Goal: Information Seeking & Learning: Learn about a topic

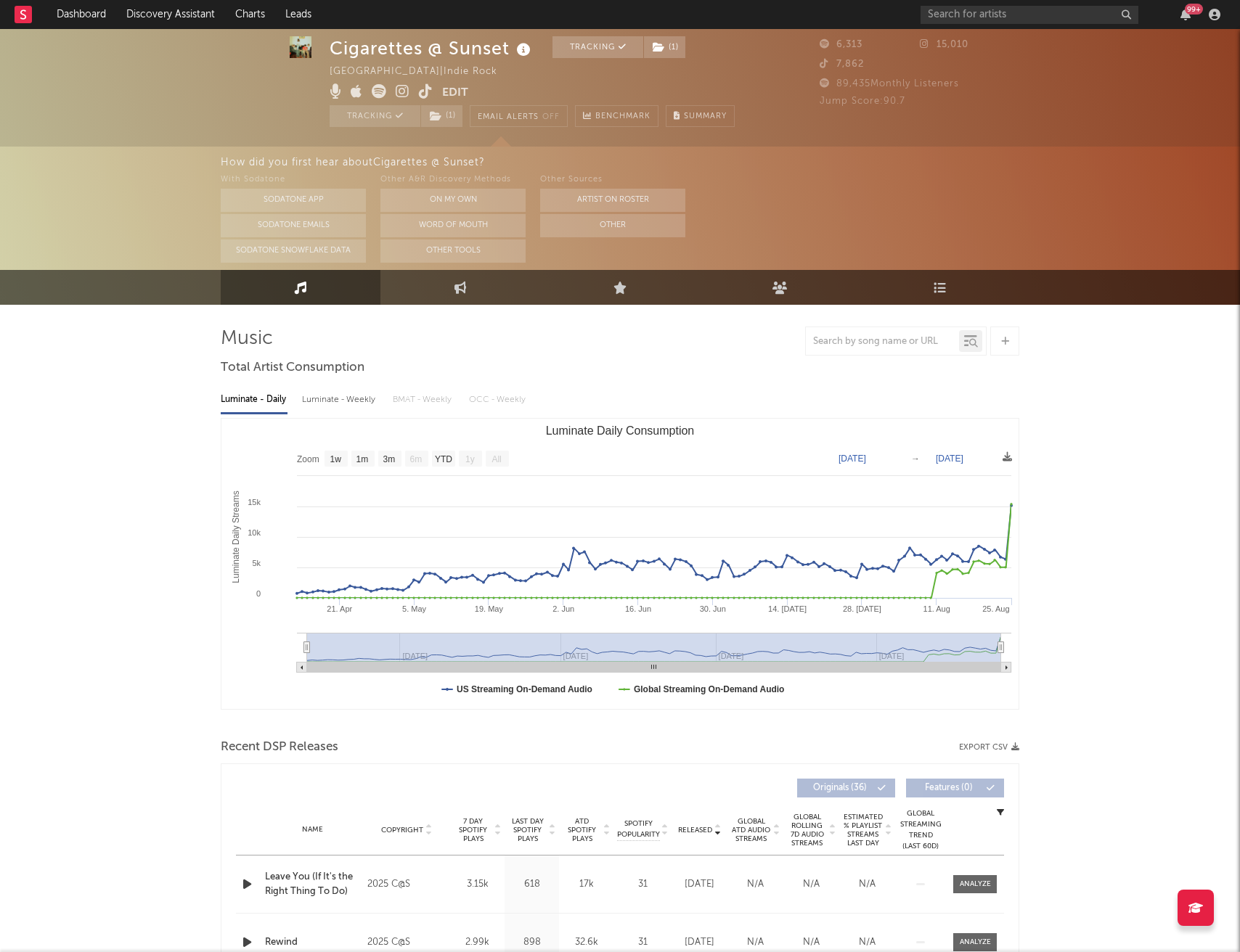
select select "1w"
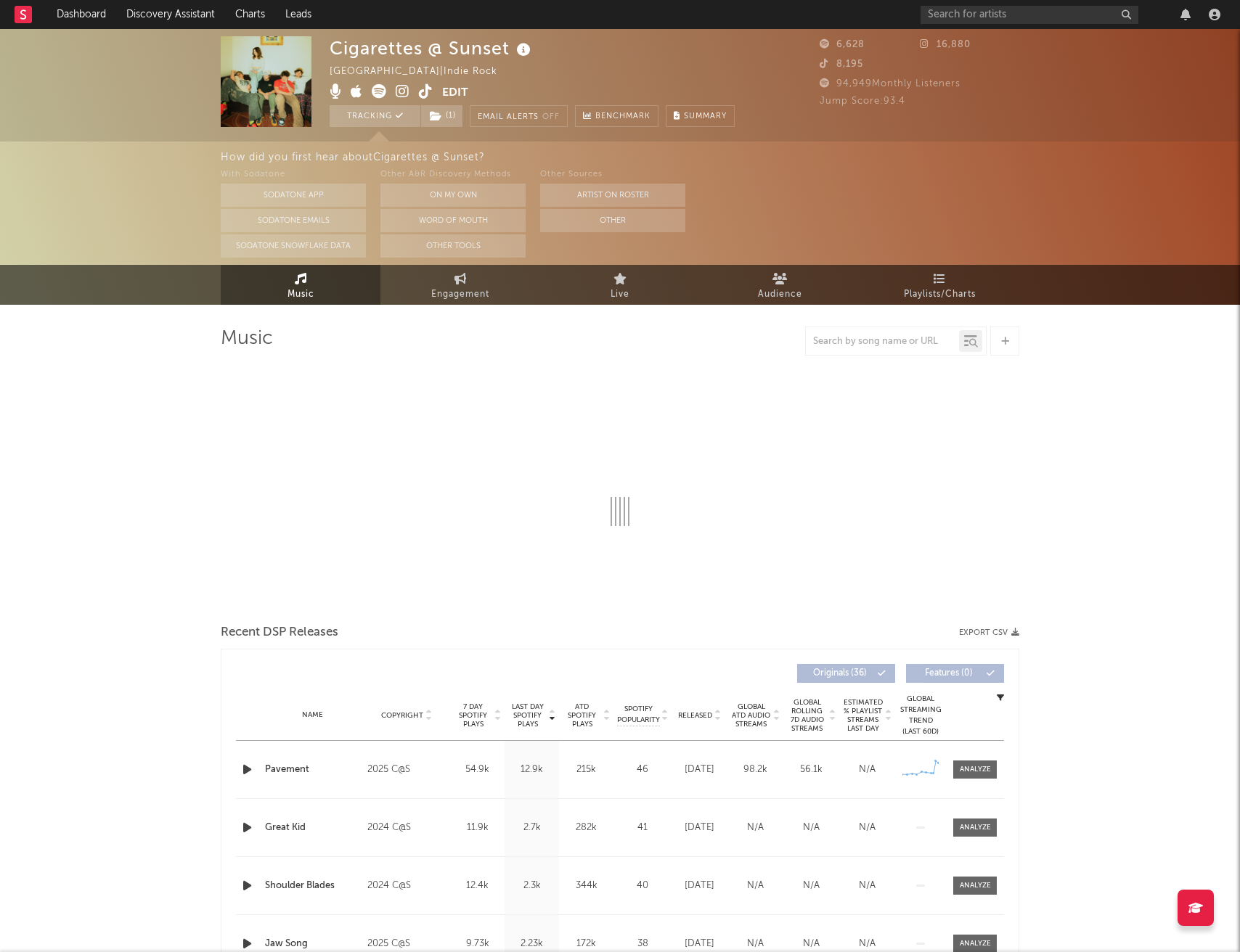
select select "1w"
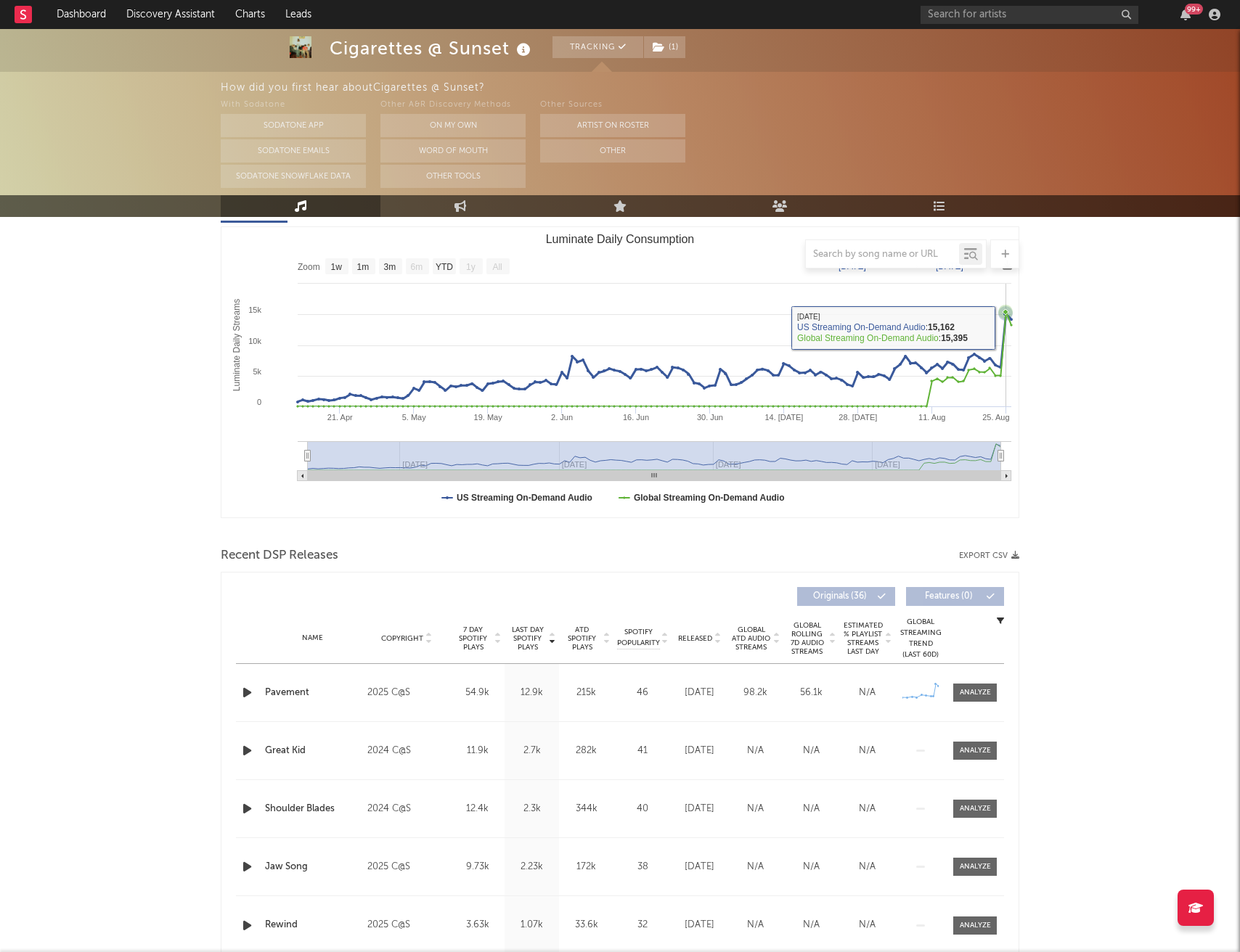
scroll to position [197, 0]
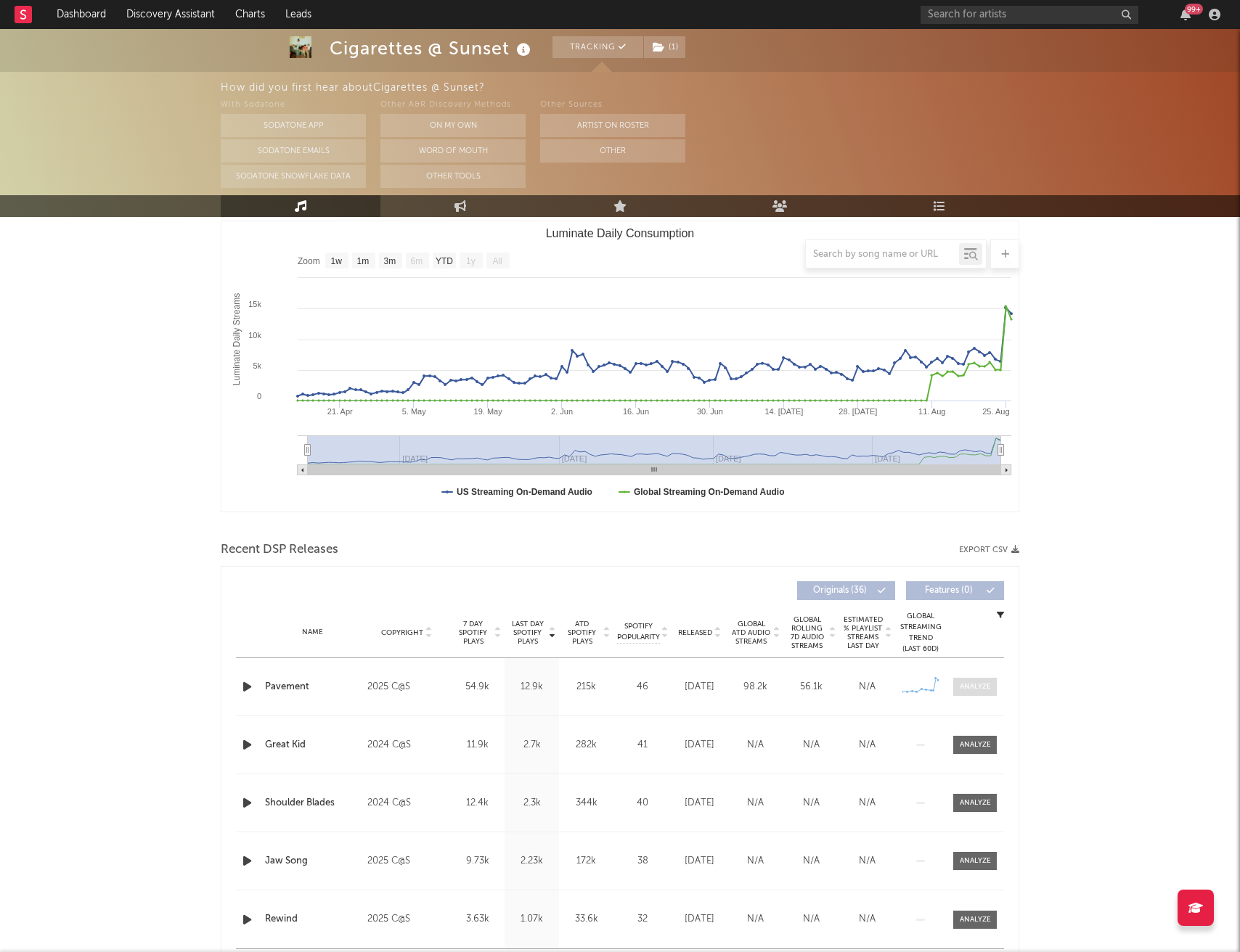
click at [975, 687] on div at bounding box center [975, 687] width 32 height 11
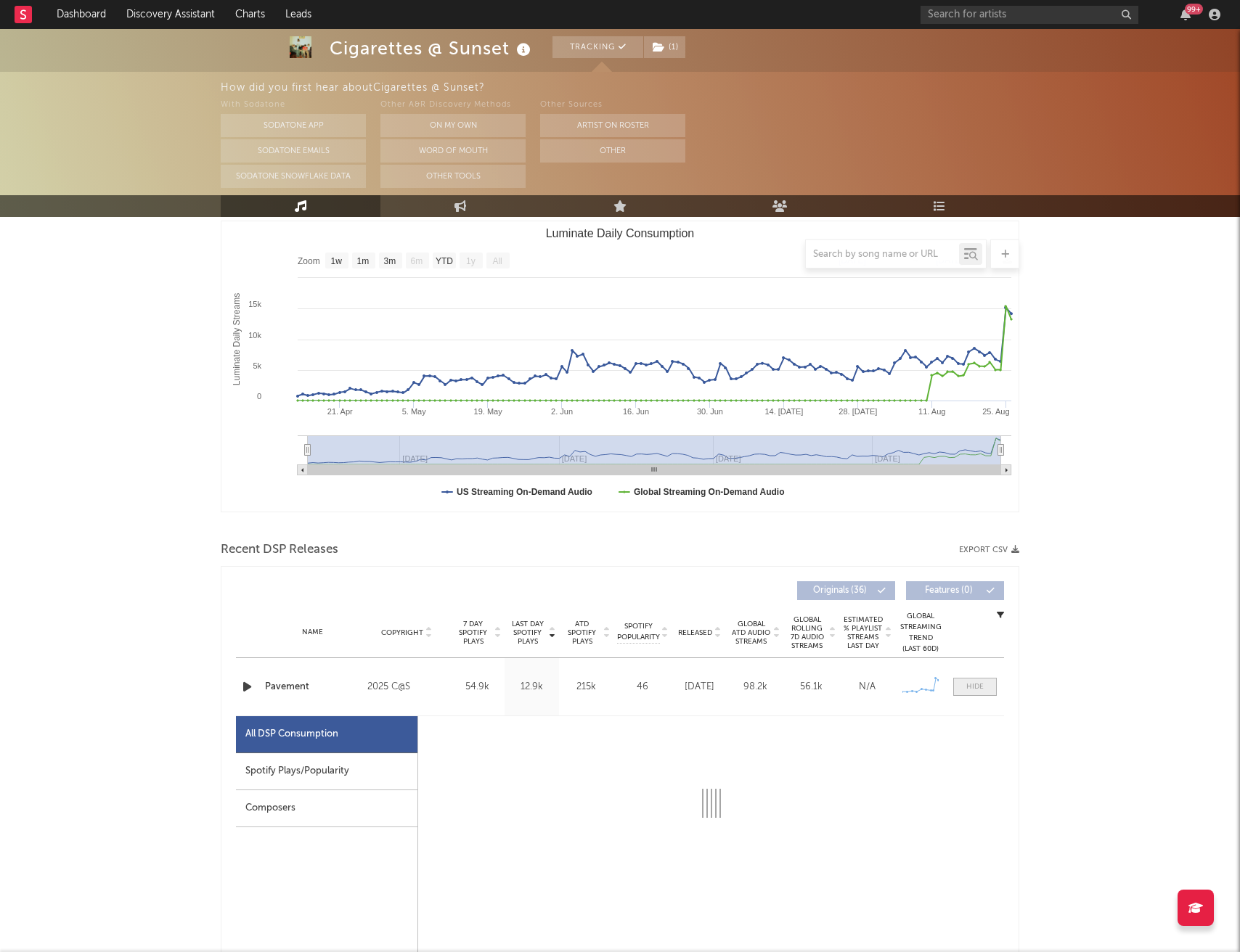
select select "1w"
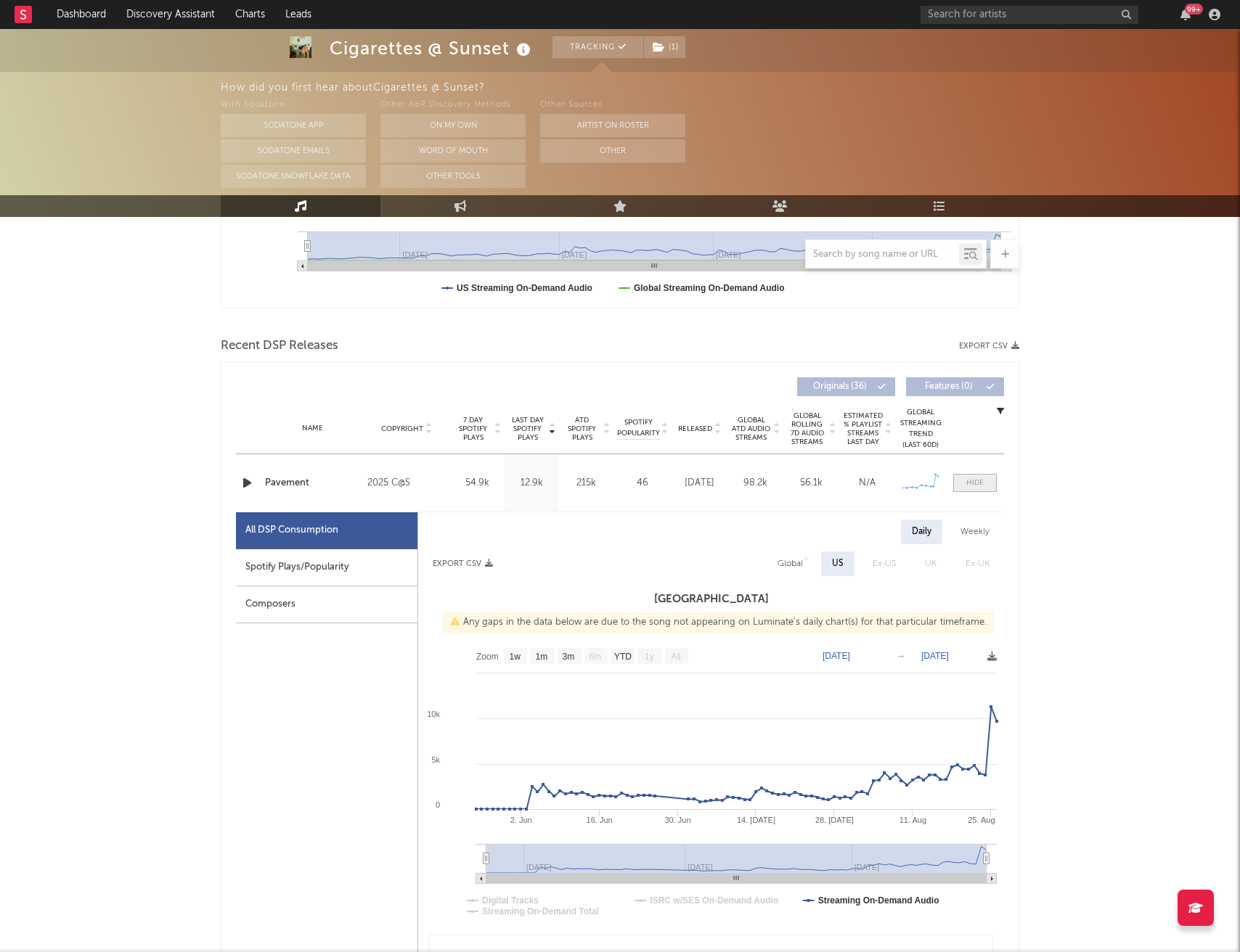
scroll to position [402, 0]
click at [368, 560] on div "Spotify Plays/Popularity" at bounding box center [326, 566] width 182 height 37
select select "1w"
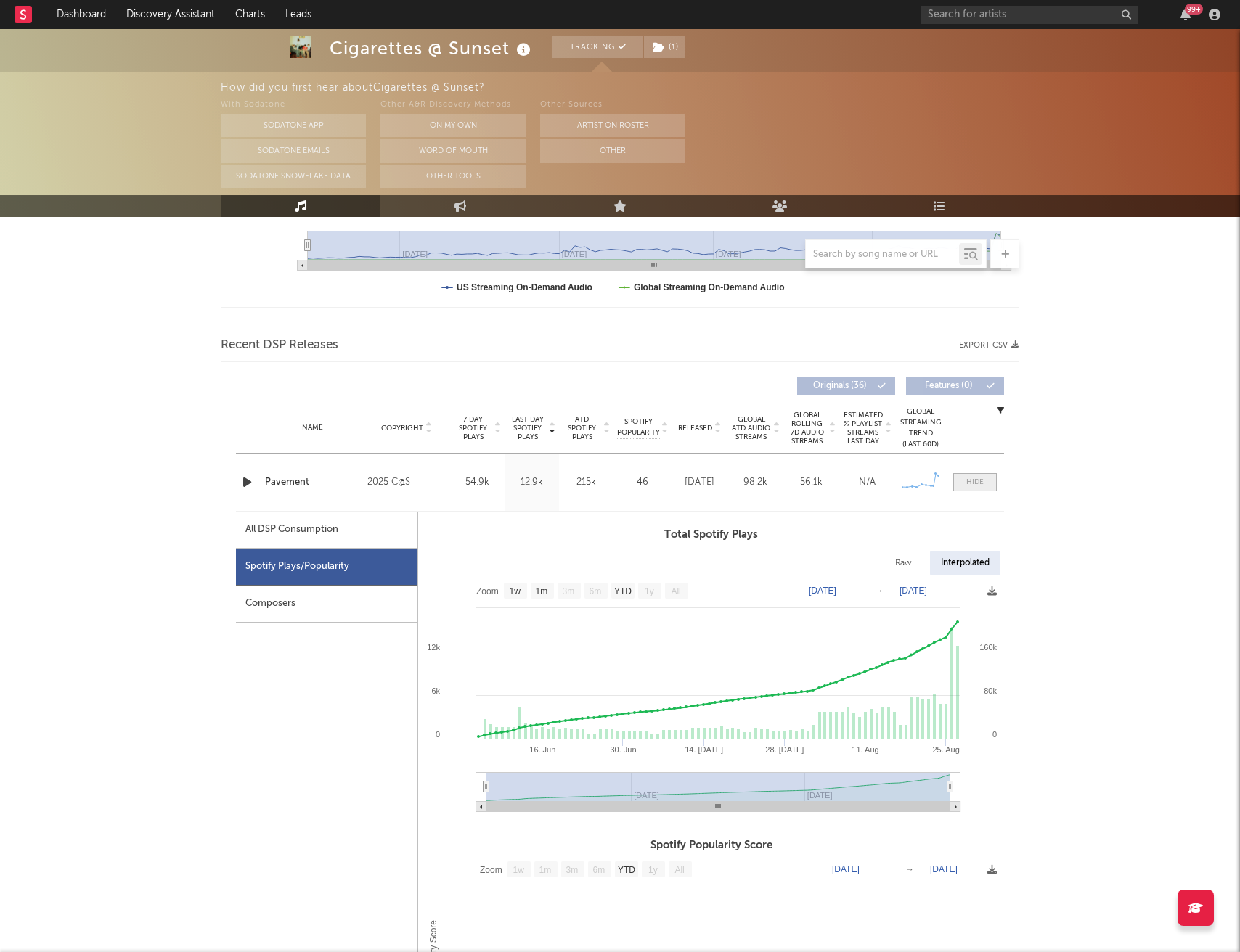
click at [985, 481] on span at bounding box center [975, 482] width 44 height 18
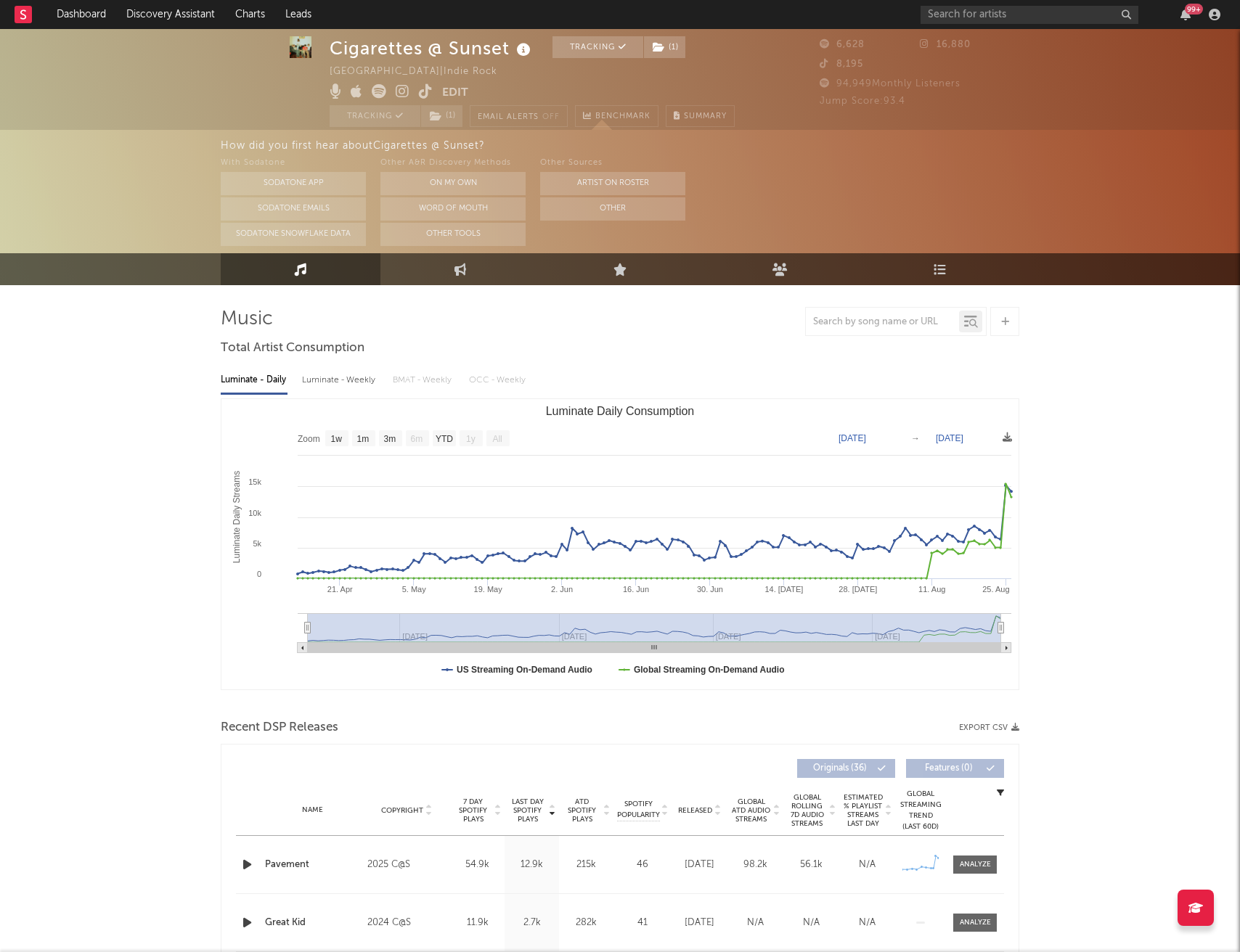
scroll to position [17, 0]
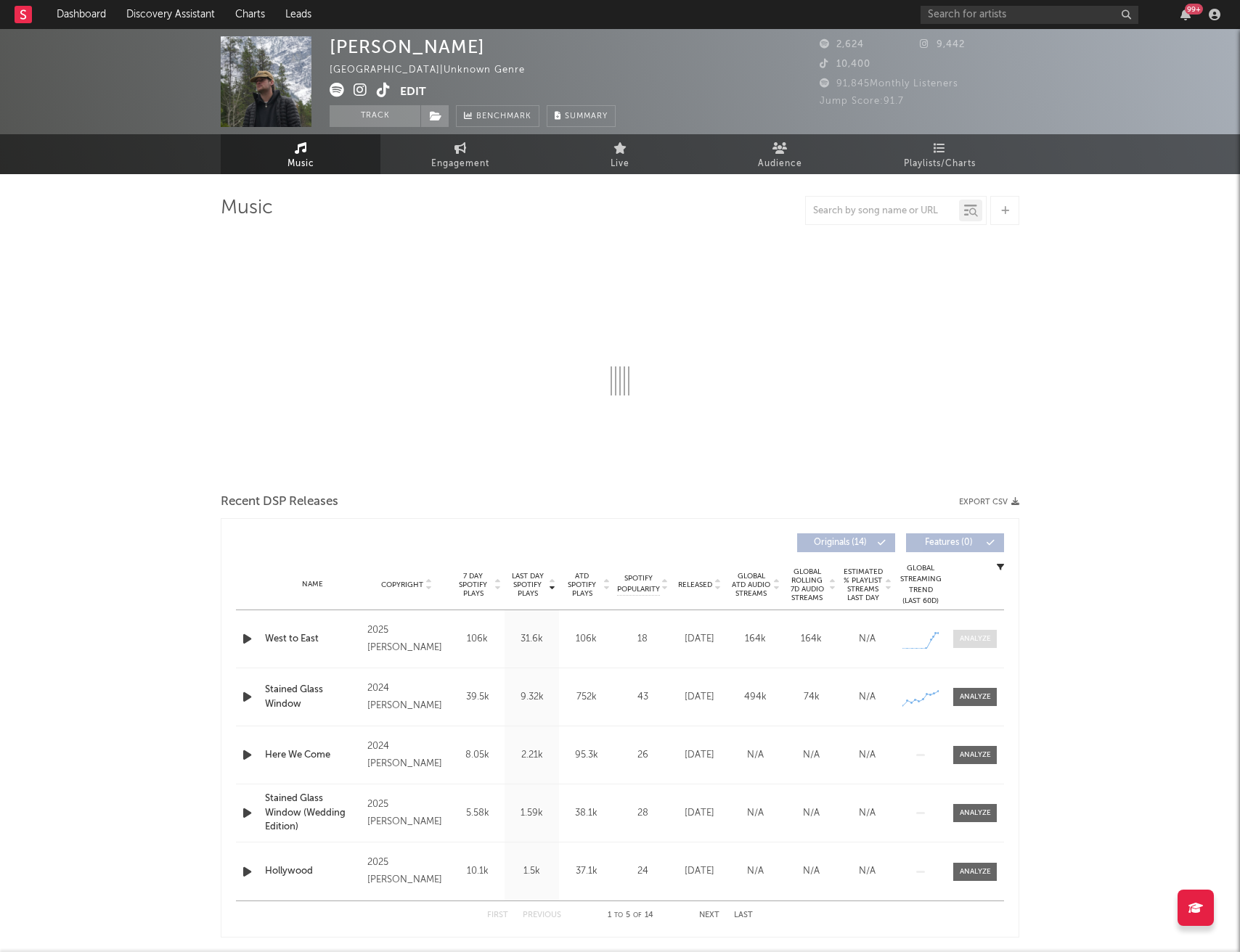
click at [981, 644] on div at bounding box center [975, 639] width 32 height 11
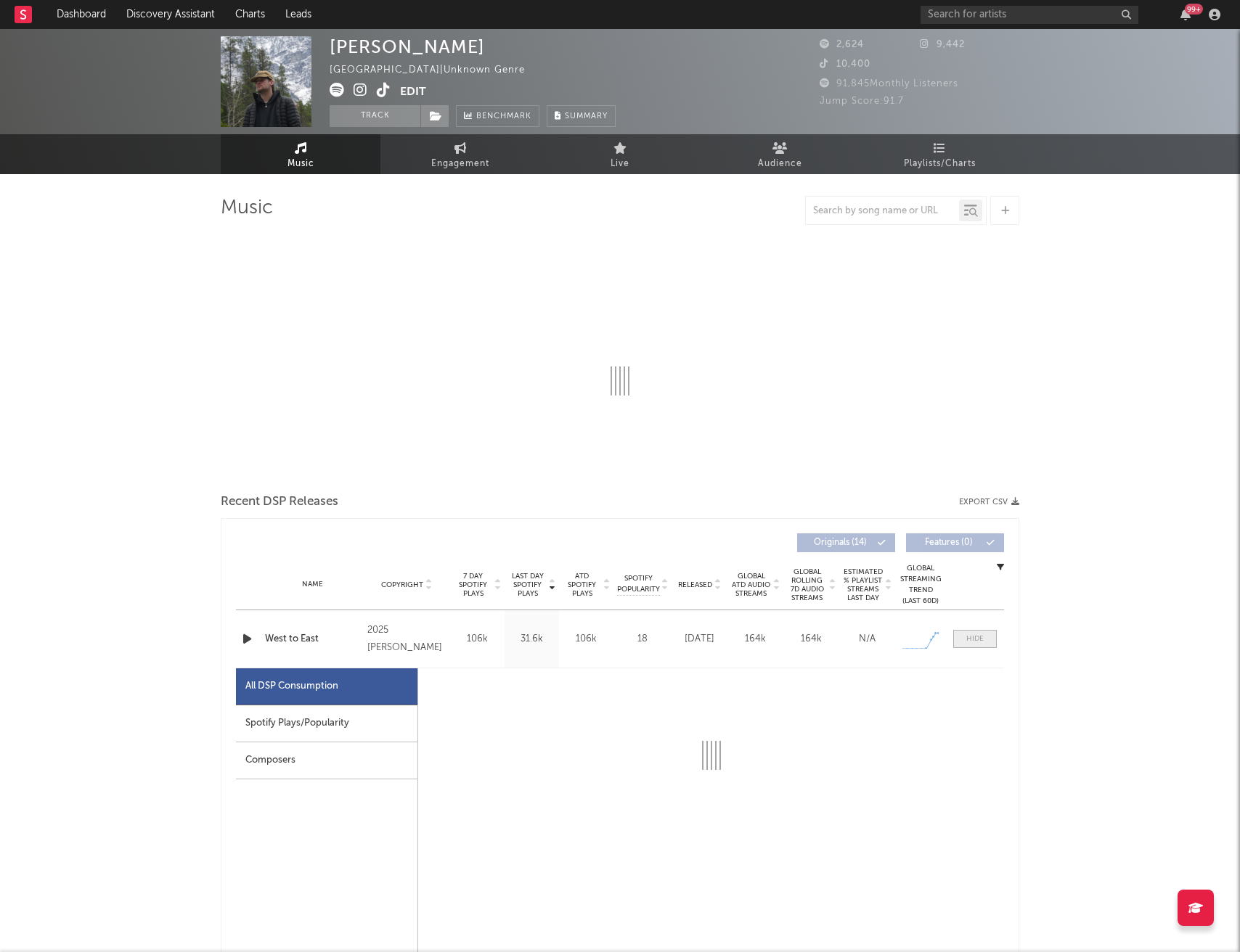
select select "1w"
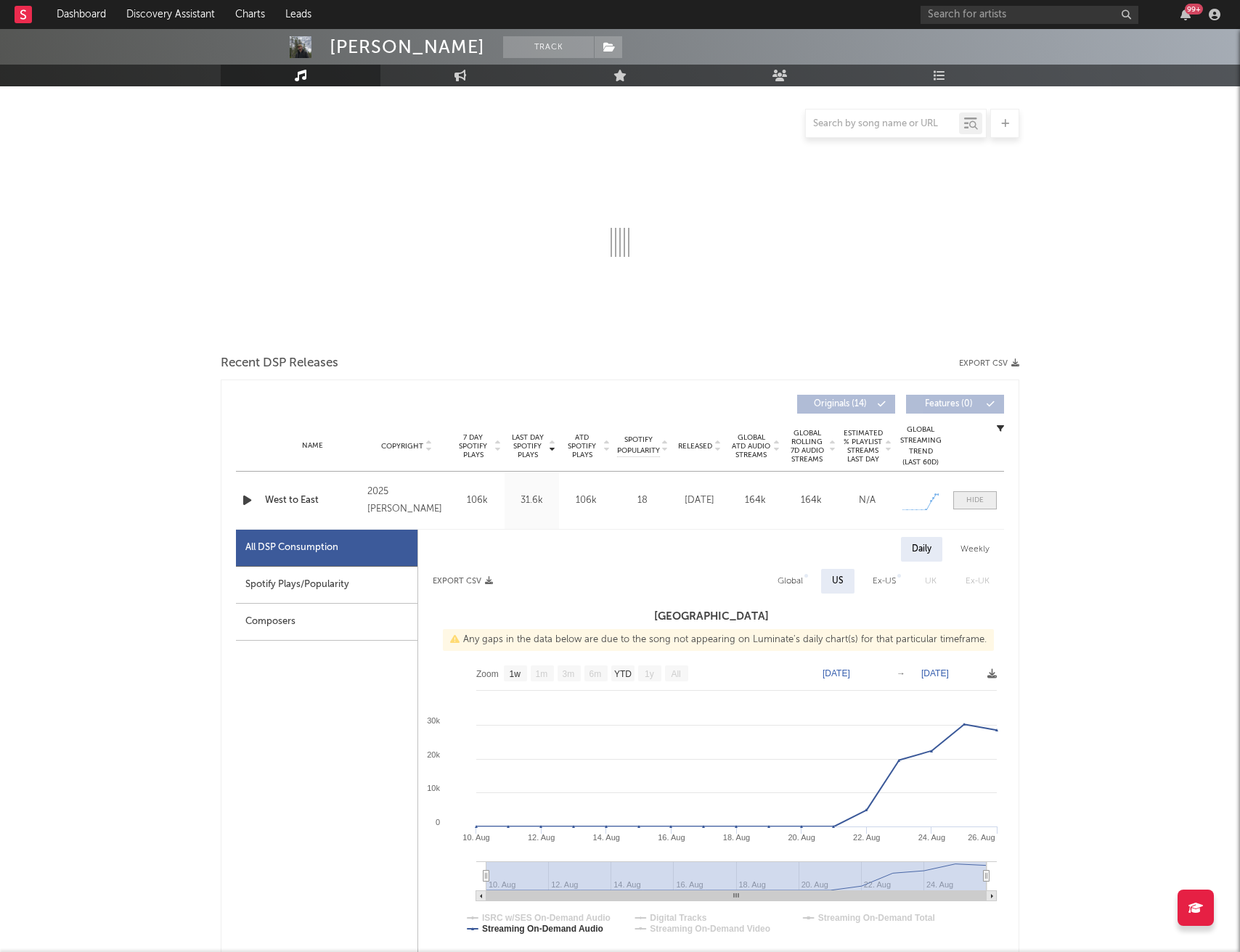
scroll to position [142, 0]
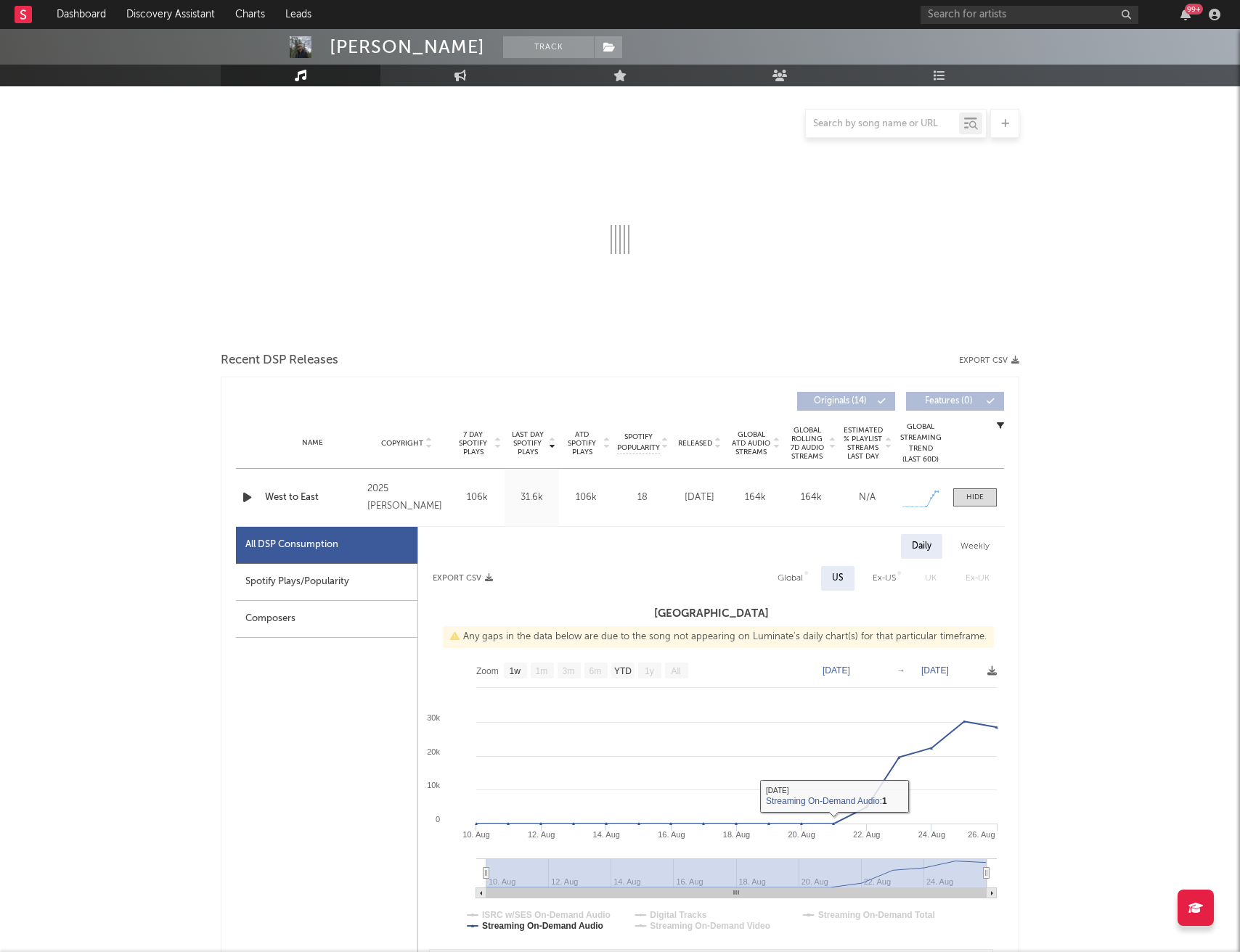
click at [352, 580] on div "Spotify Plays/Popularity" at bounding box center [326, 582] width 182 height 37
select select "1w"
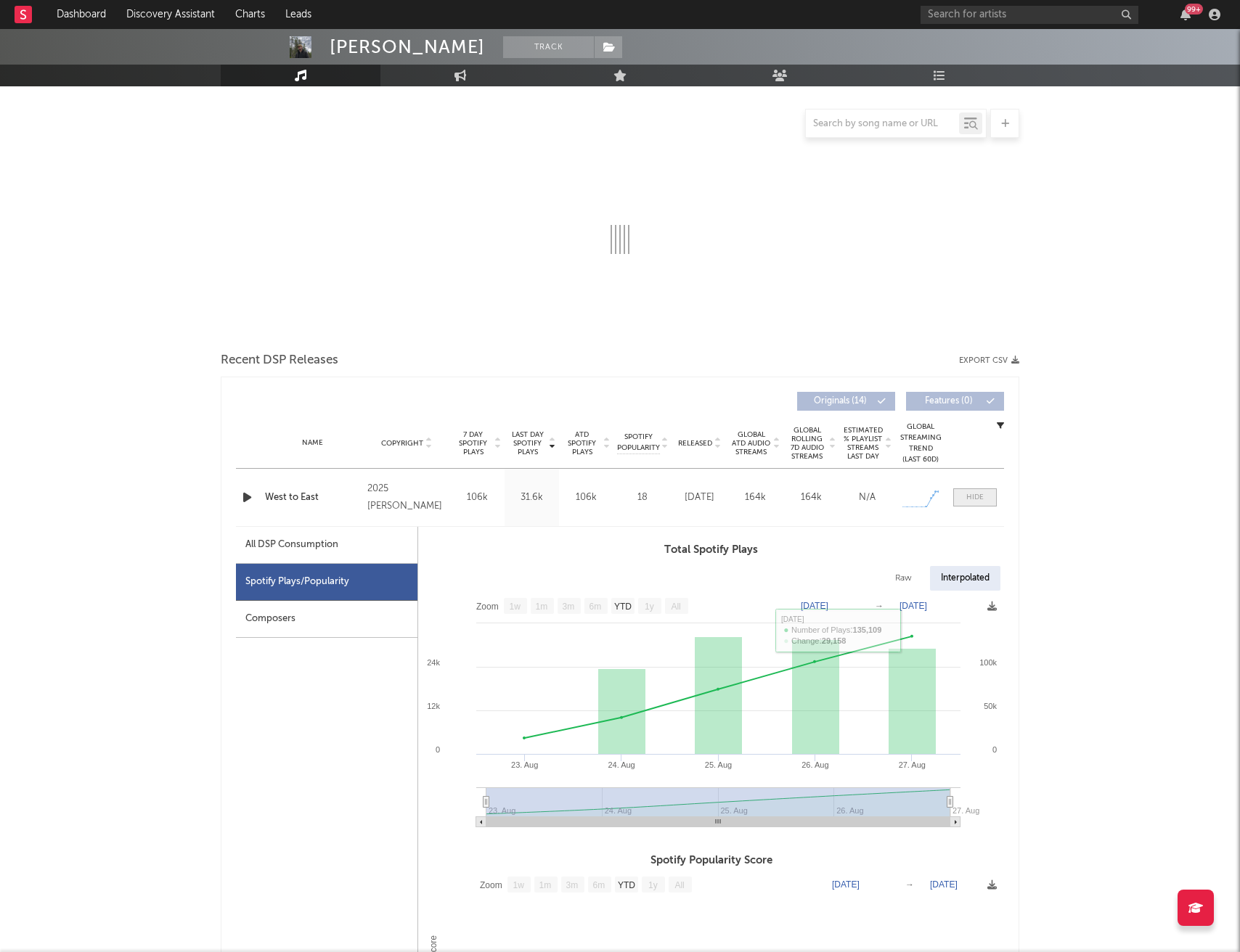
click at [966, 500] on div at bounding box center [975, 497] width 17 height 11
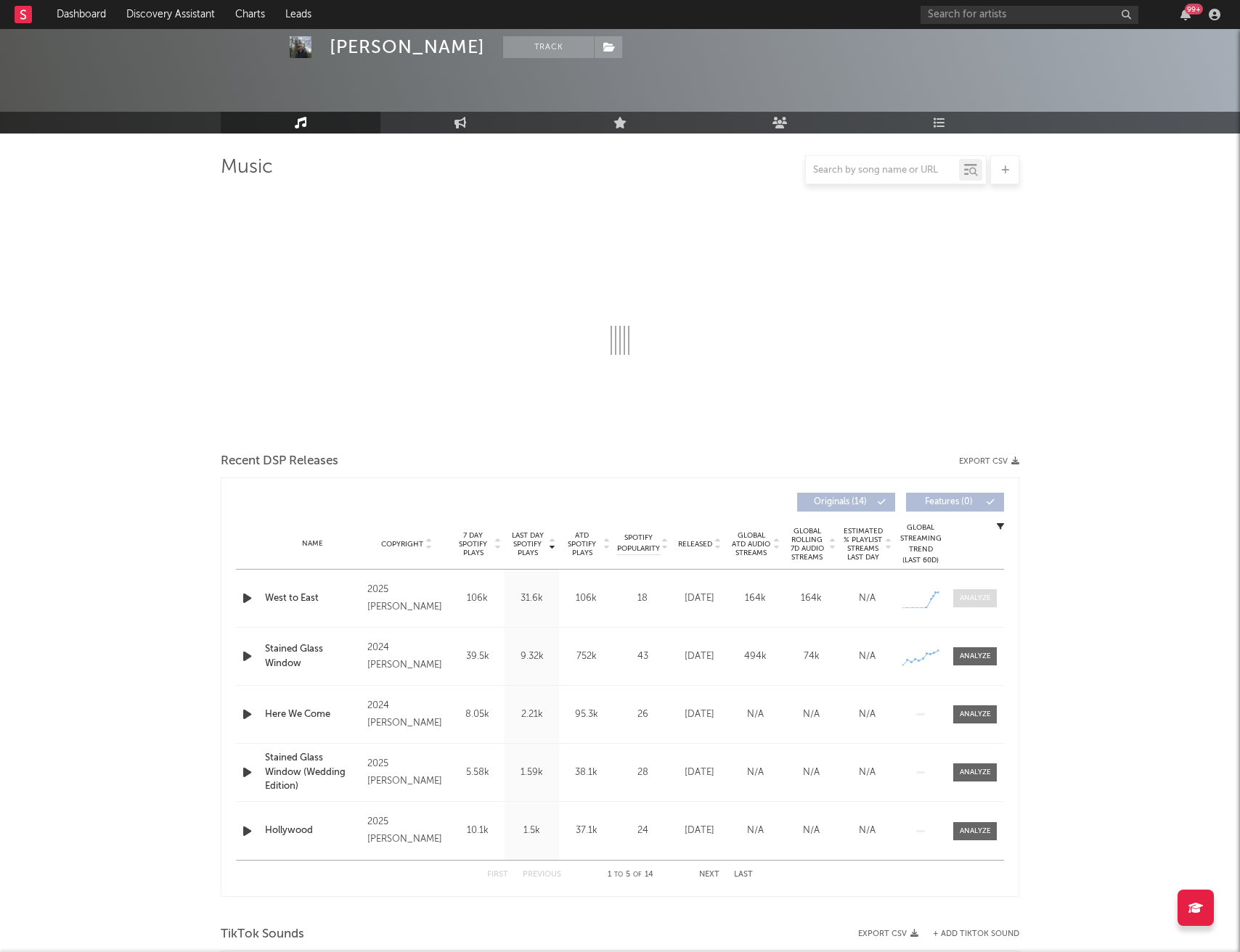
scroll to position [0, 0]
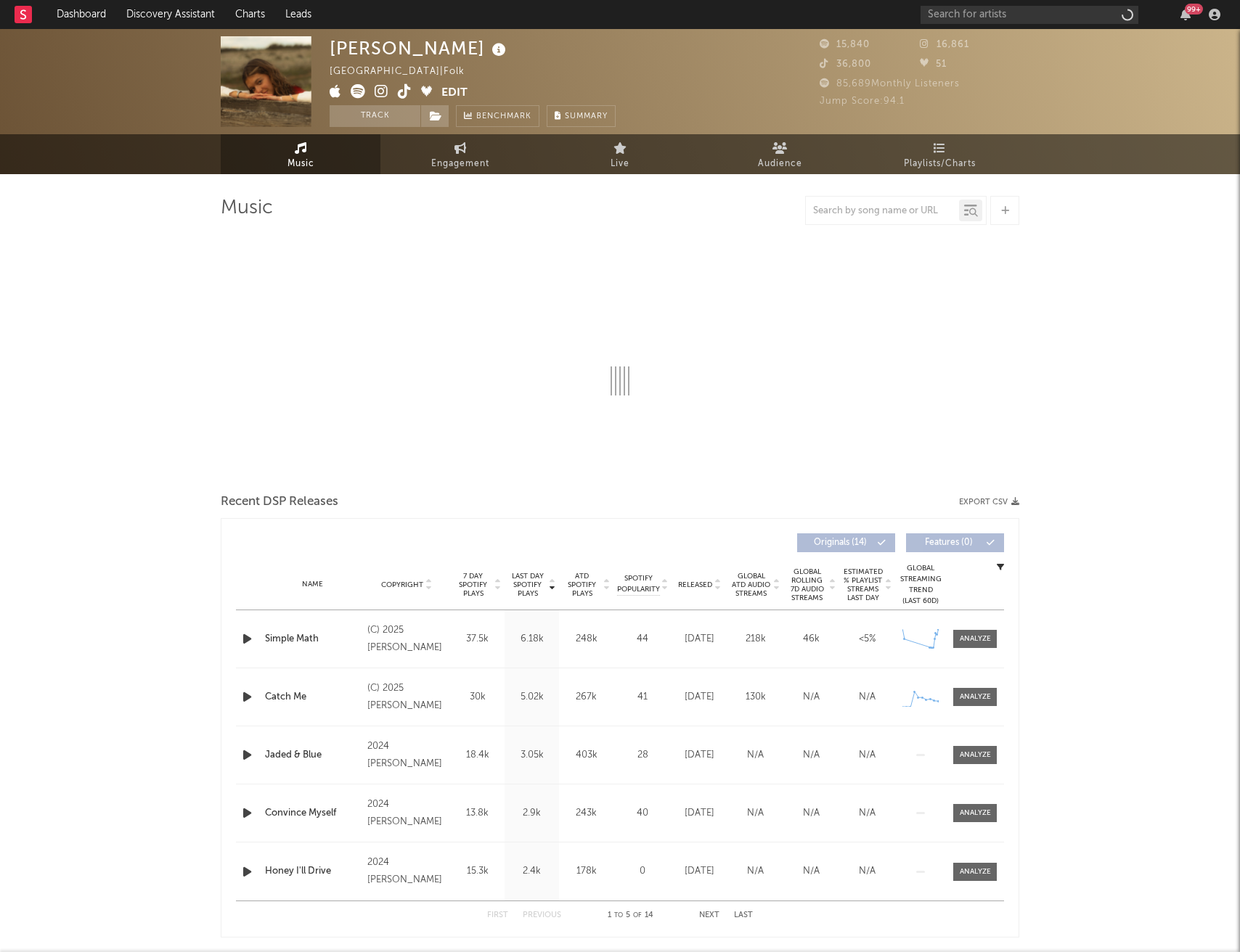
select select "6m"
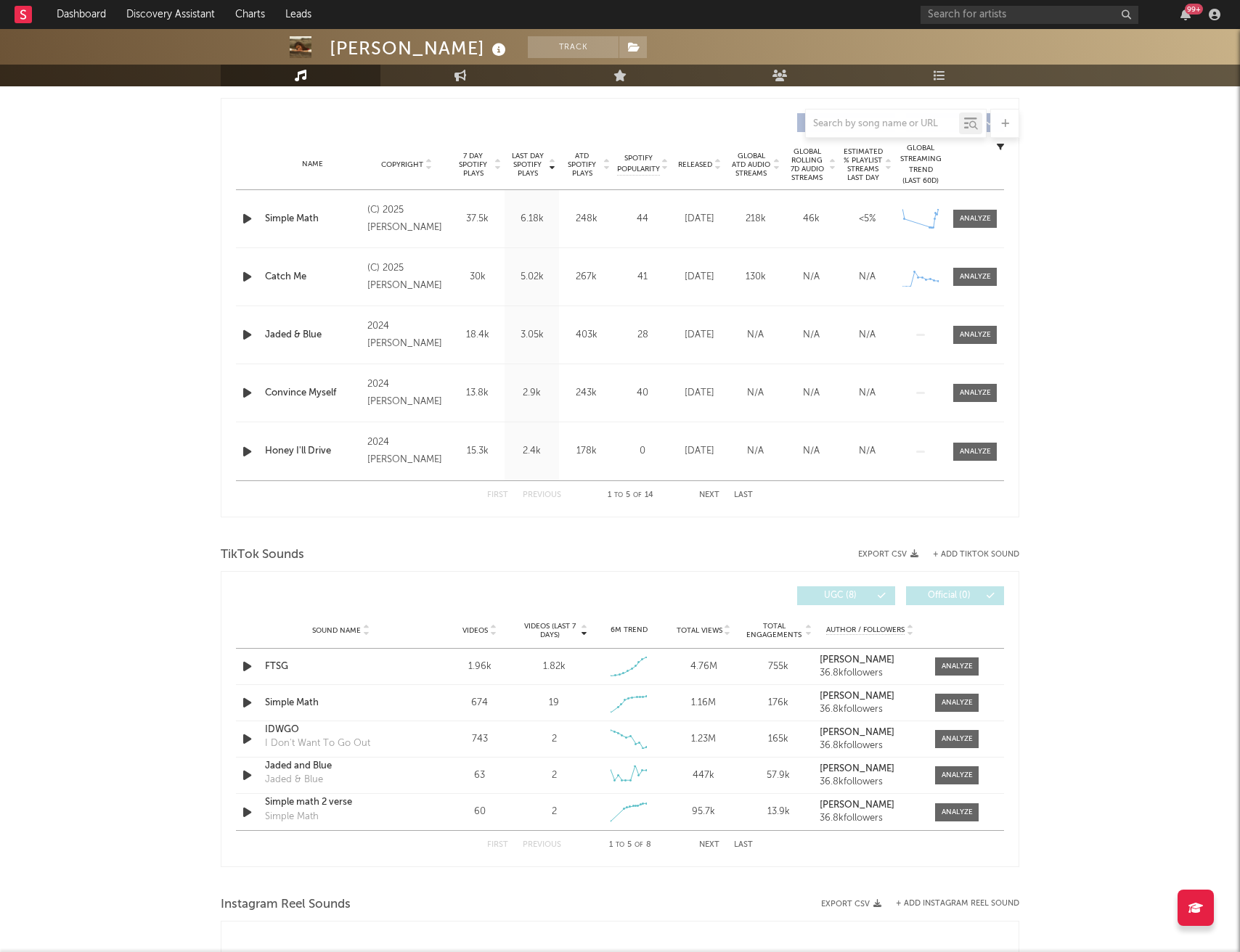
scroll to position [583, 0]
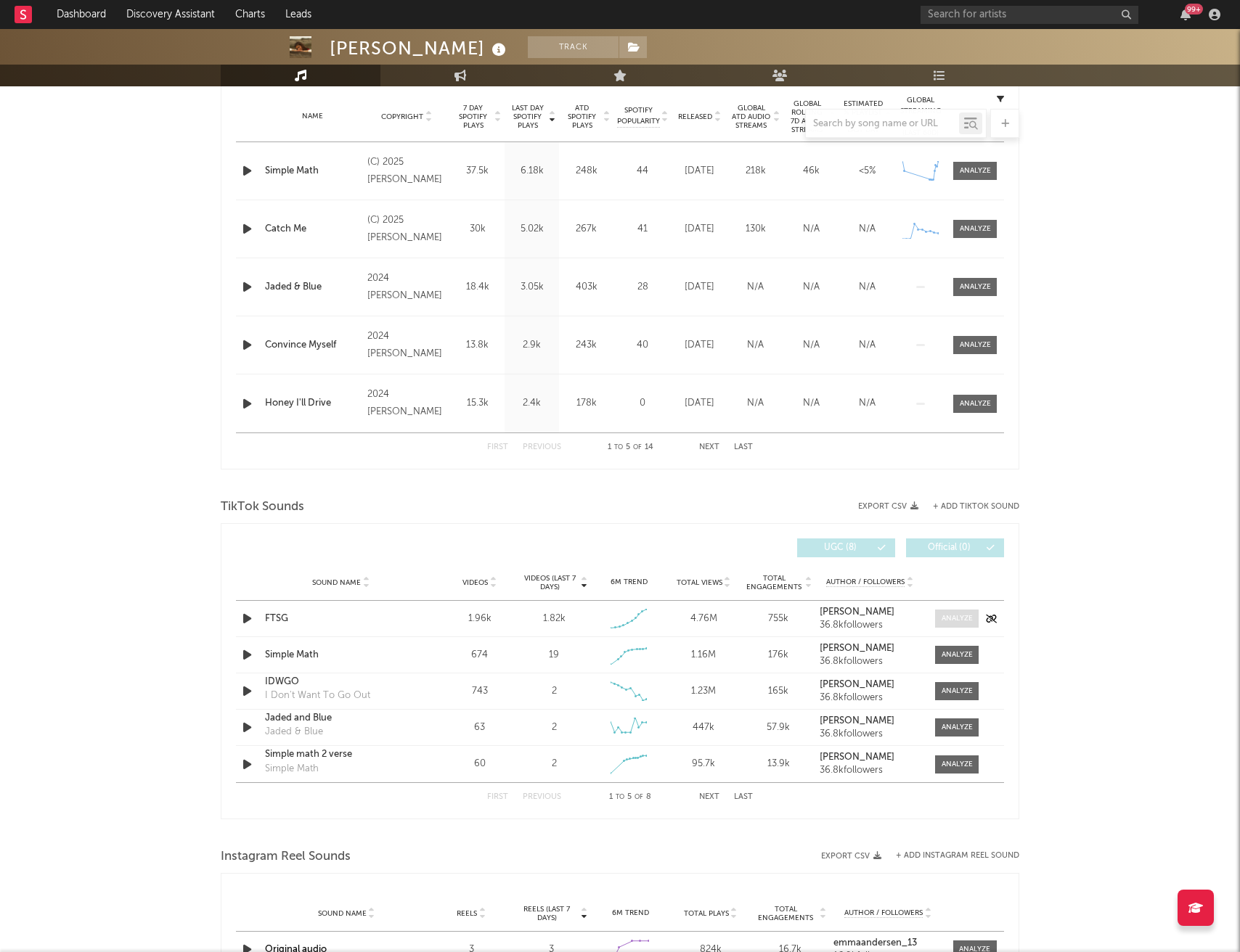
click at [952, 622] on div at bounding box center [957, 618] width 32 height 11
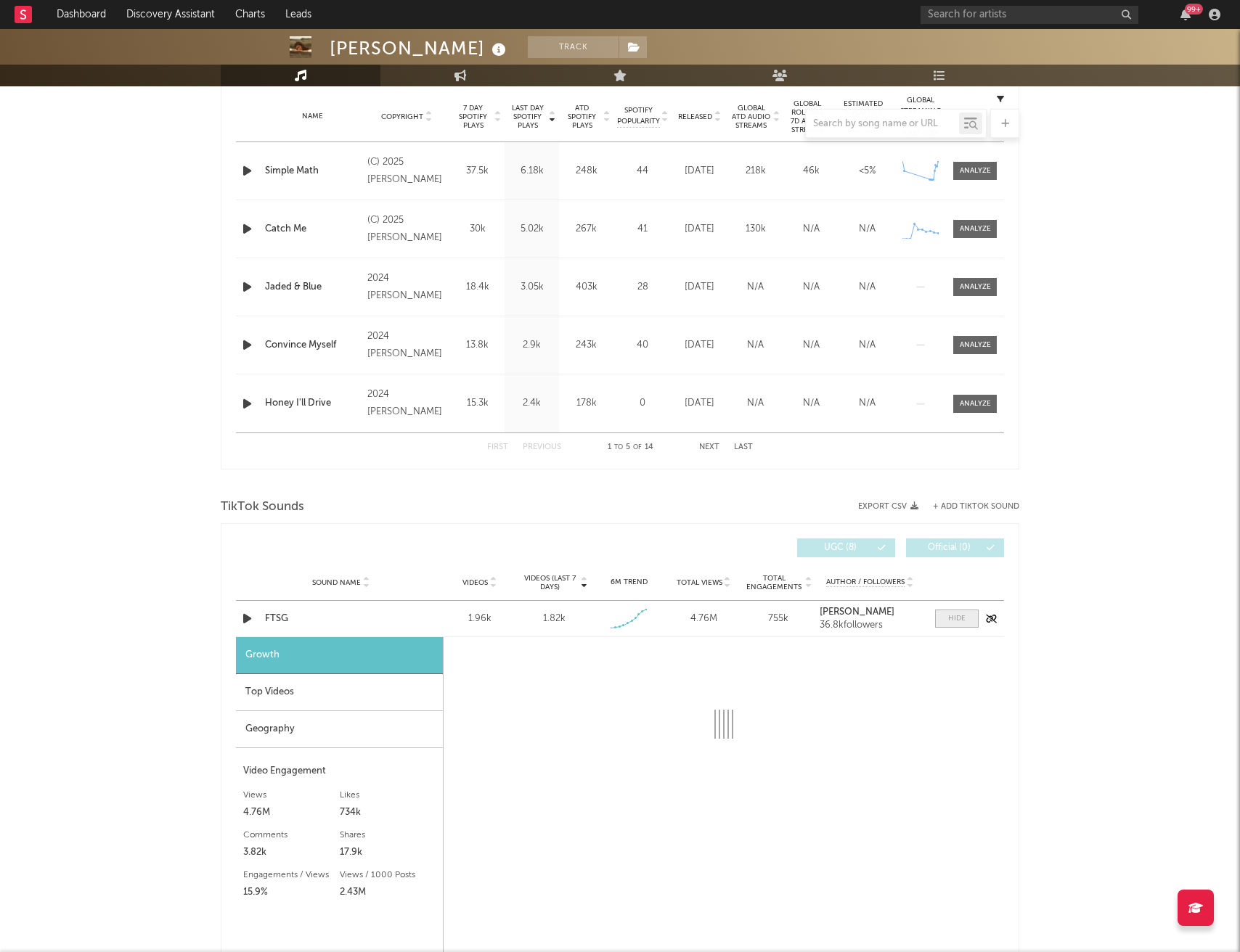
select select "1w"
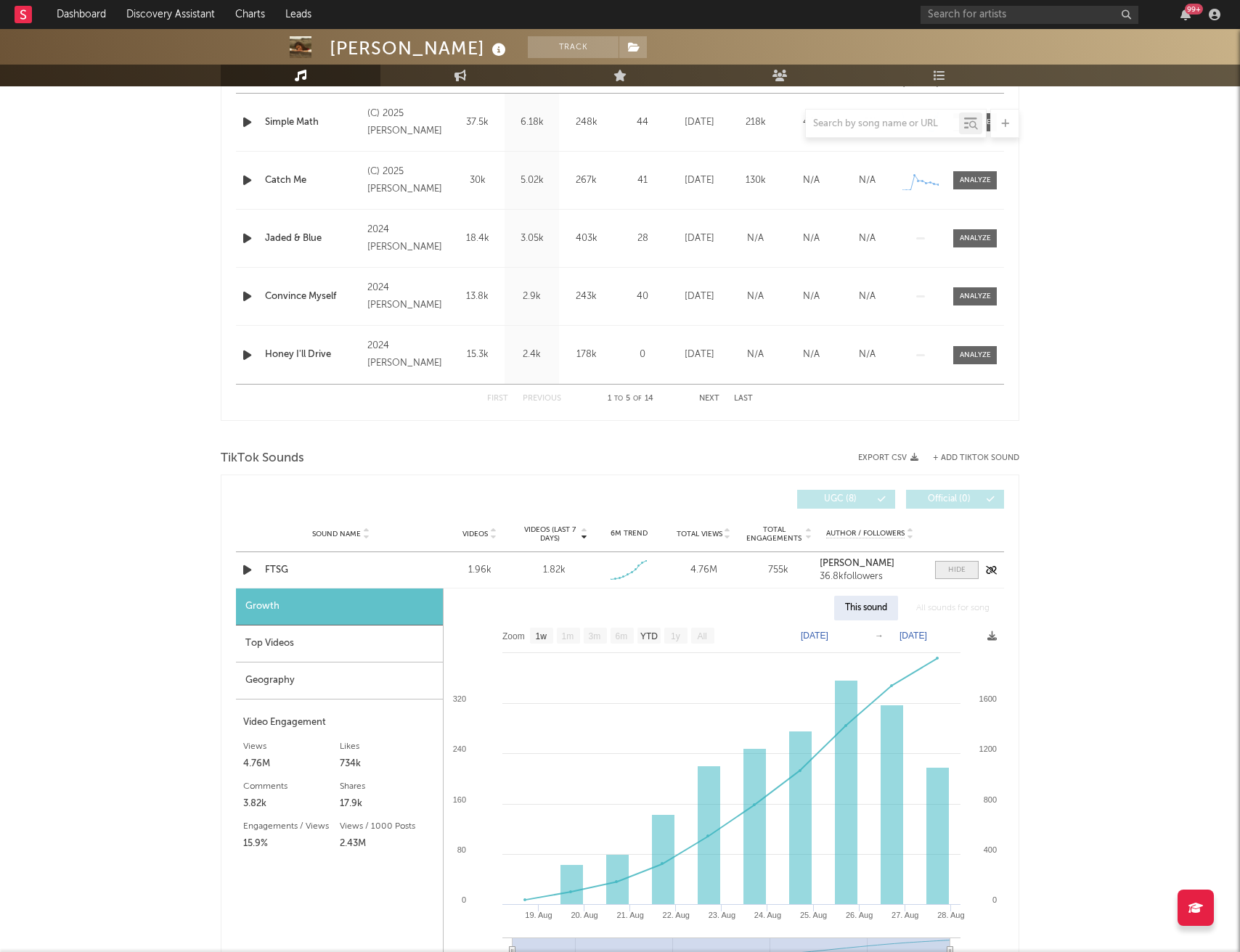
scroll to position [686, 0]
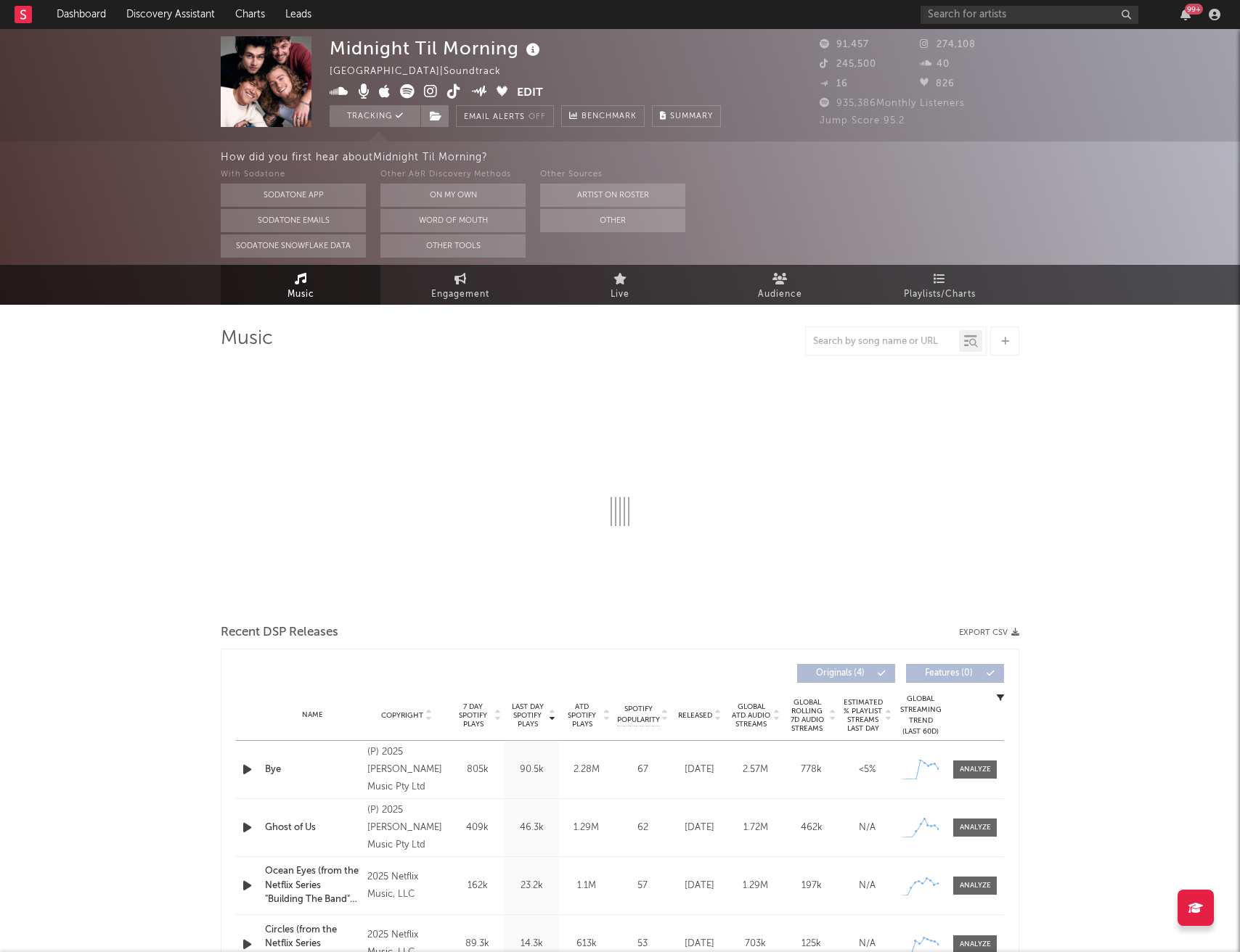
select select "1w"
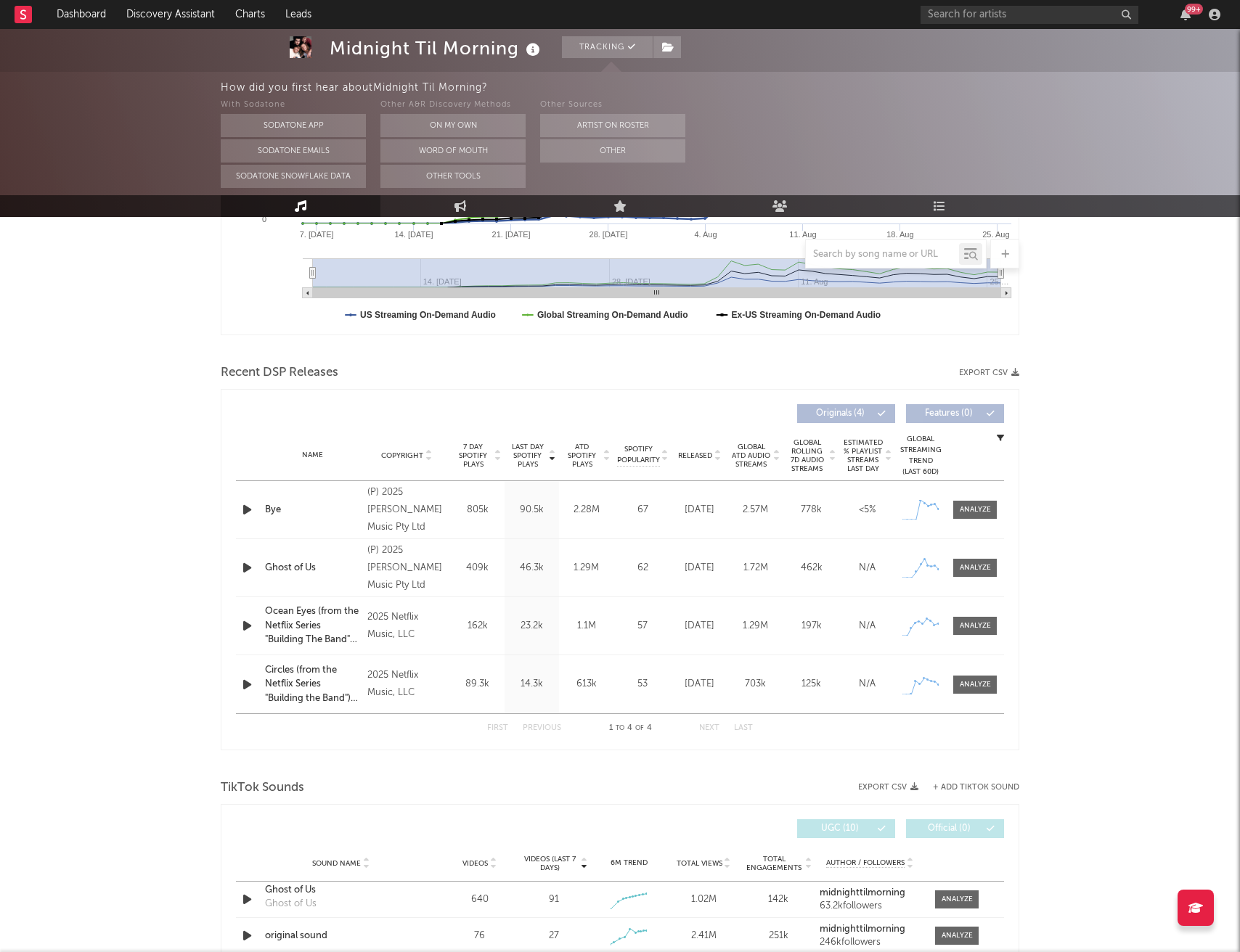
scroll to position [380, 0]
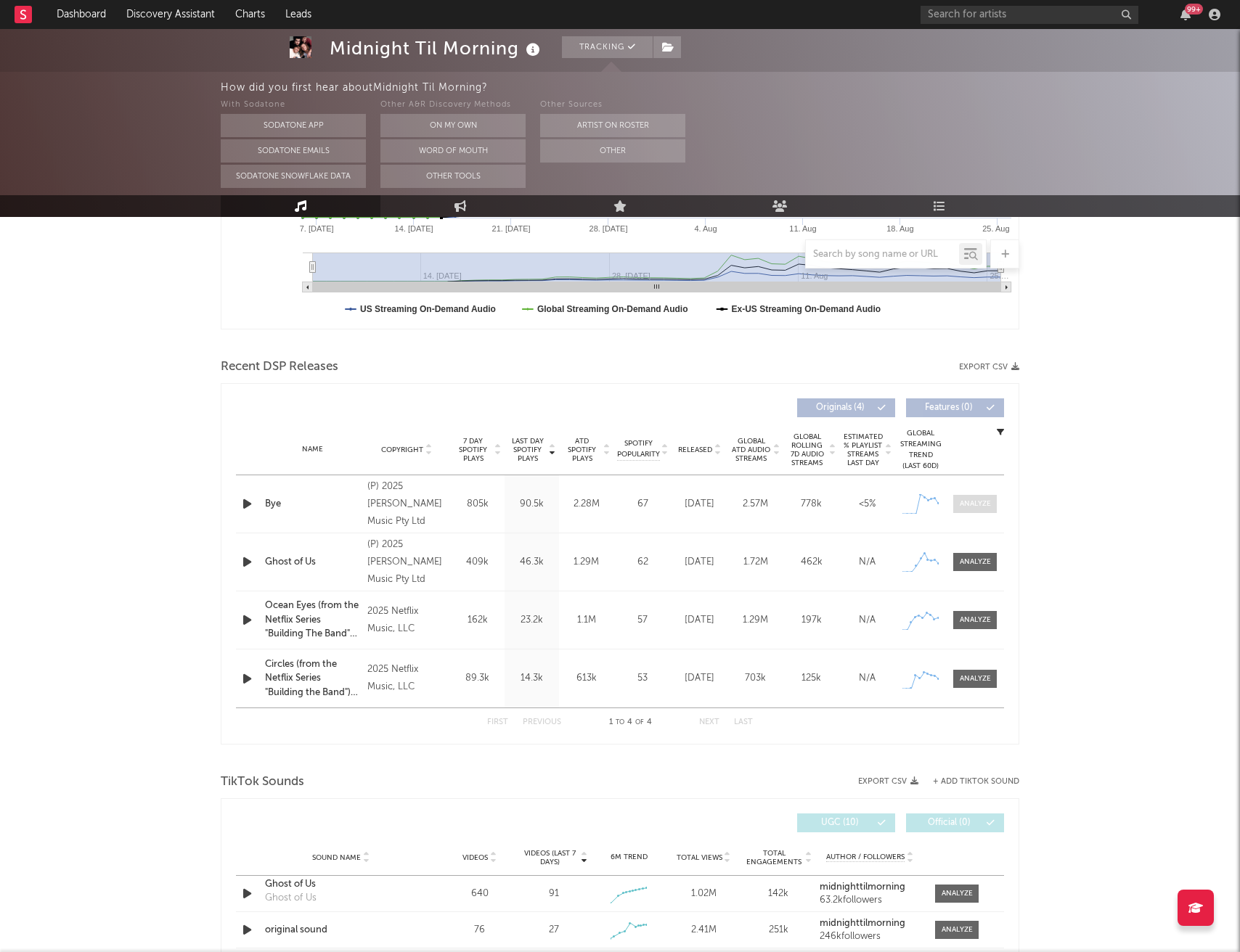
click at [969, 505] on div at bounding box center [975, 503] width 32 height 11
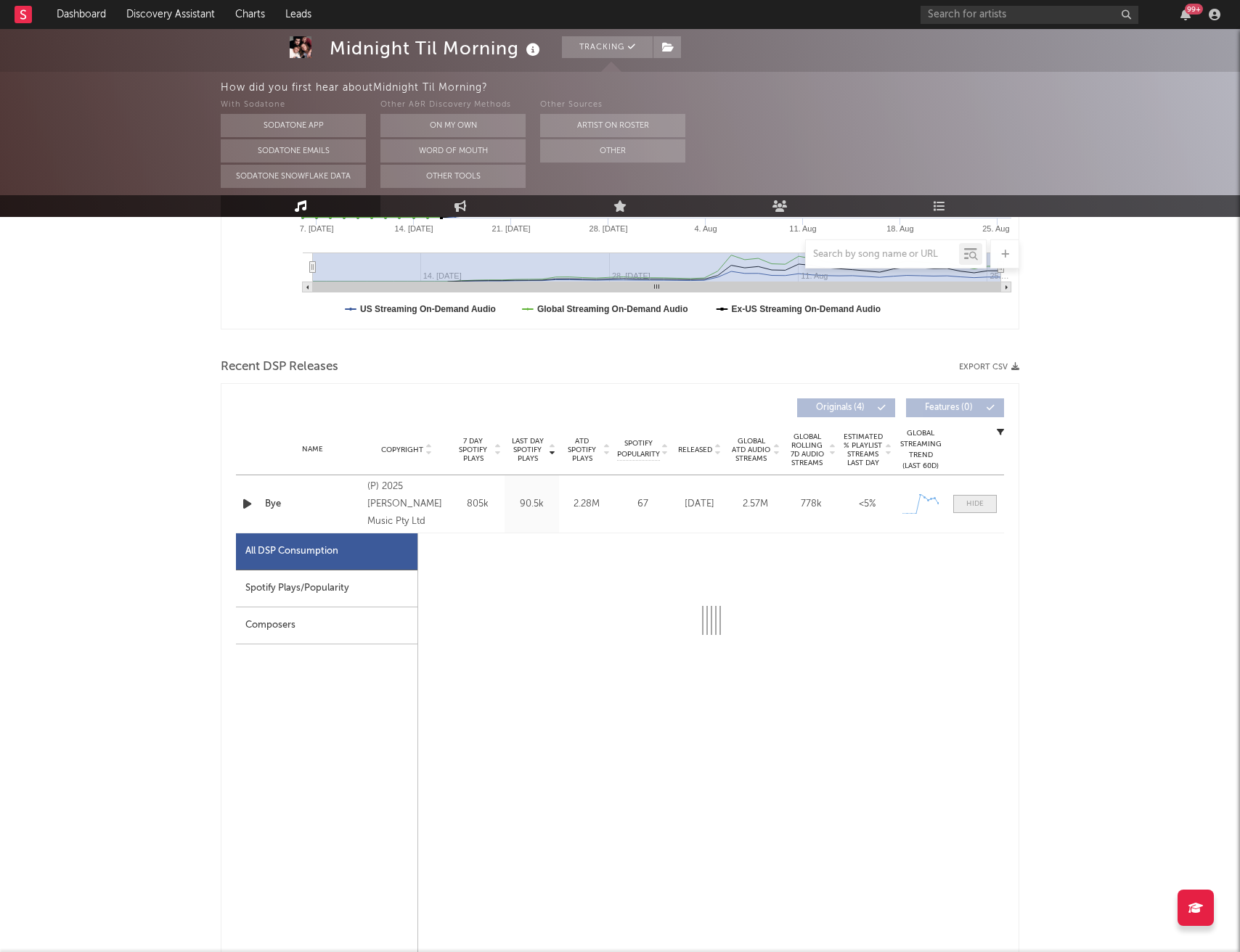
select select "1w"
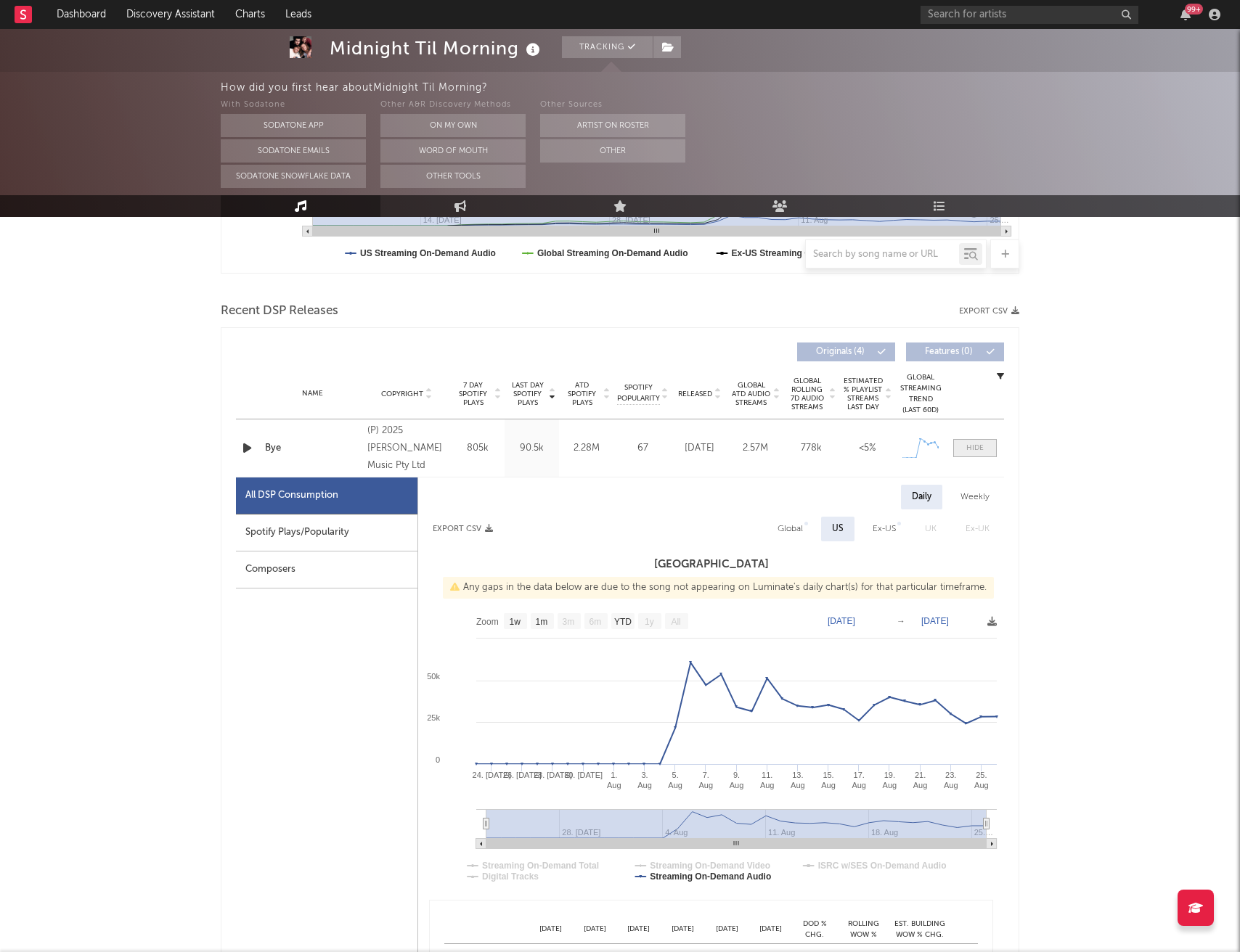
scroll to position [549, 0]
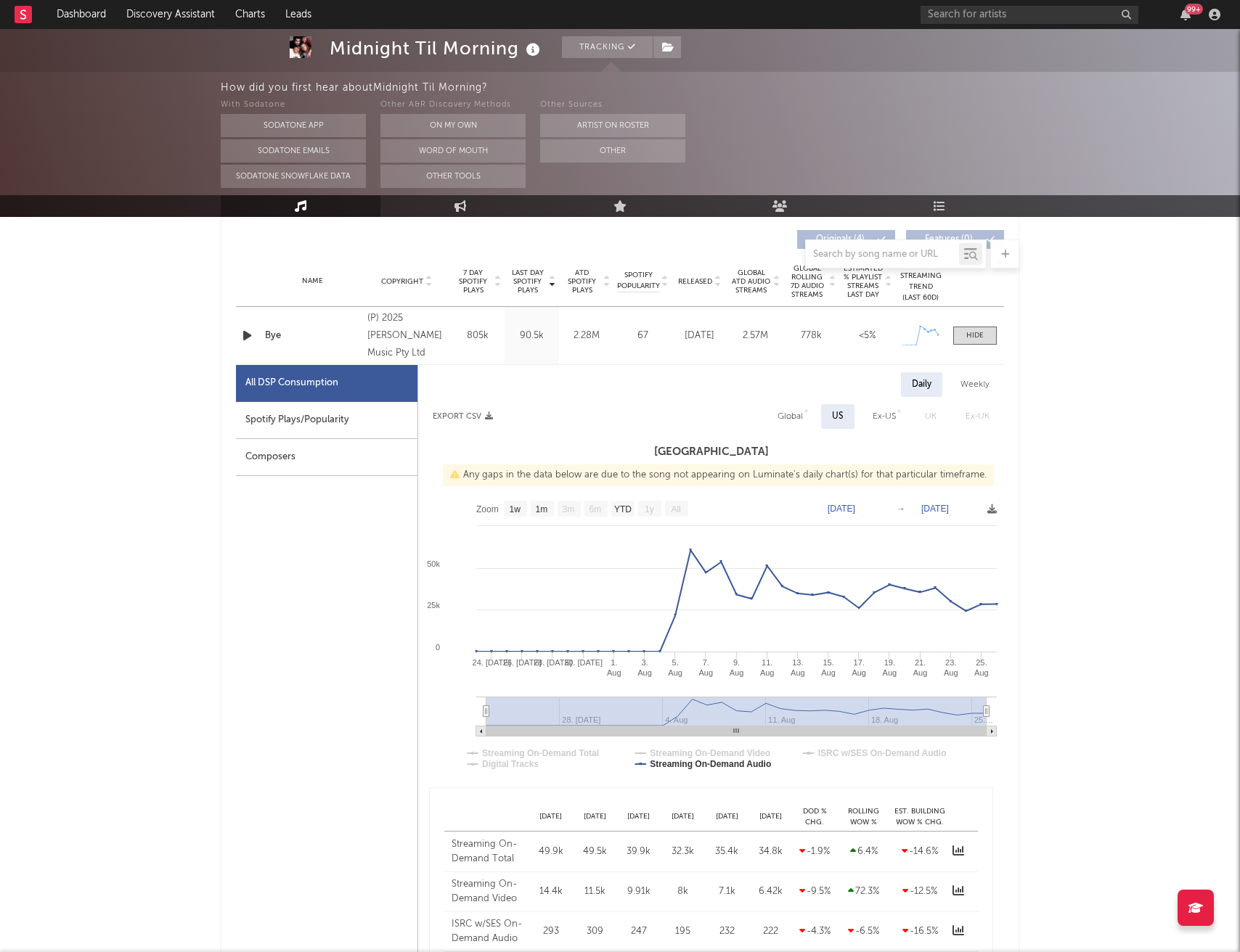
click at [354, 415] on div "Spotify Plays/Popularity" at bounding box center [326, 420] width 182 height 37
select select "1w"
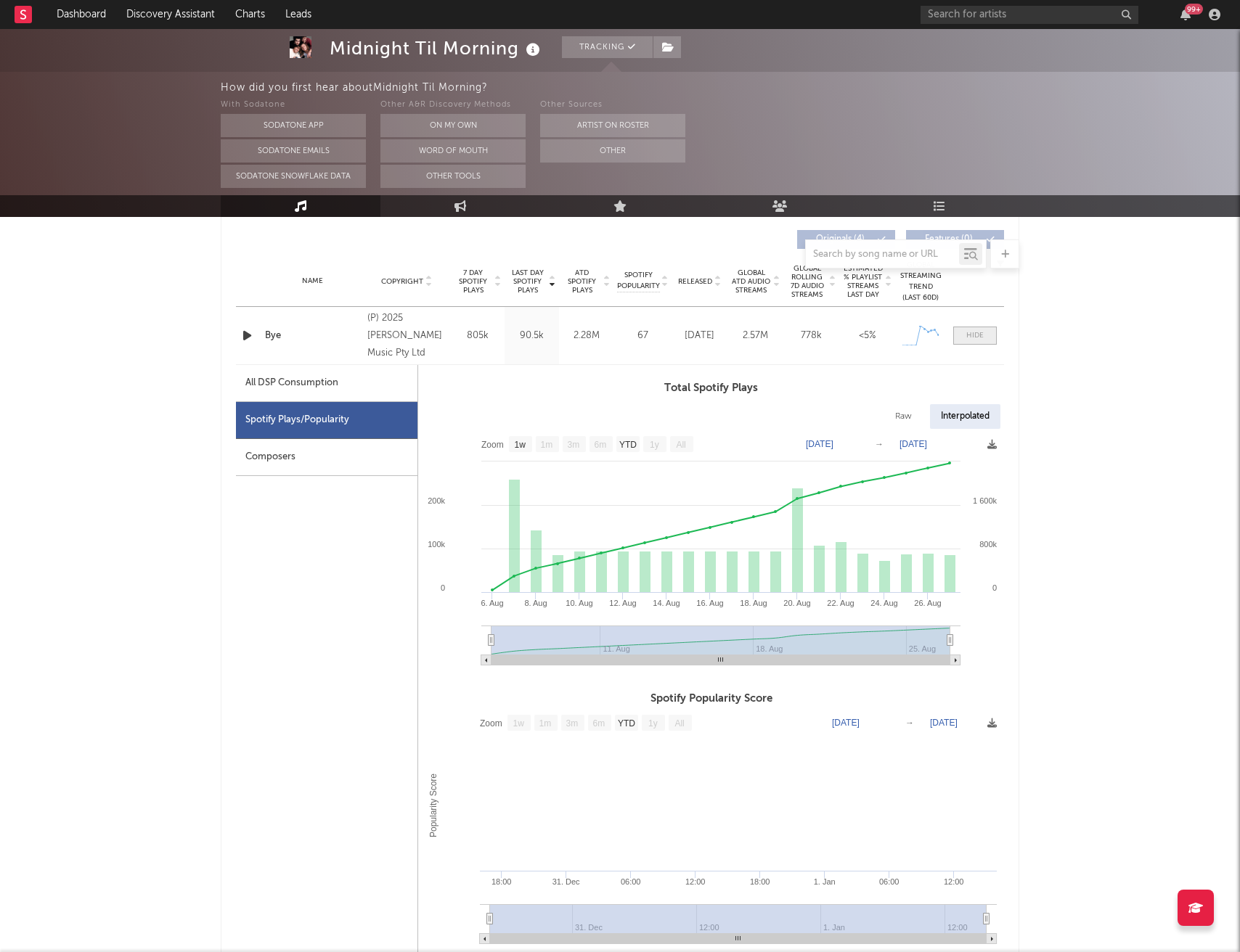
click at [981, 334] on div at bounding box center [975, 335] width 17 height 11
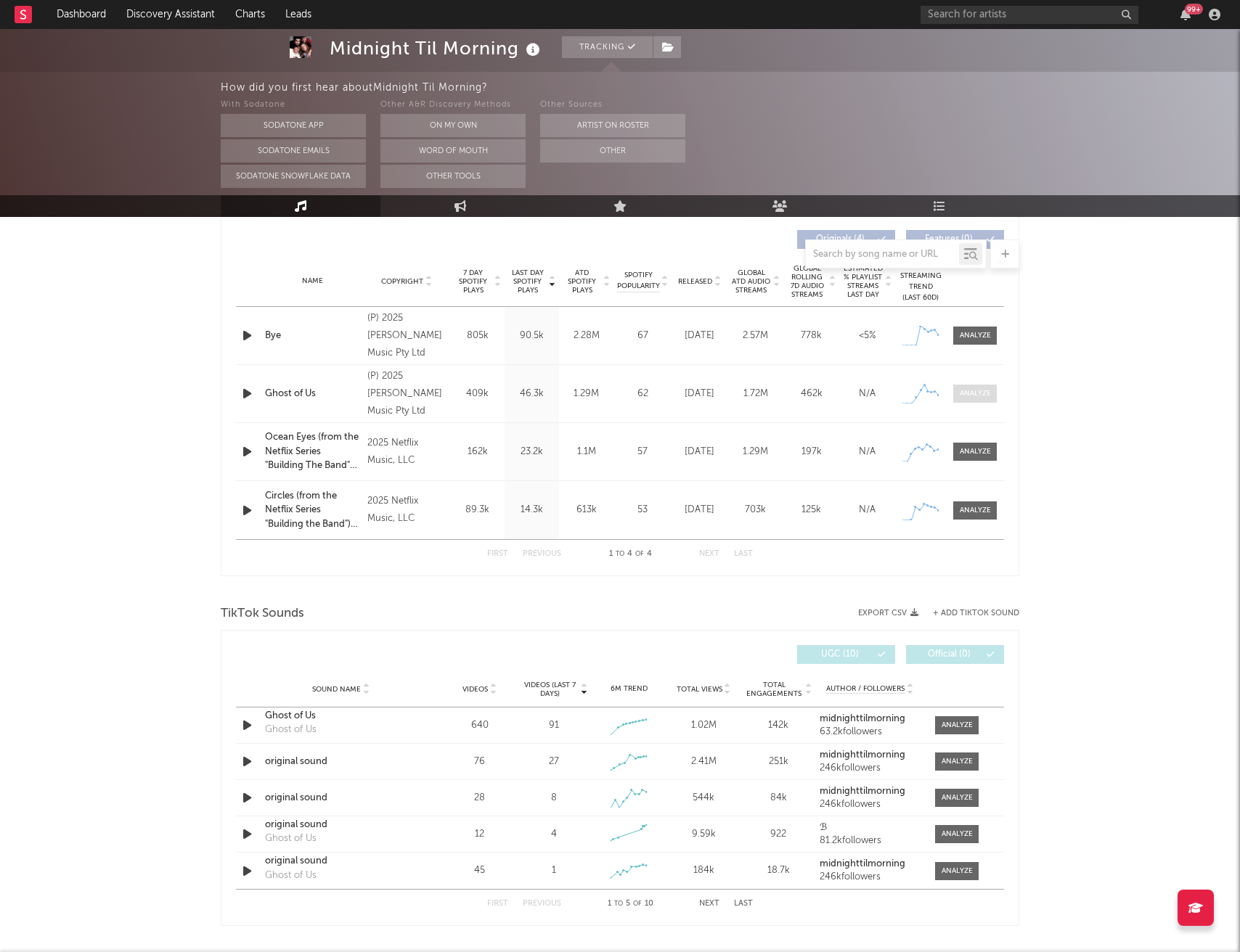
click at [975, 392] on div at bounding box center [975, 393] width 32 height 11
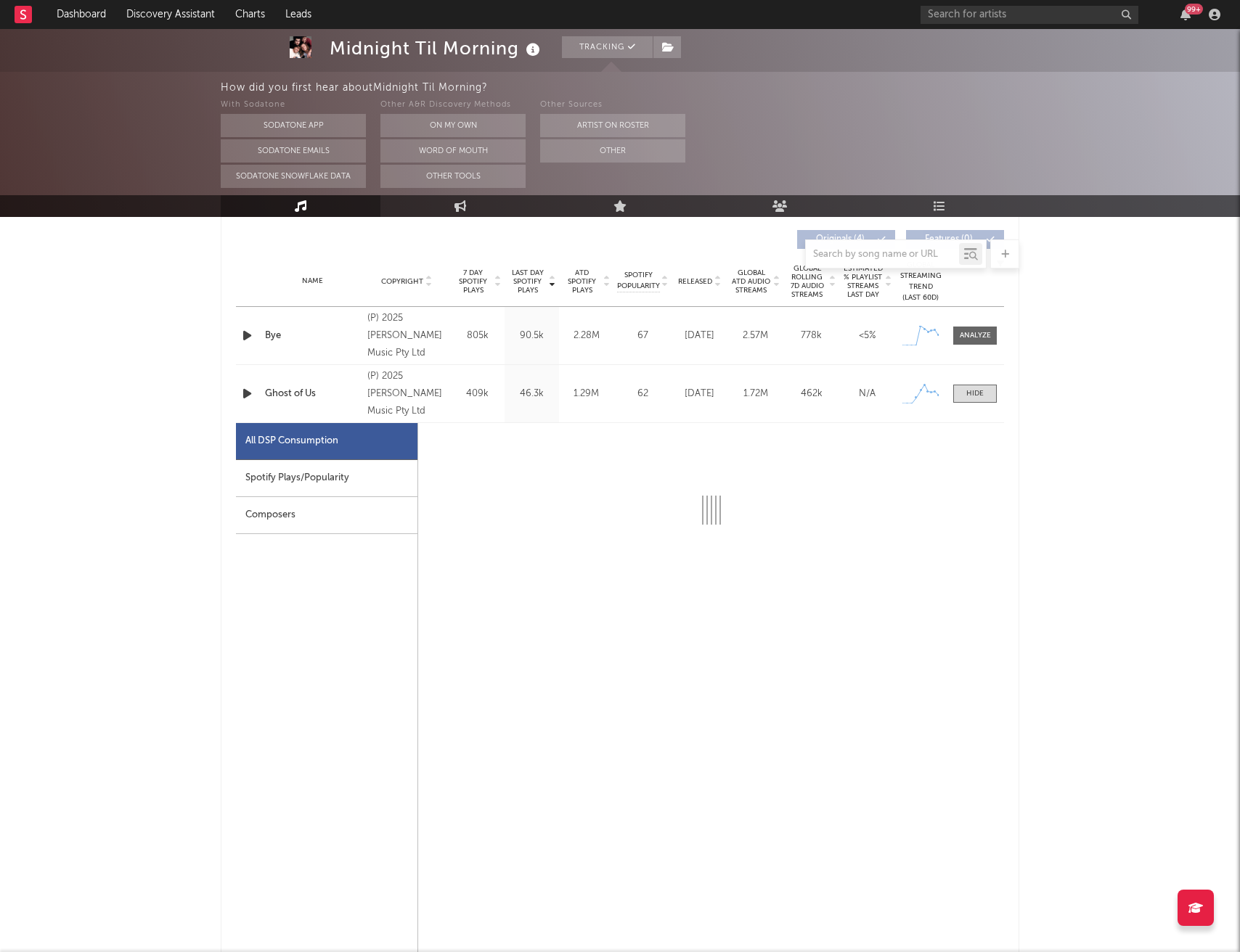
select select "1w"
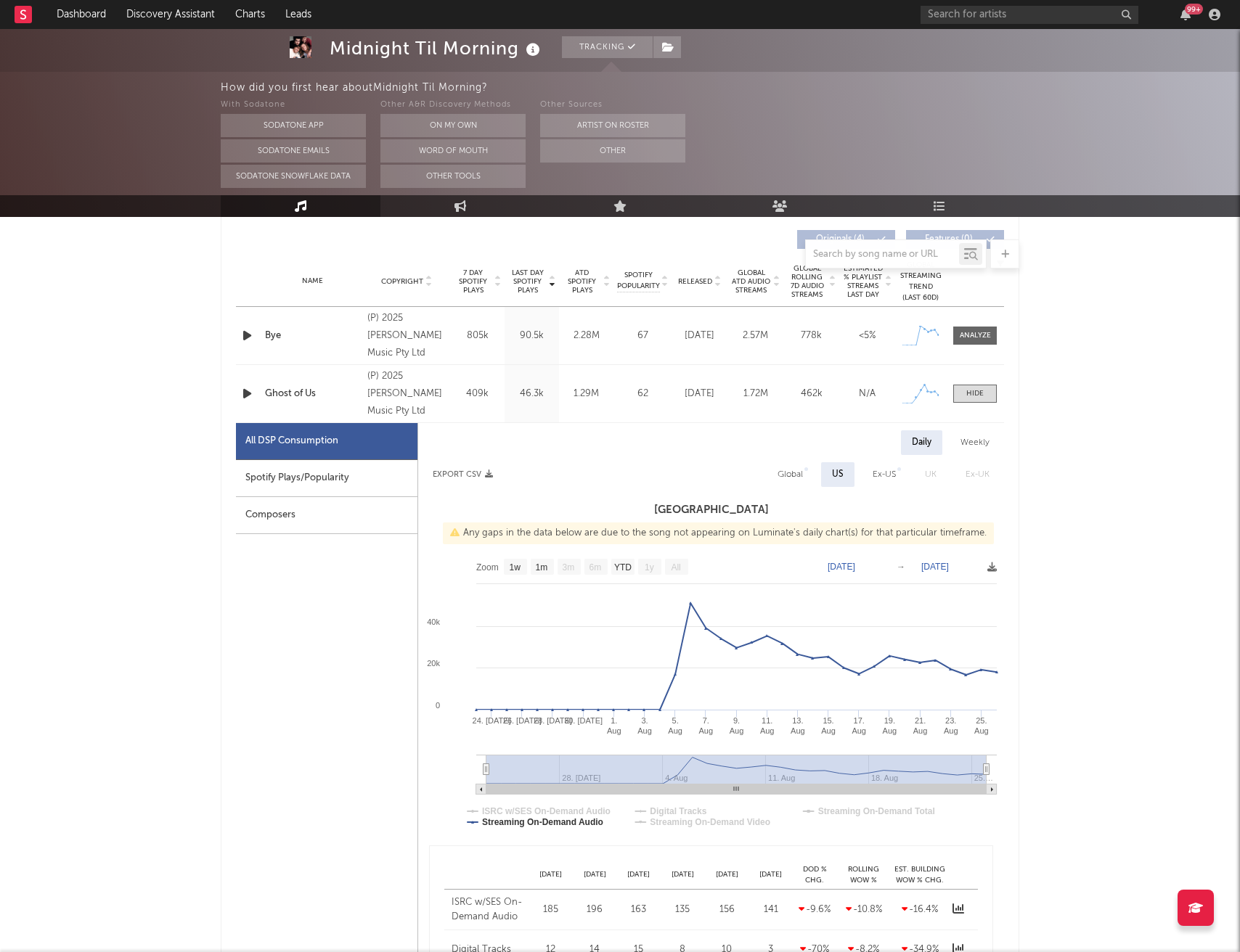
click at [348, 479] on div "Spotify Plays/Popularity" at bounding box center [326, 478] width 182 height 37
select select "1w"
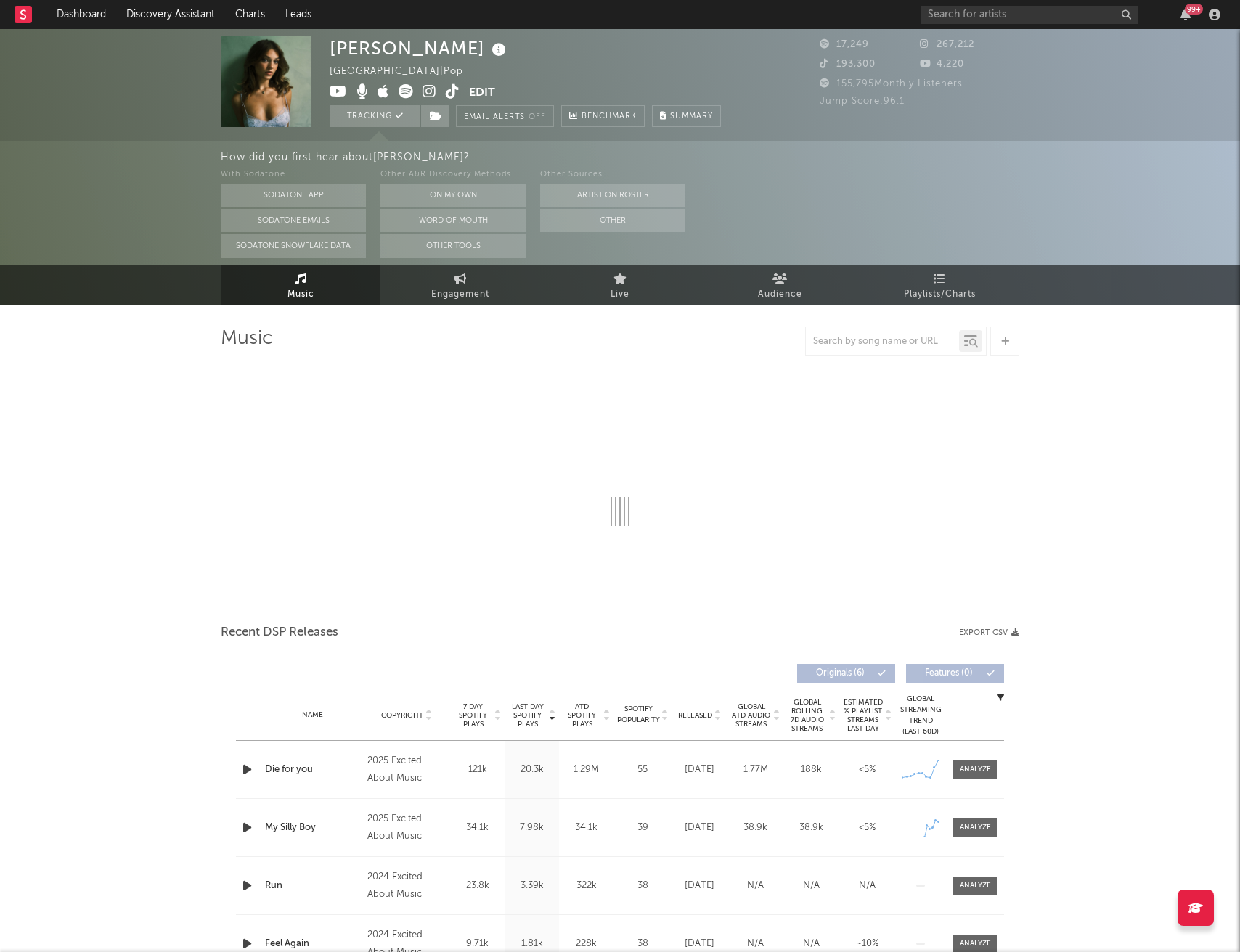
select select "1w"
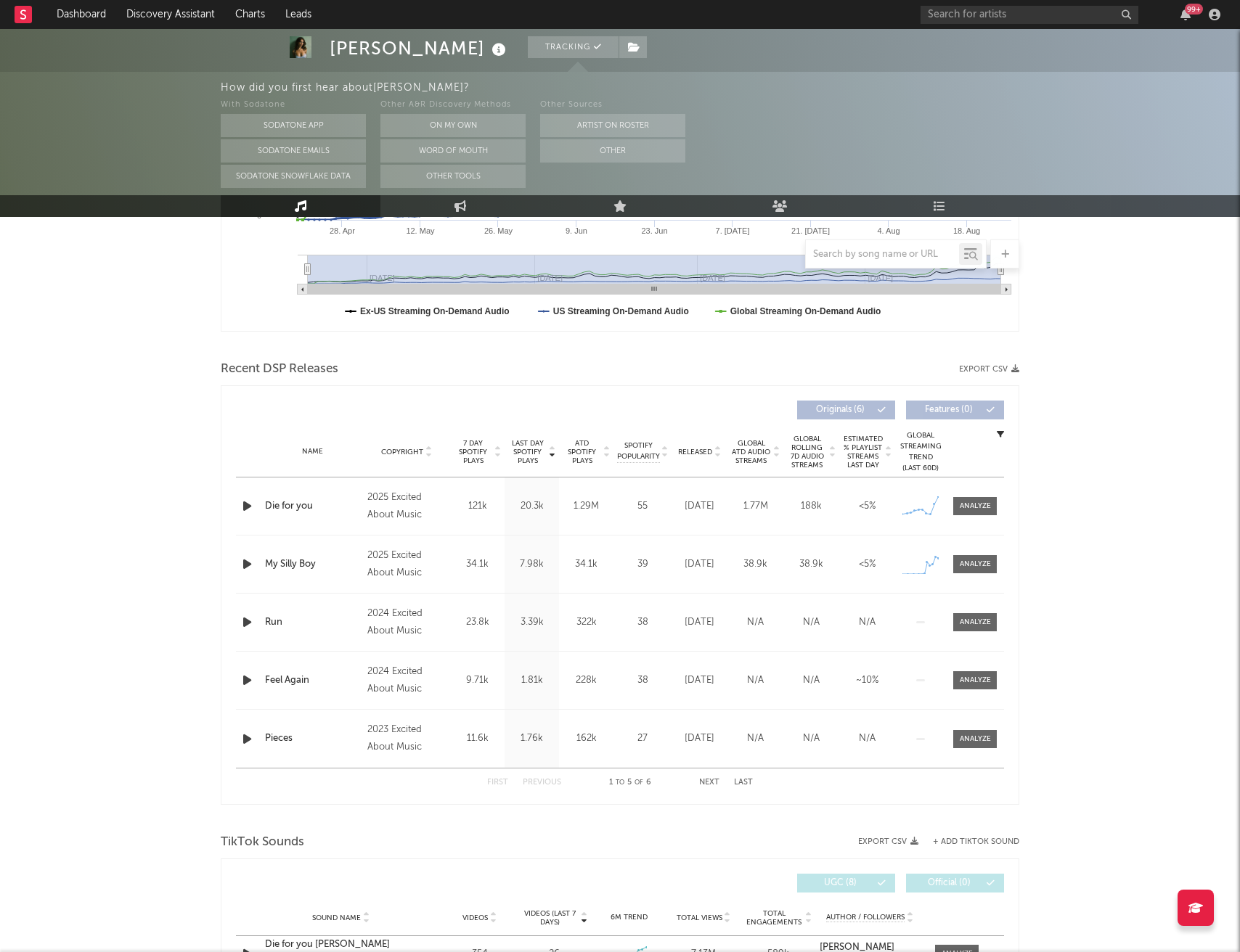
scroll to position [385, 0]
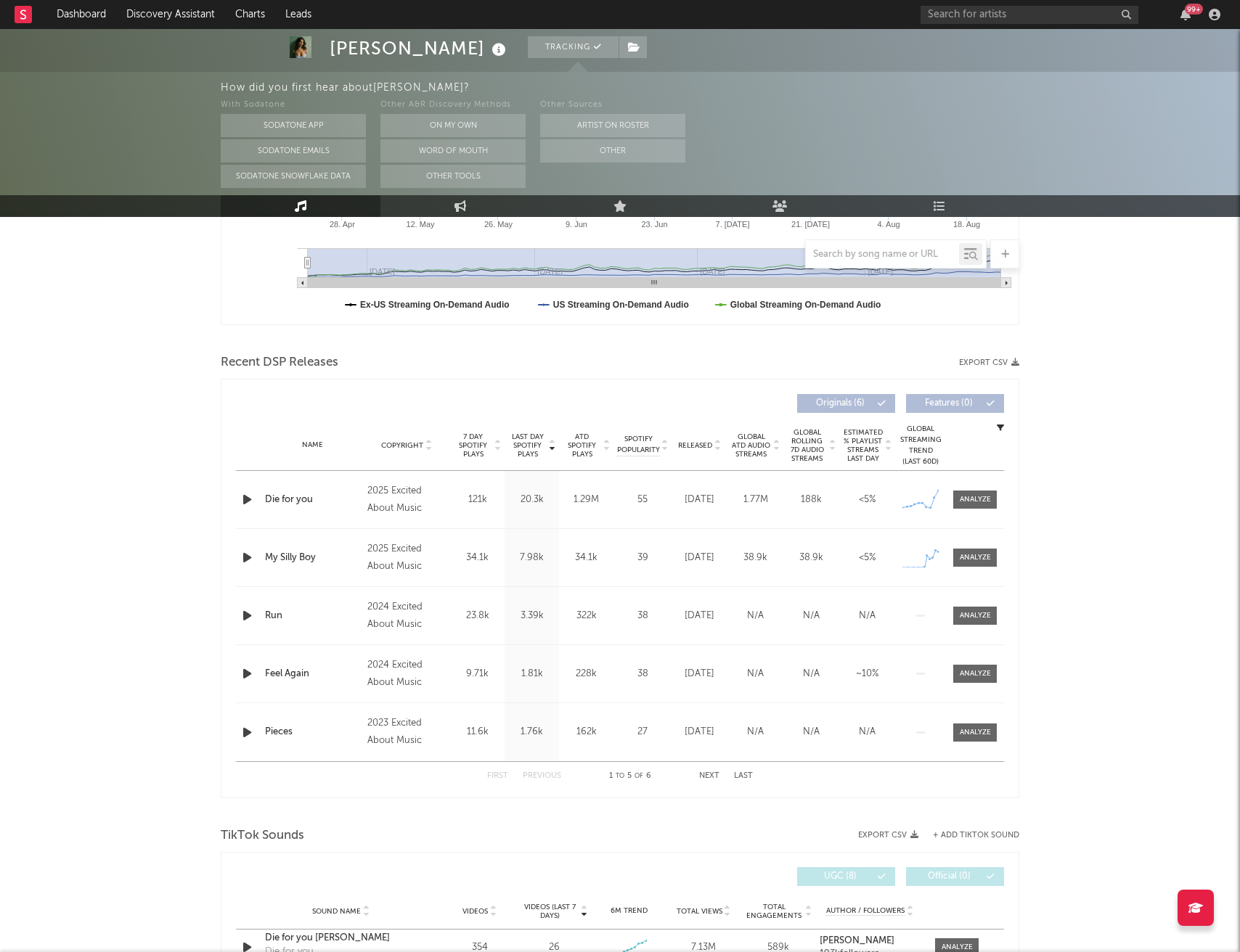
click at [980, 512] on div "Name Die for you Copyright 2025 Excited About Music Label Excited About Music A…" at bounding box center [620, 499] width 768 height 57
click at [980, 504] on div at bounding box center [975, 499] width 32 height 11
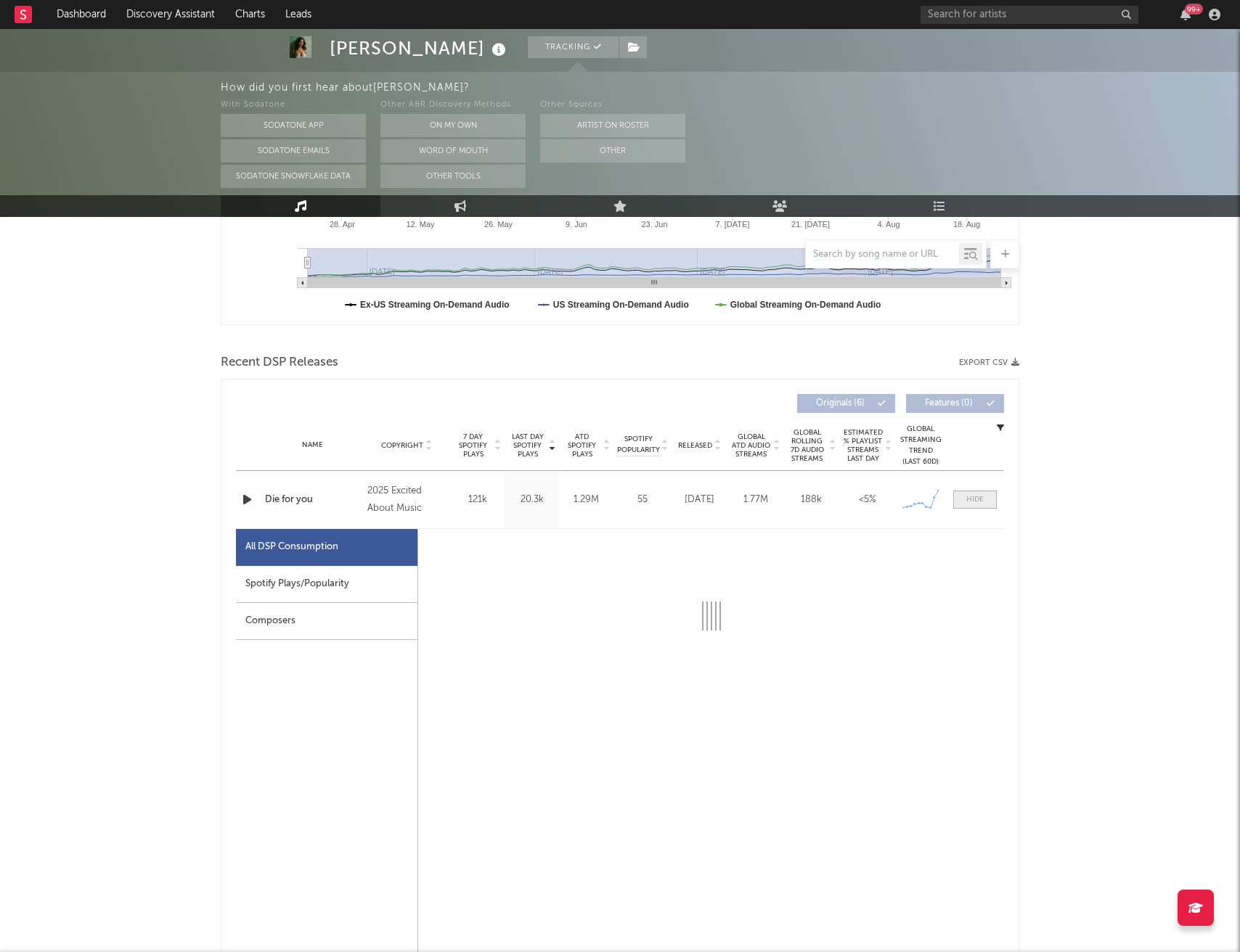
select select "1w"
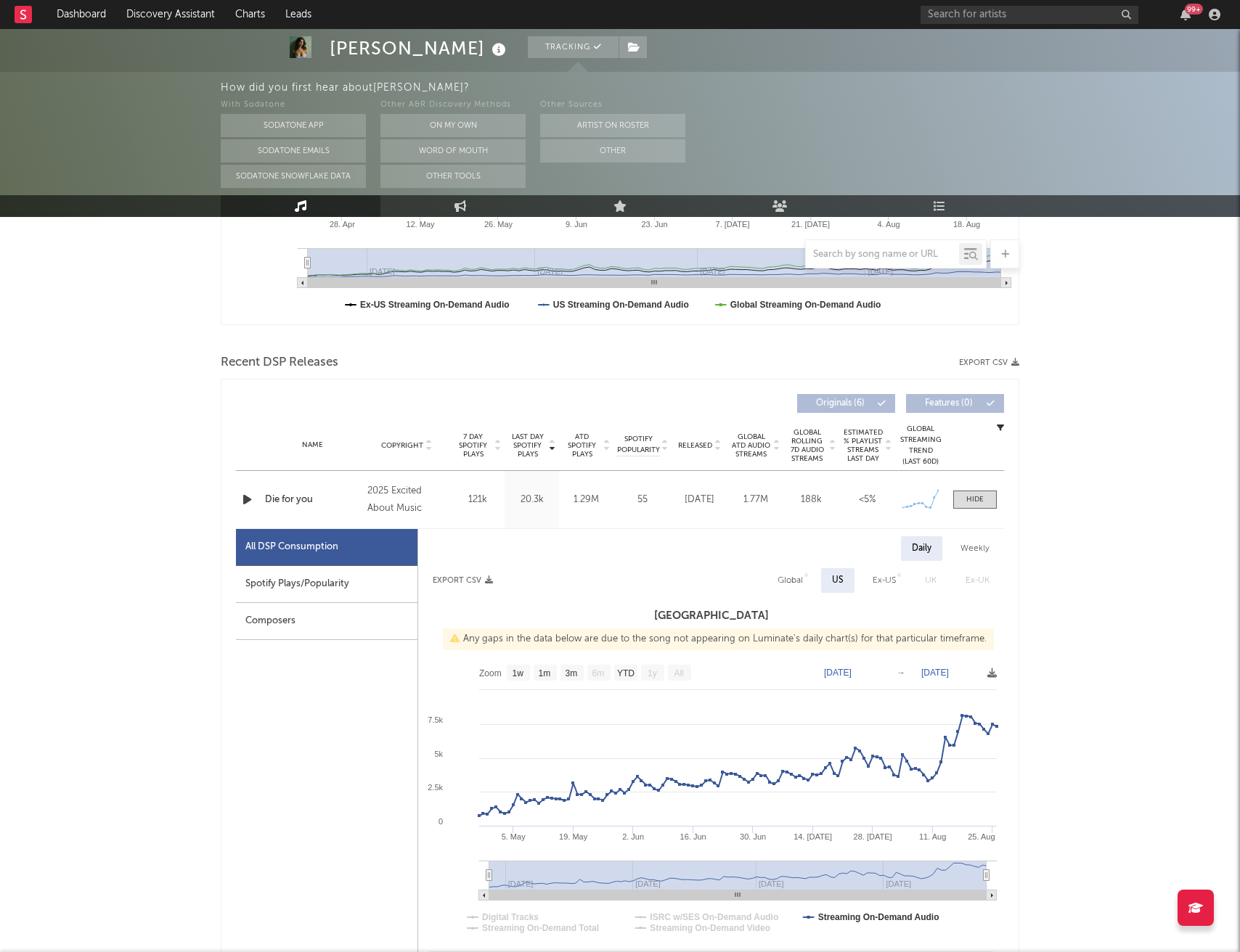
click at [795, 577] on div "Global" at bounding box center [790, 580] width 26 height 17
select select "1w"
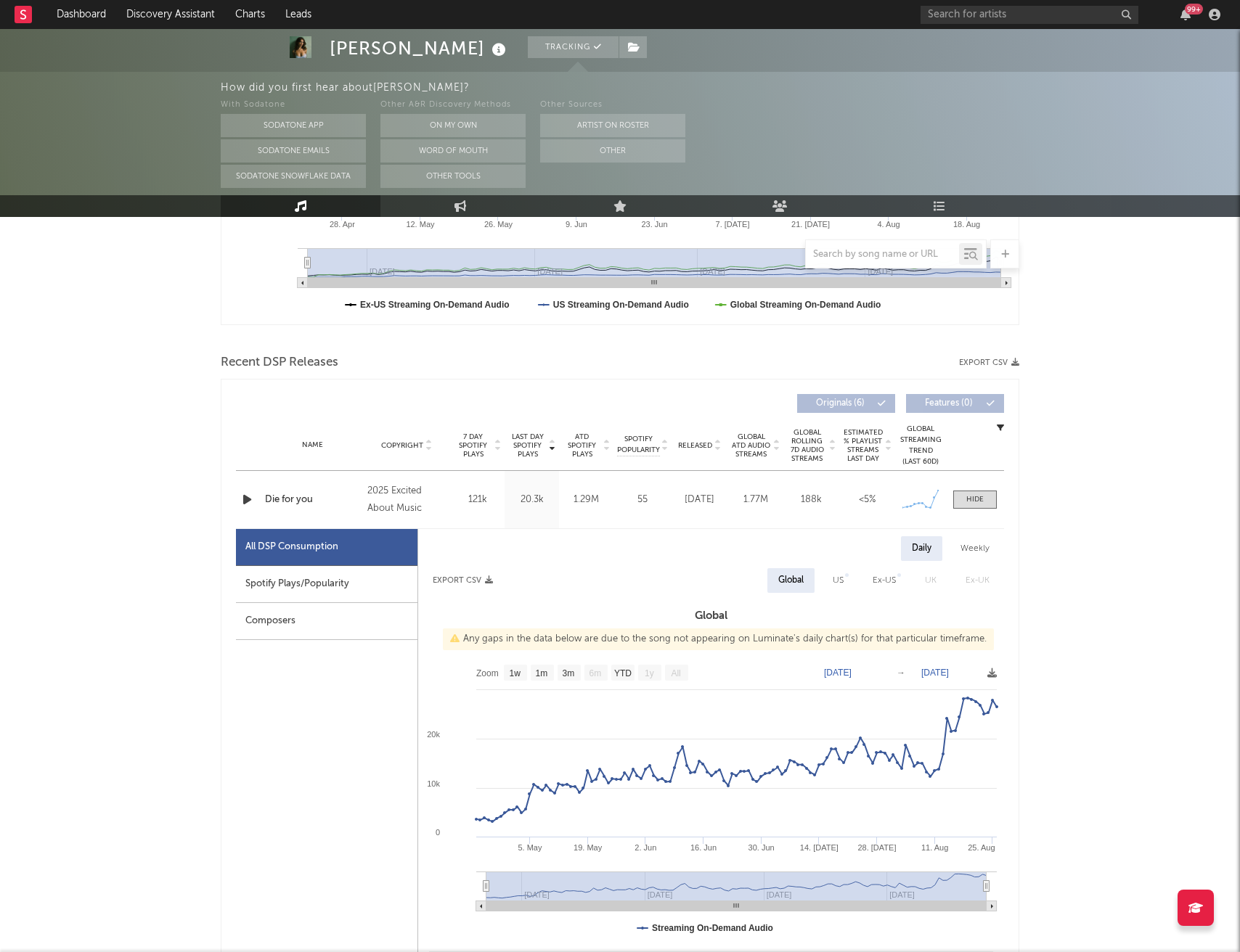
click at [981, 546] on div "Weekly" at bounding box center [975, 549] width 51 height 25
select select "1w"
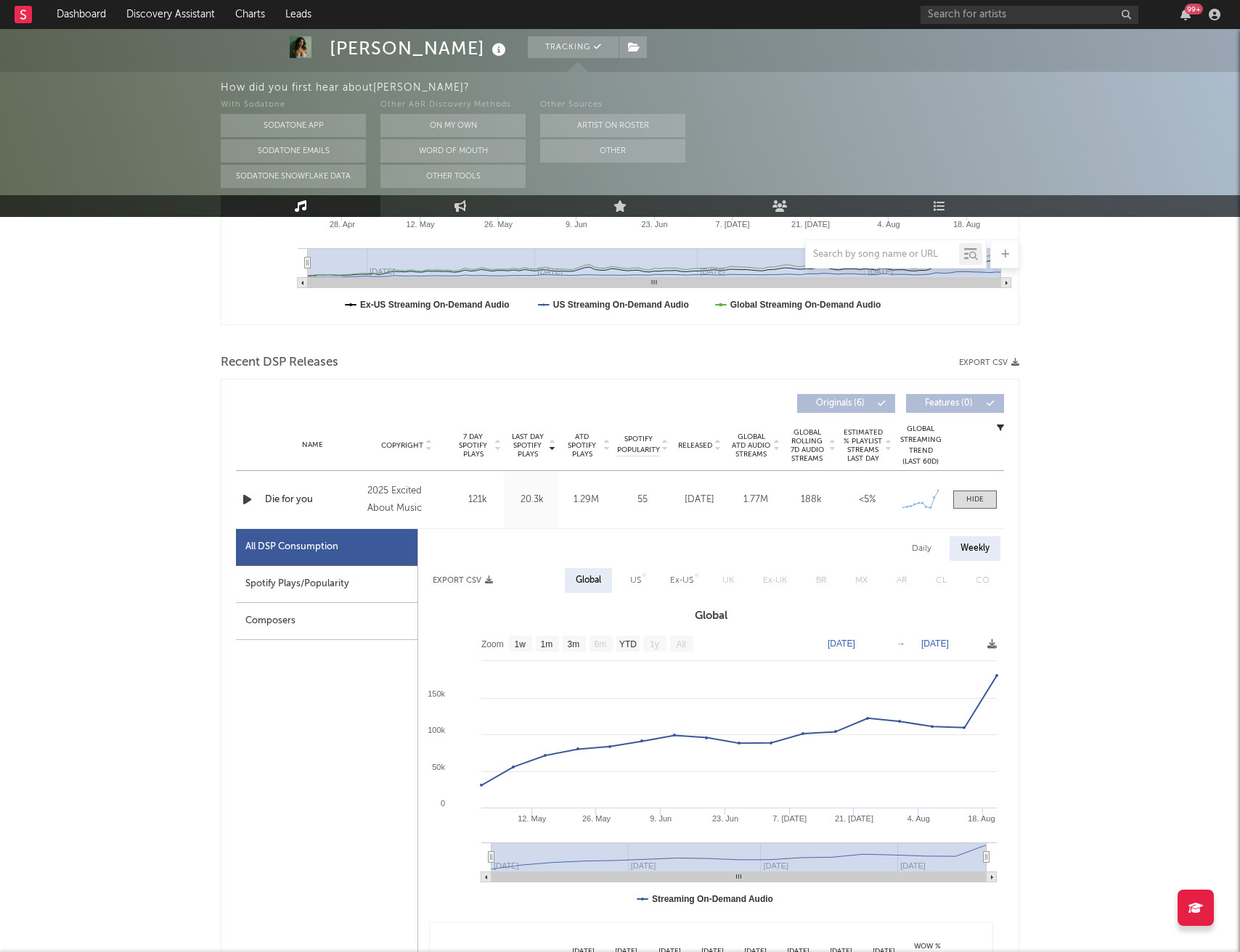
scroll to position [381, 0]
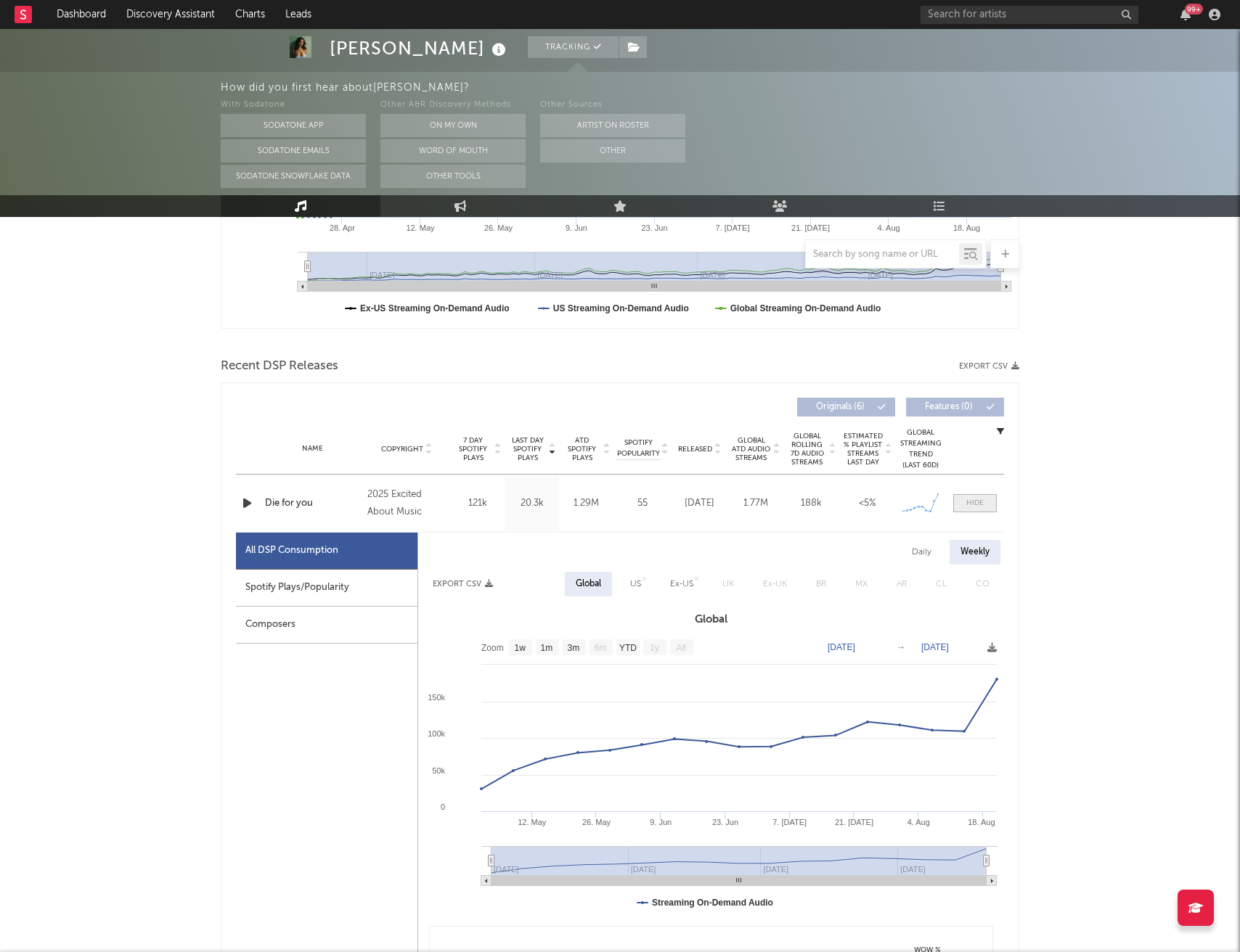
click at [963, 508] on span at bounding box center [975, 502] width 44 height 18
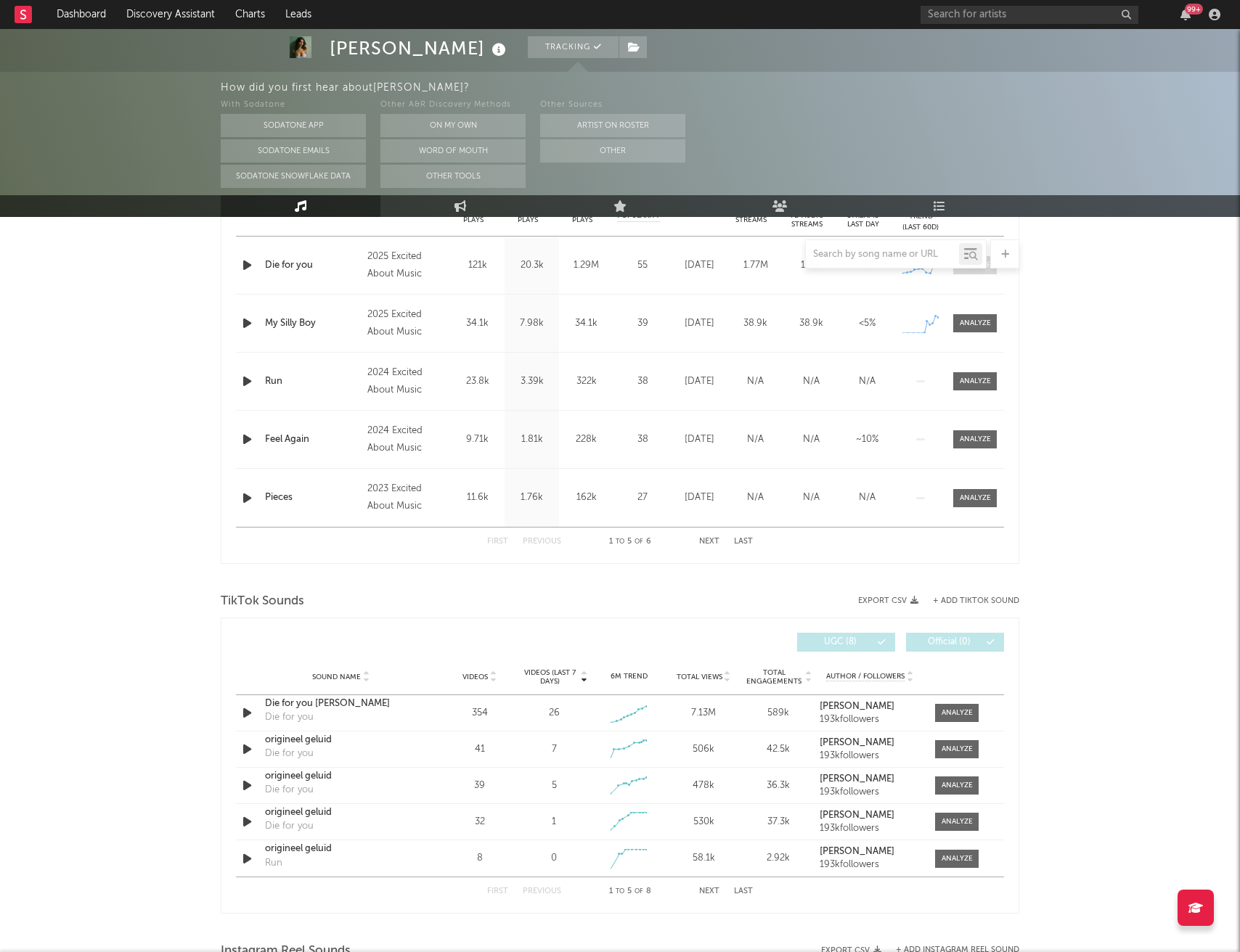
scroll to position [688, 0]
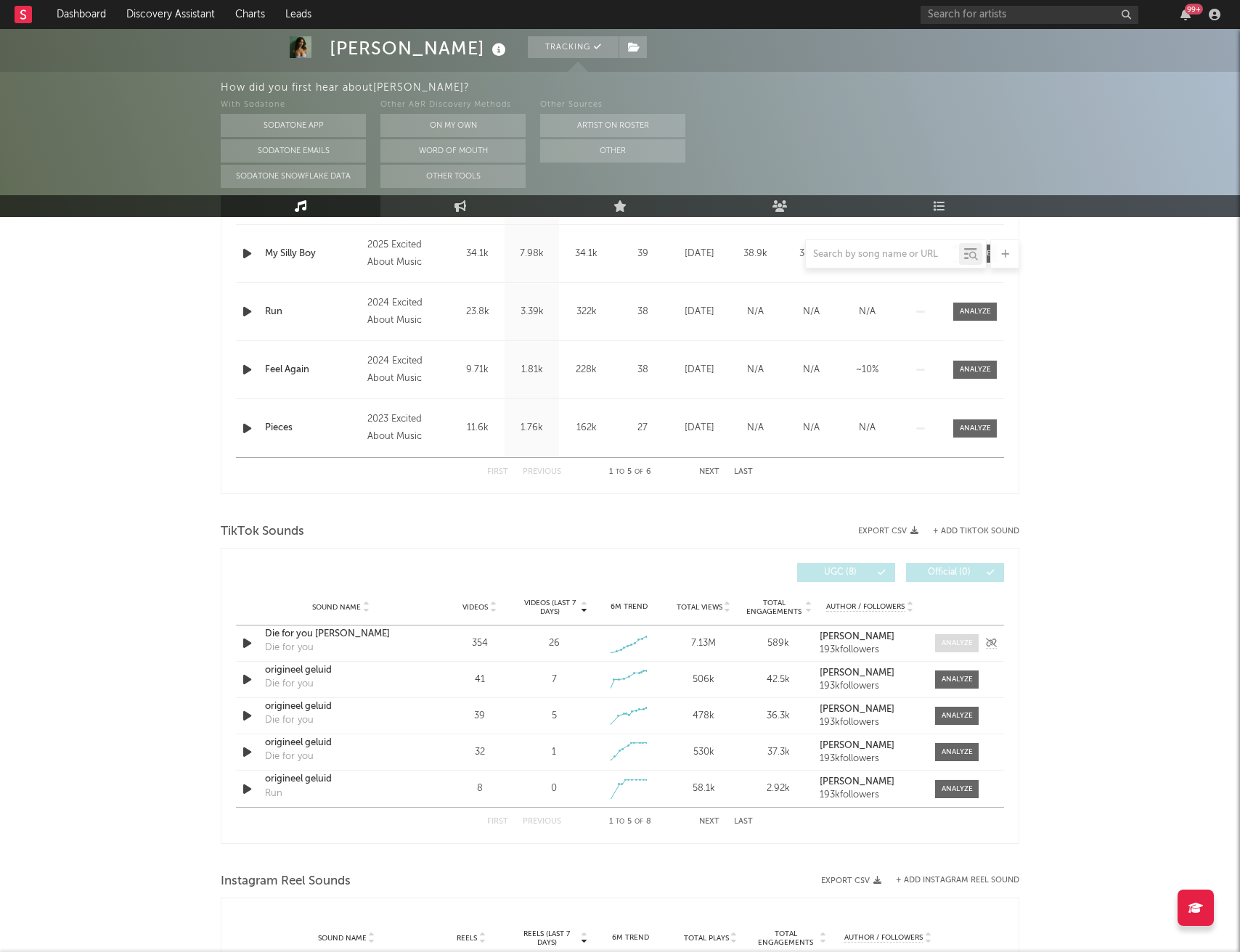
click at [955, 647] on div at bounding box center [957, 643] width 32 height 11
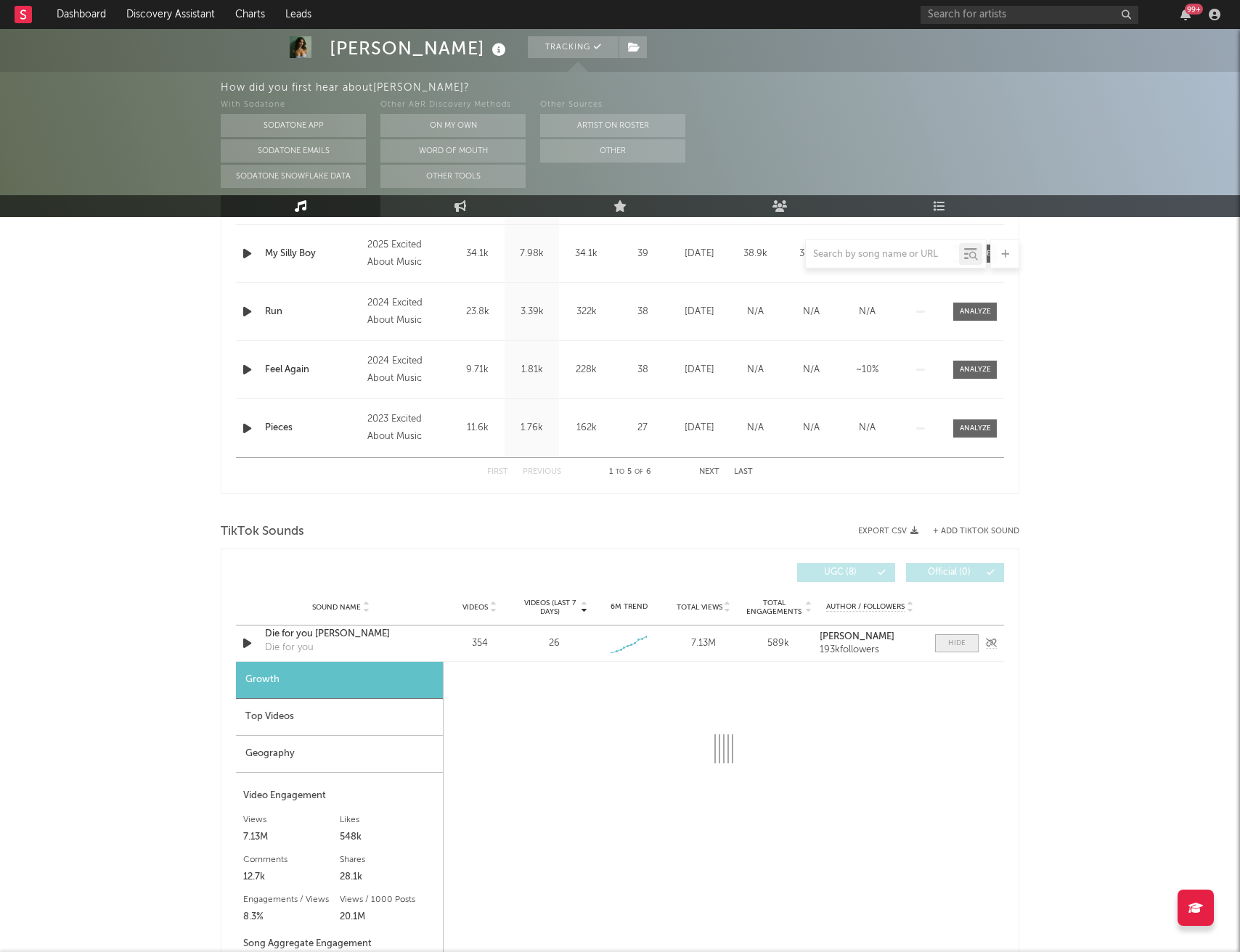
select select "1w"
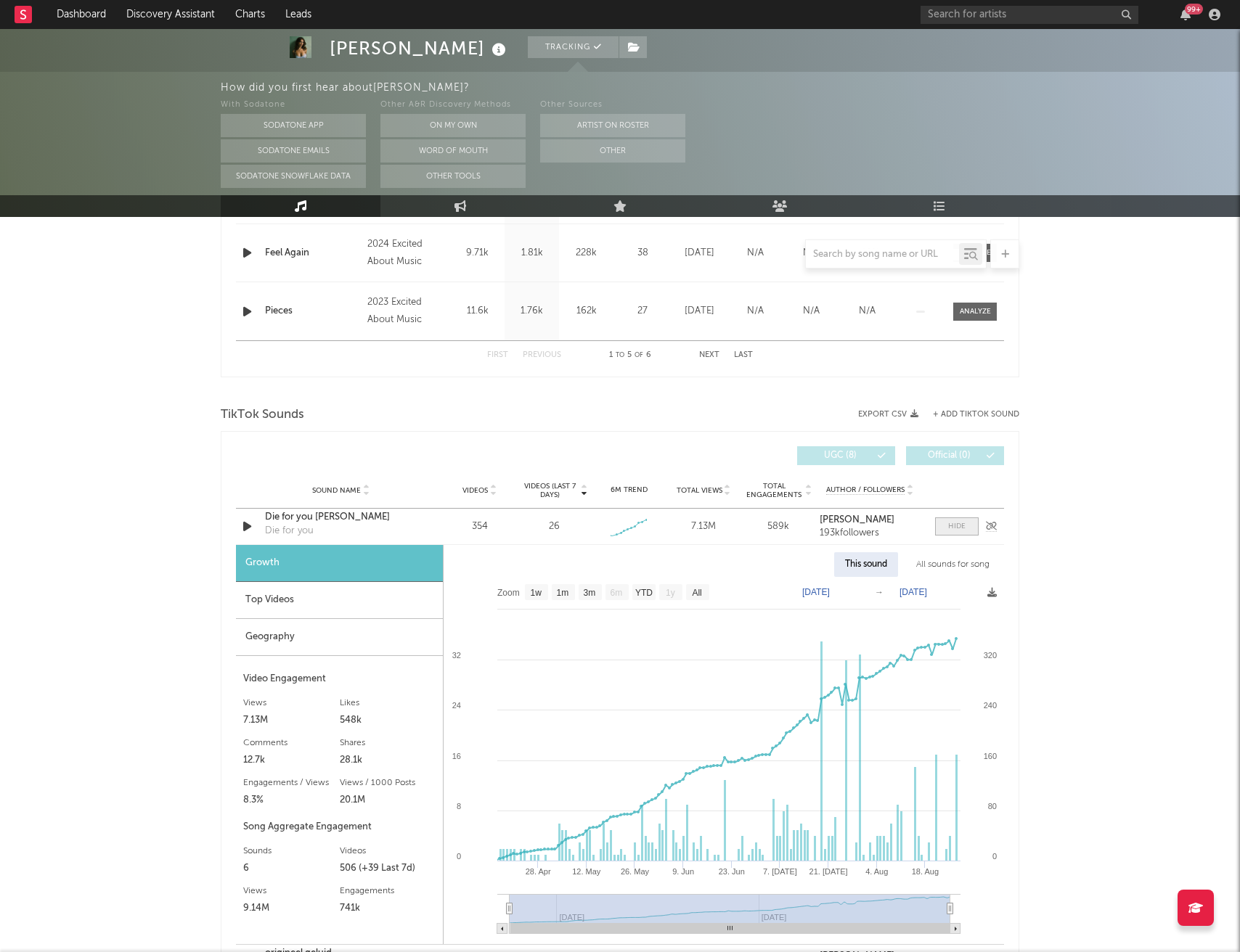
scroll to position [817, 0]
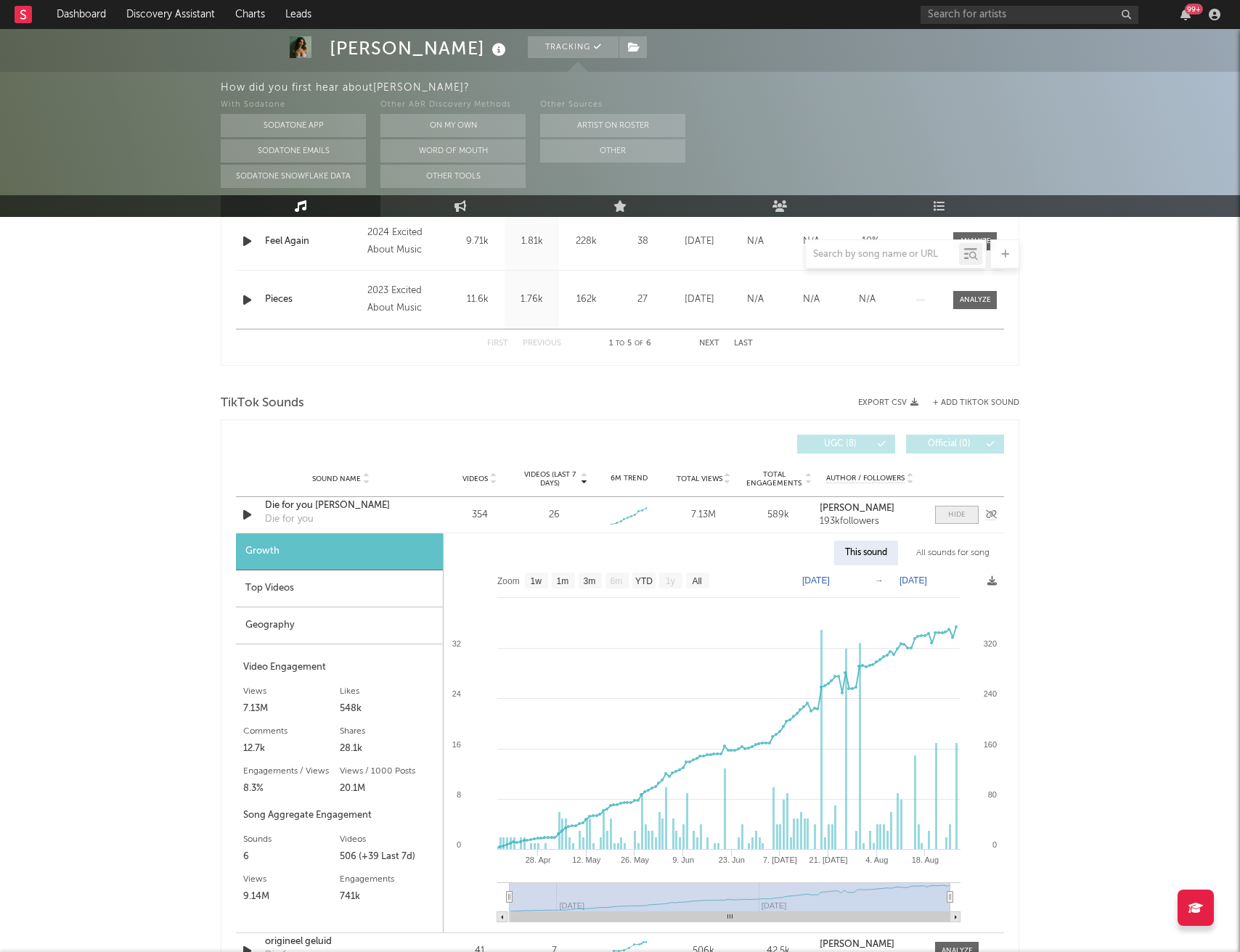
click at [949, 522] on span at bounding box center [957, 514] width 44 height 18
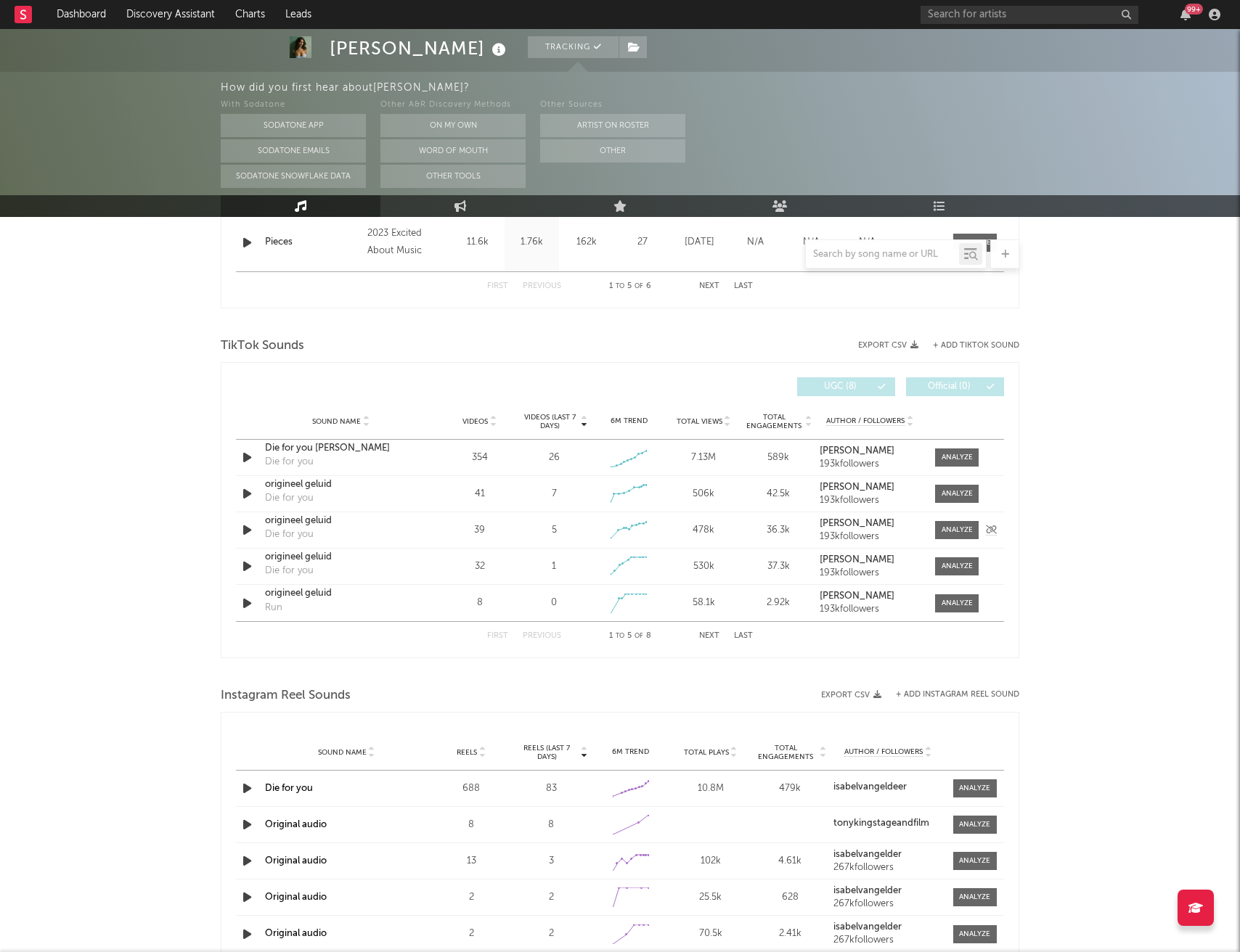
scroll to position [891, 0]
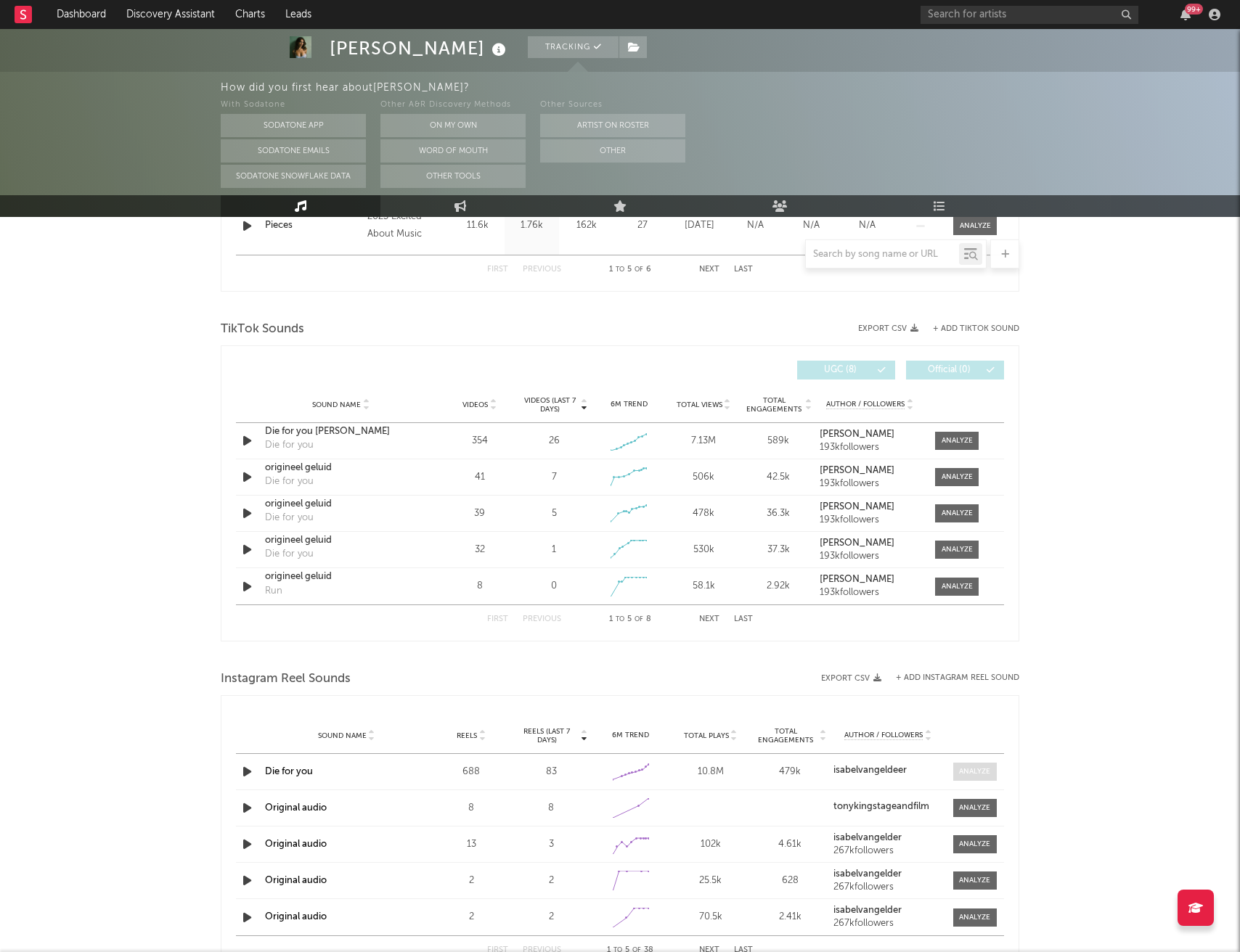
click at [970, 771] on div at bounding box center [975, 771] width 32 height 11
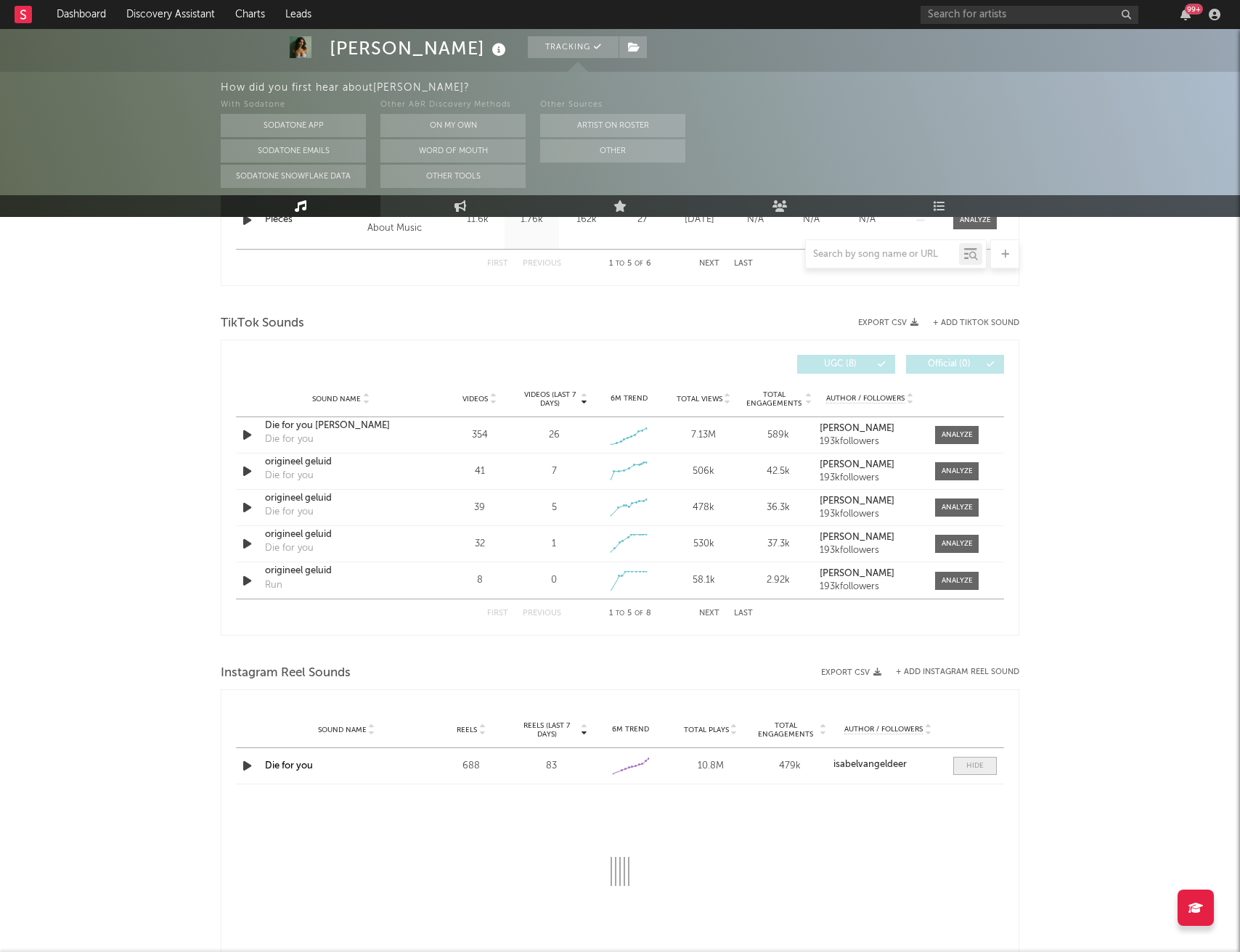
select select "1w"
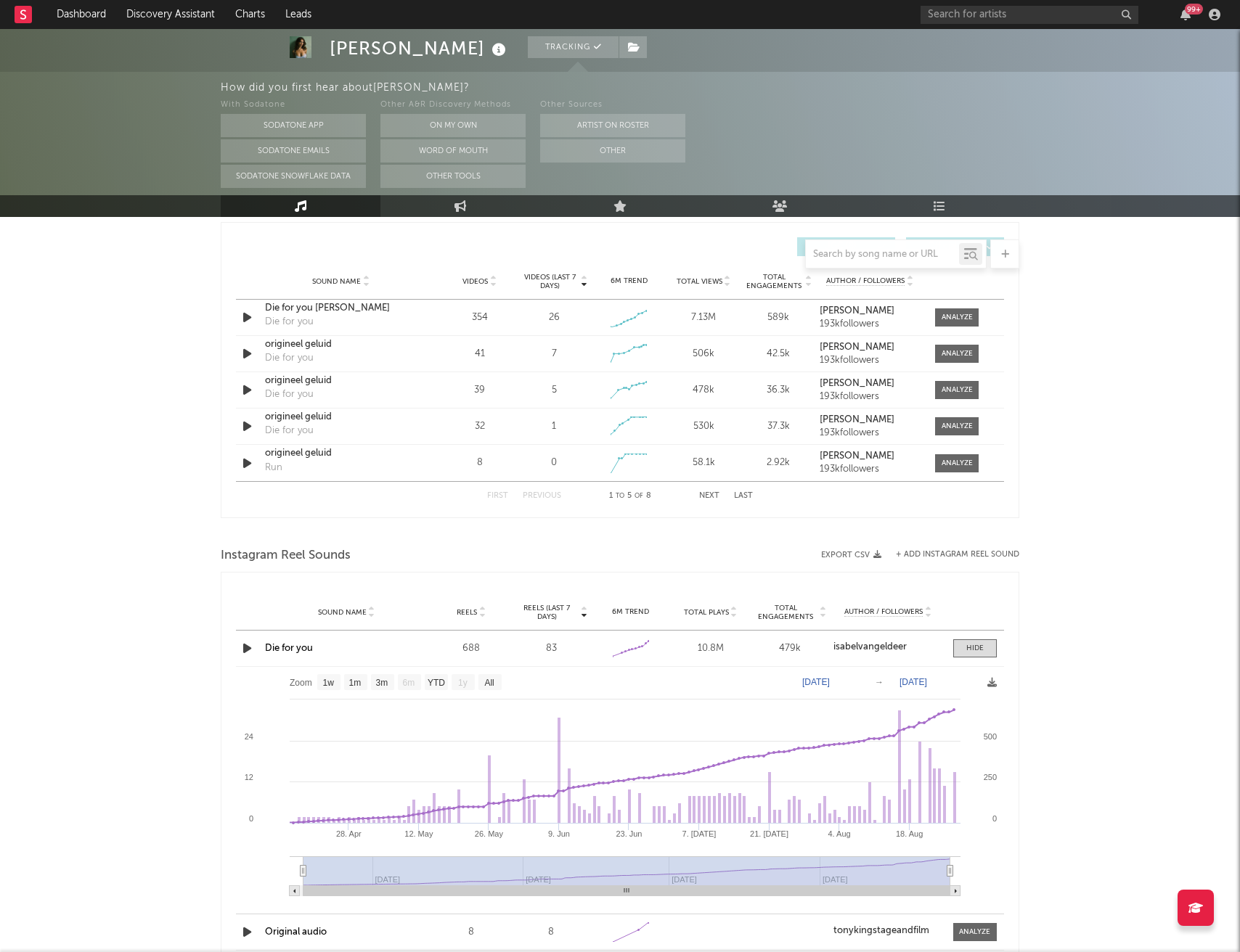
scroll to position [1018, 0]
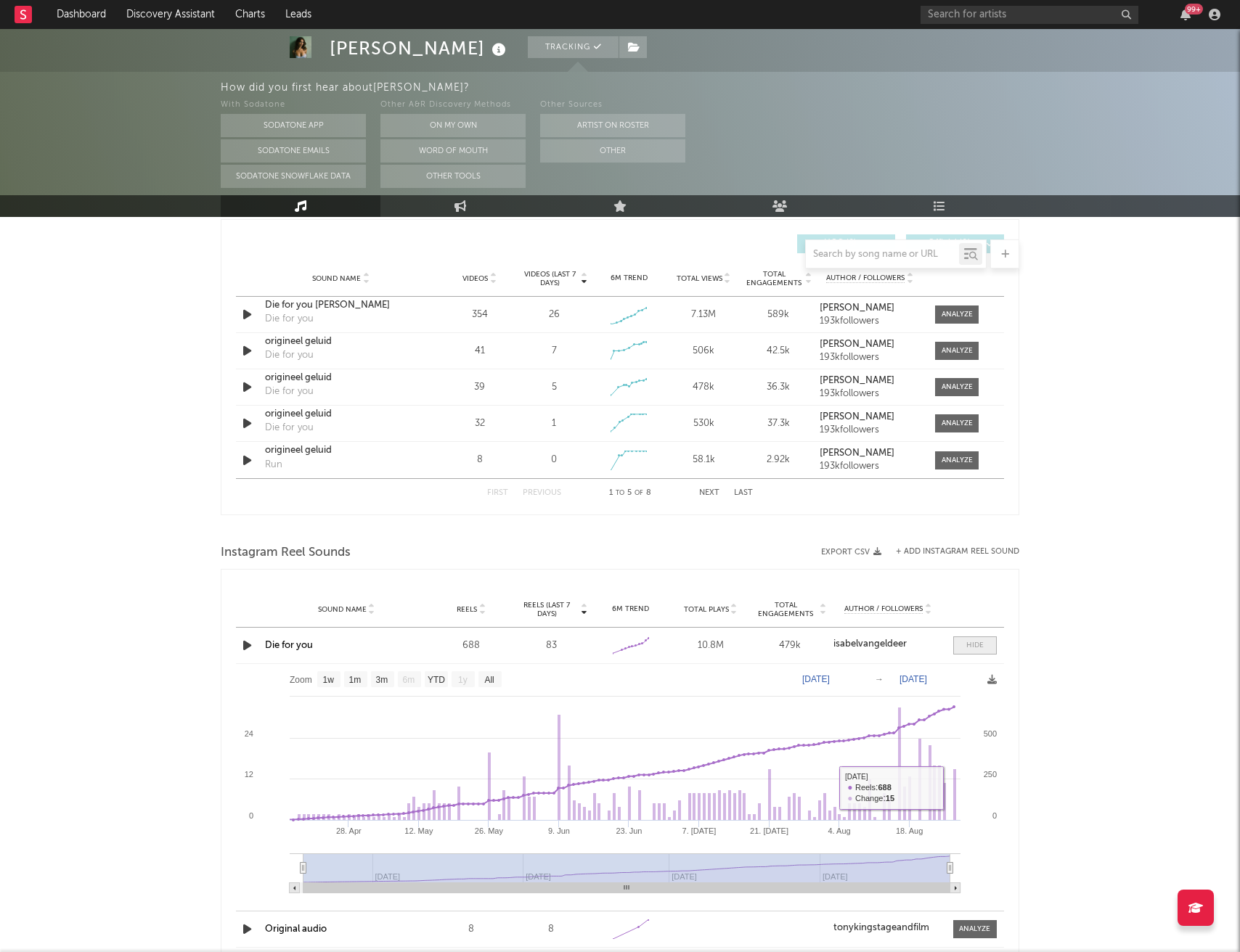
click at [971, 647] on div at bounding box center [975, 645] width 17 height 11
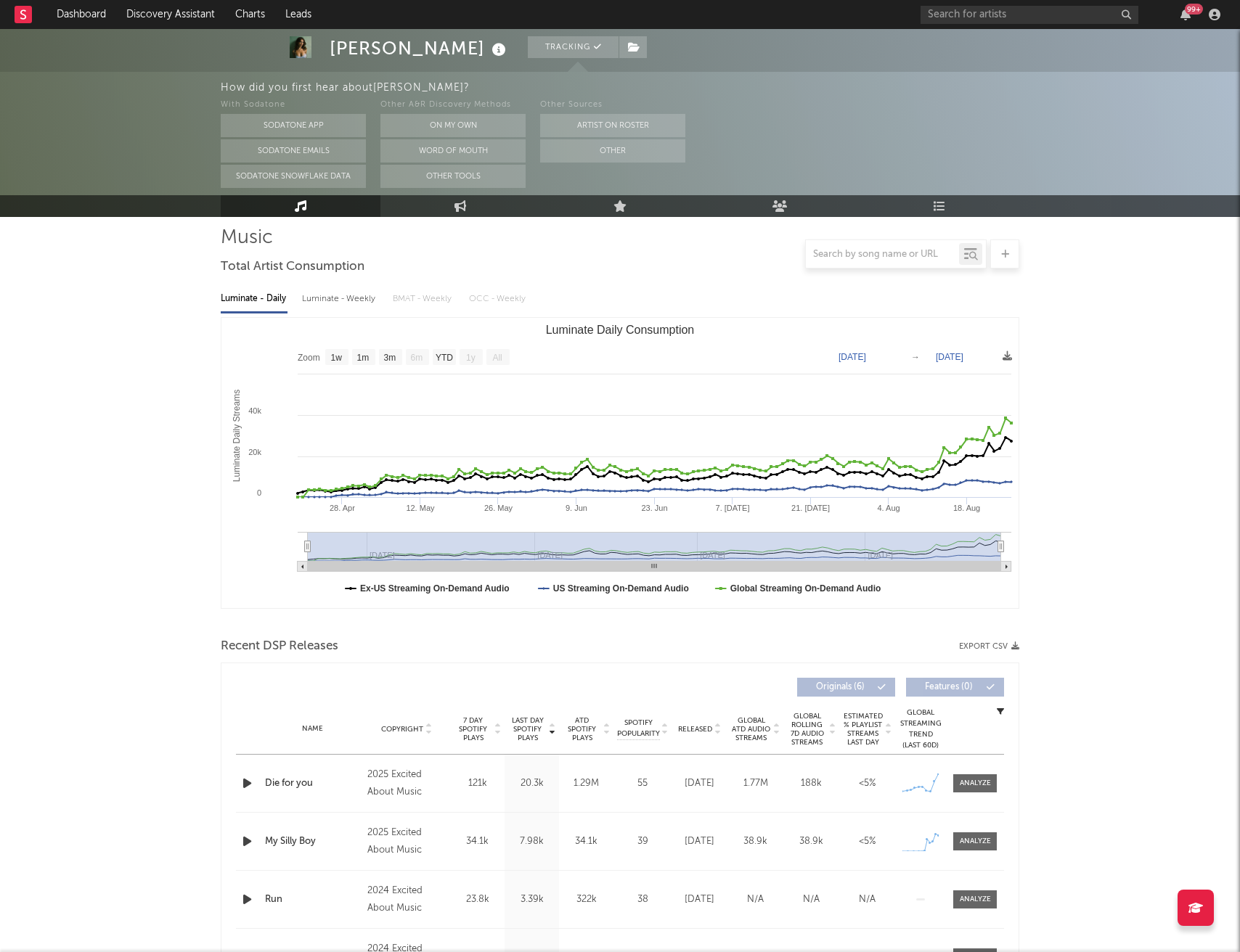
scroll to position [174, 0]
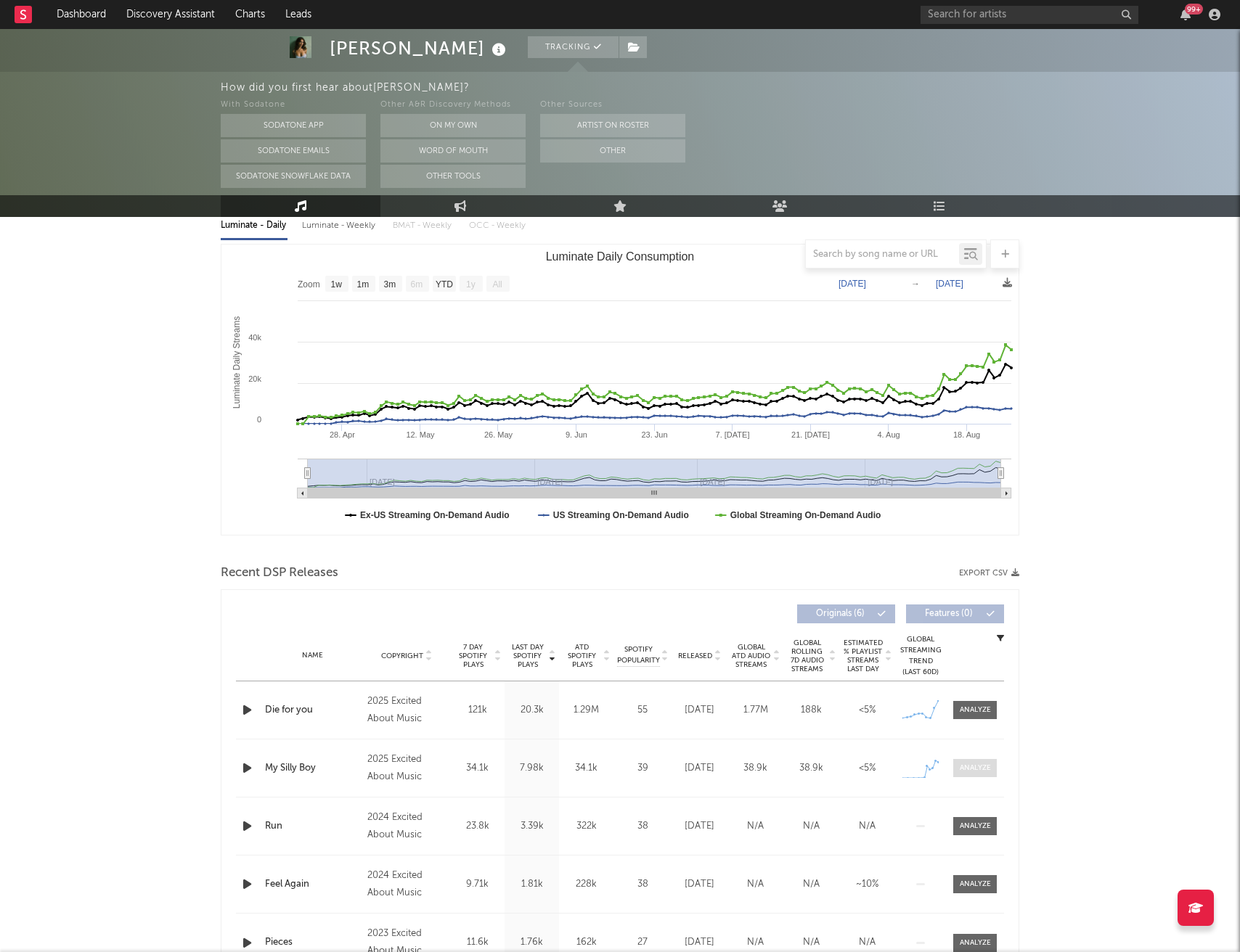
click at [976, 769] on div at bounding box center [975, 768] width 32 height 11
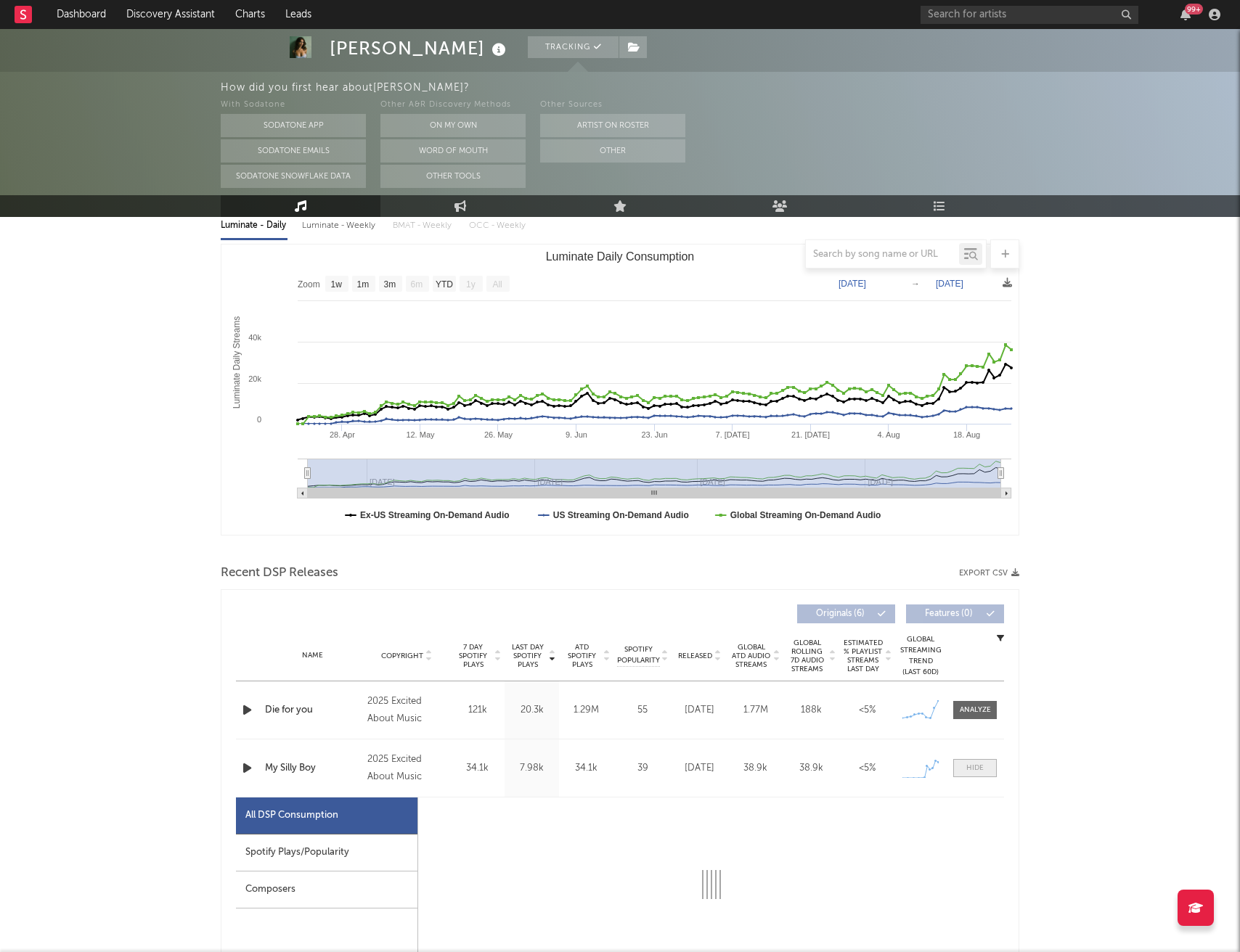
select select "1w"
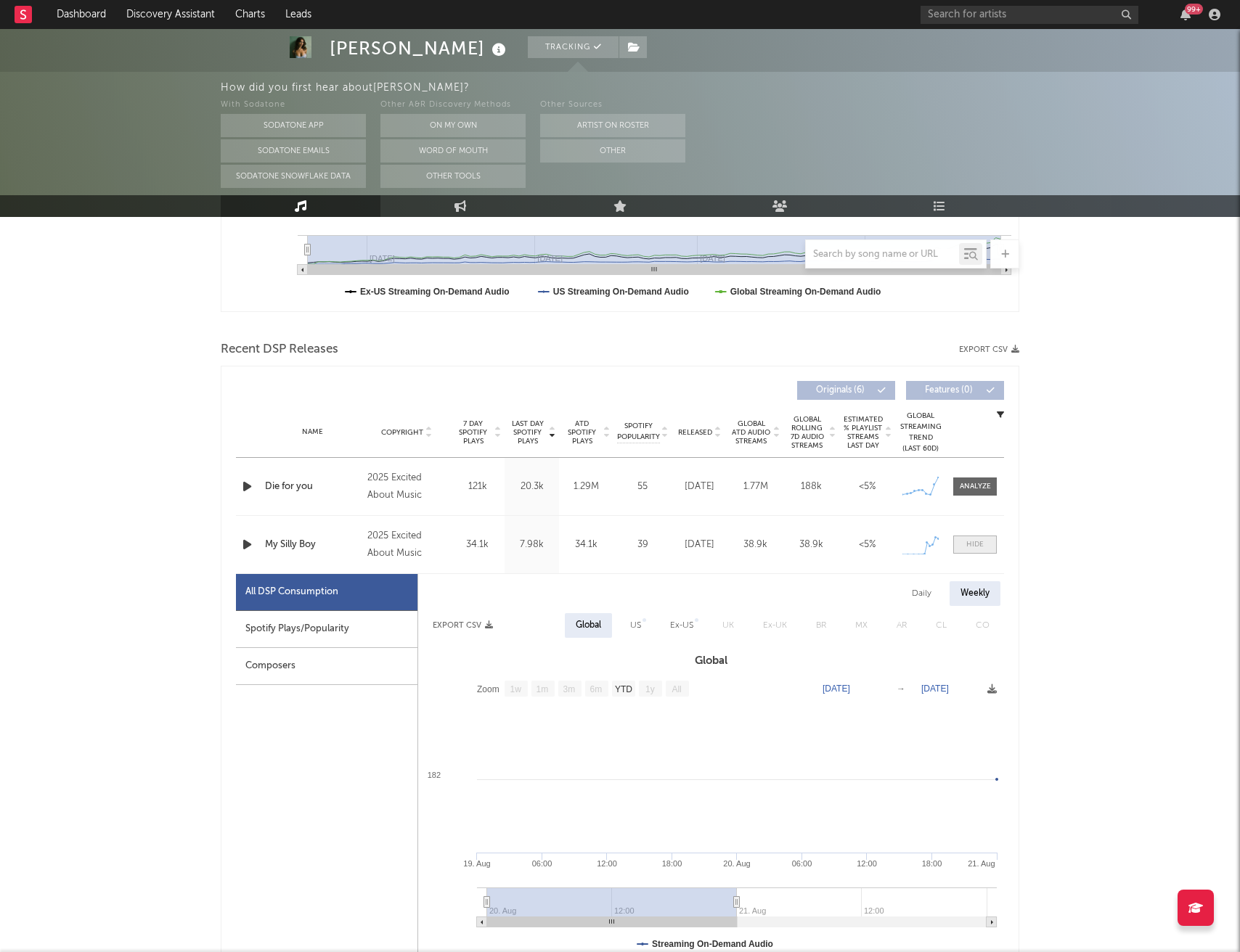
scroll to position [403, 0]
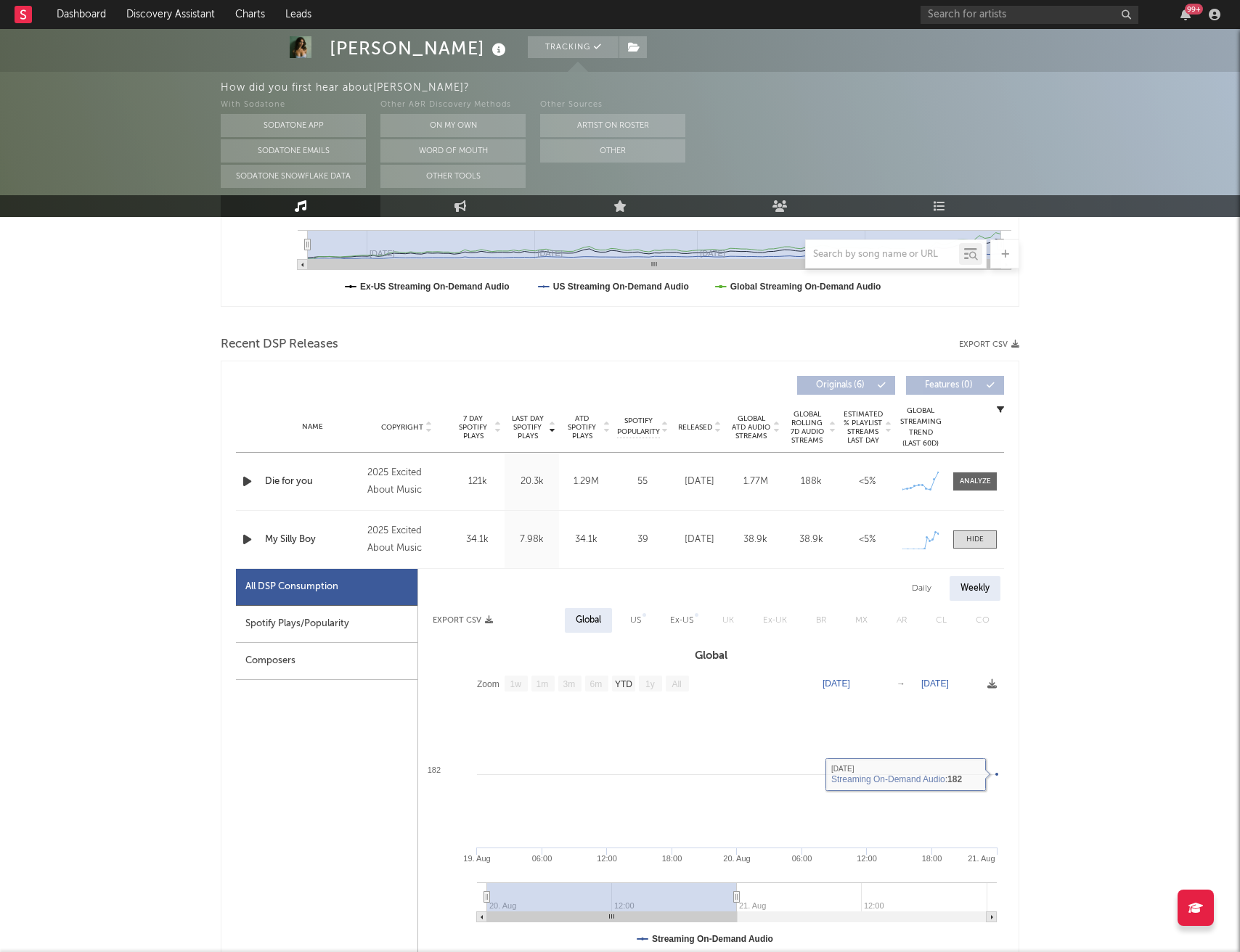
click at [632, 621] on div "US" at bounding box center [635, 620] width 11 height 17
select select "1w"
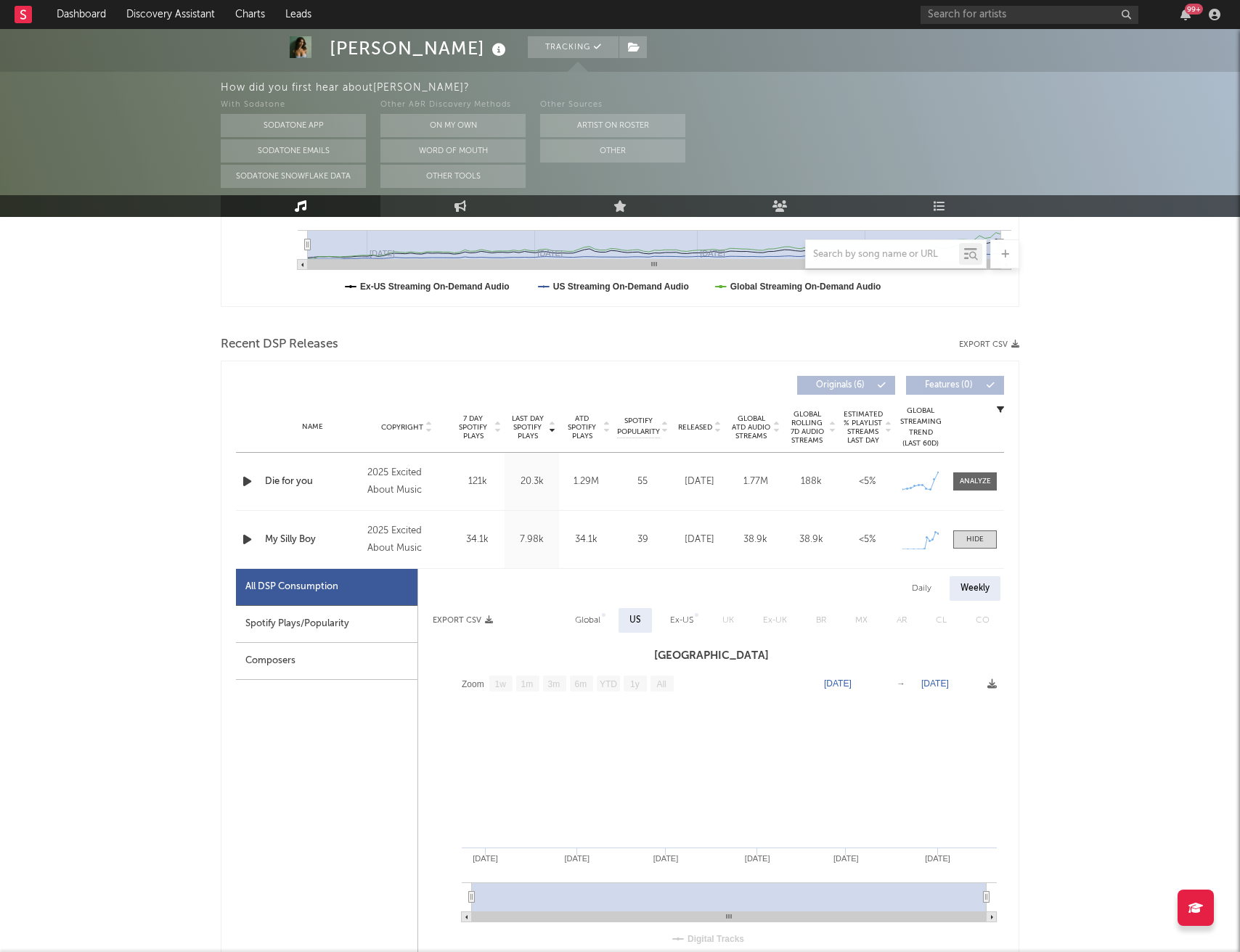
click at [597, 620] on div "Global" at bounding box center [588, 620] width 26 height 17
select select "1w"
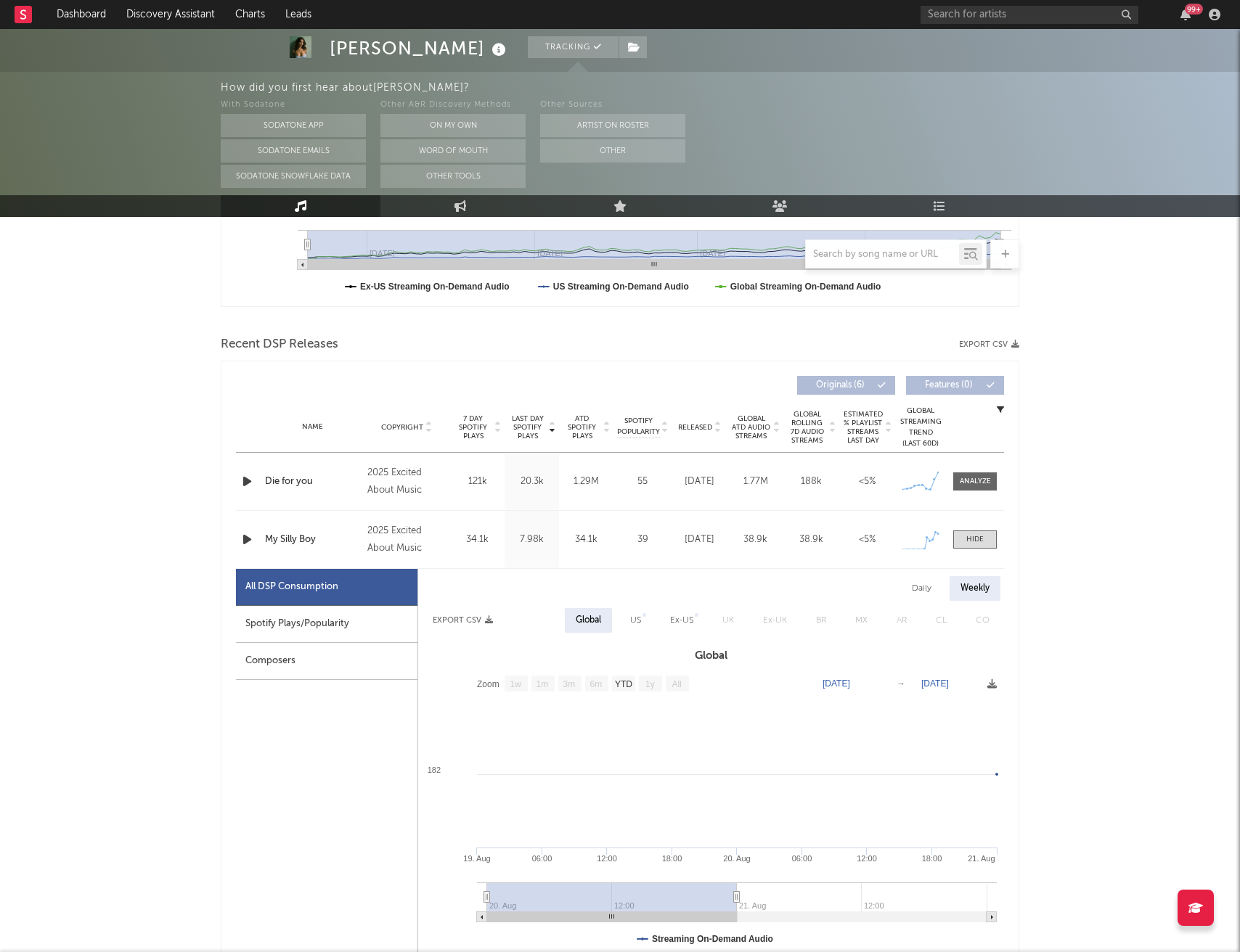
click at [334, 619] on div "Spotify Plays/Popularity" at bounding box center [326, 624] width 182 height 37
select select "1w"
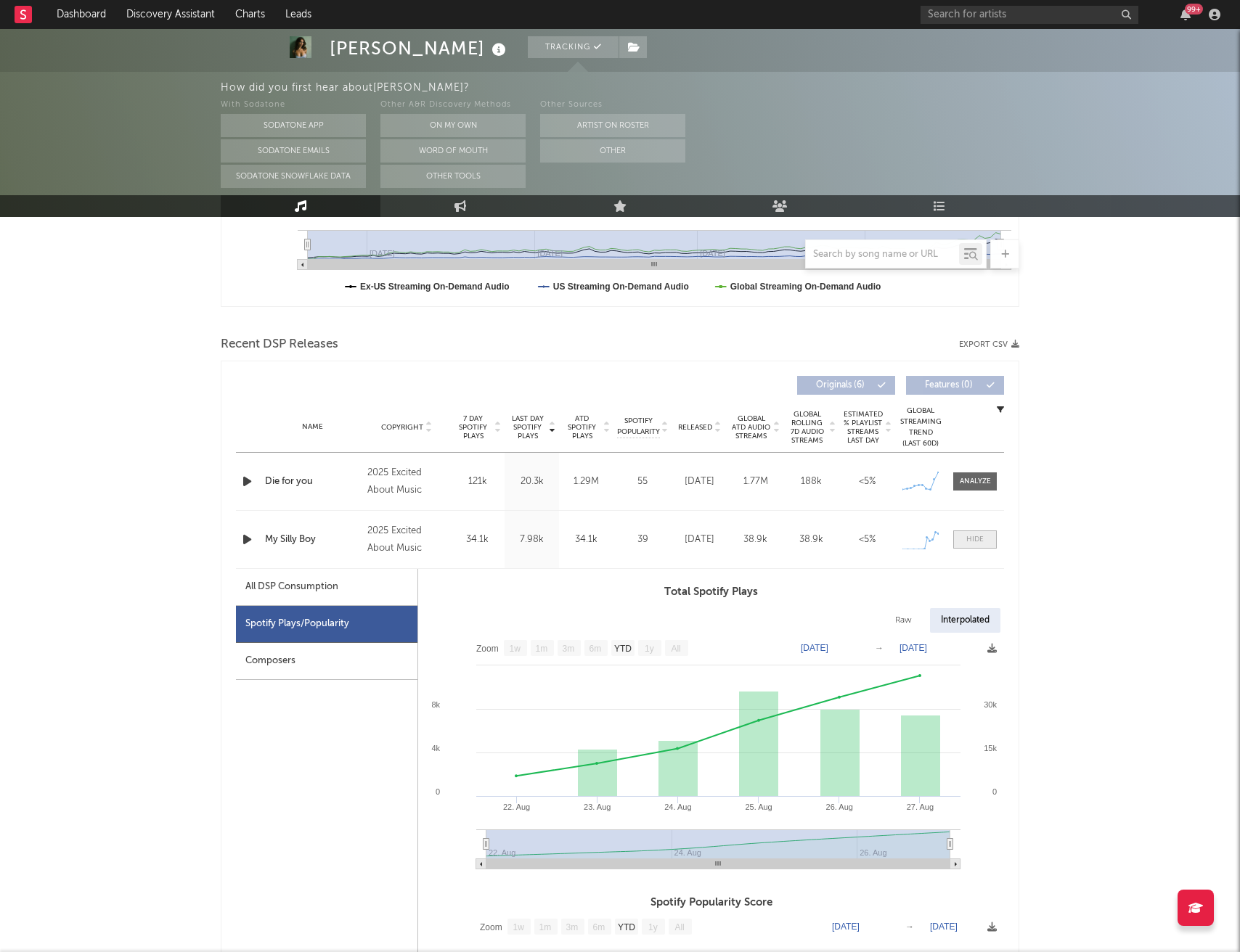
click at [969, 542] on div at bounding box center [975, 539] width 17 height 11
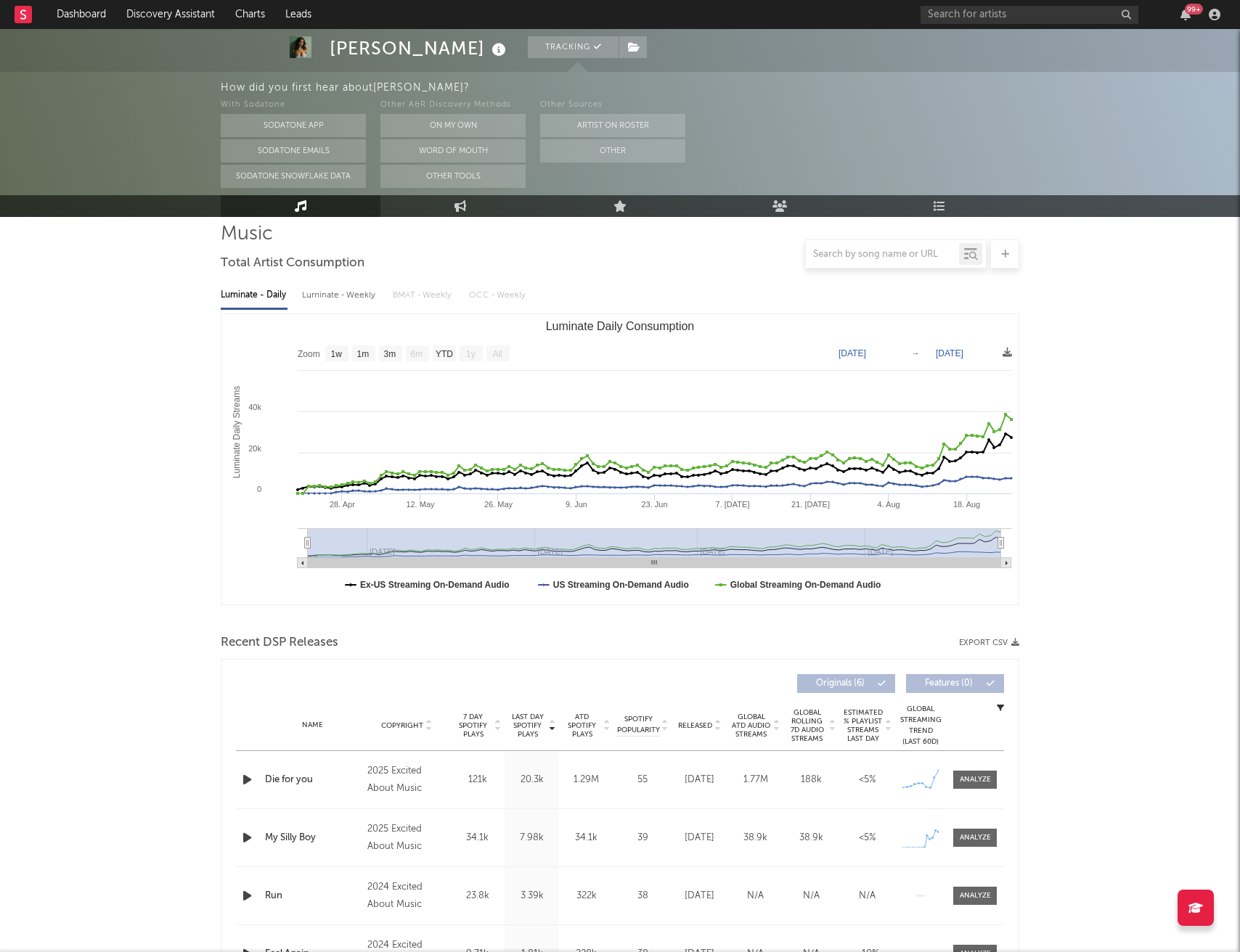
scroll to position [102, 0]
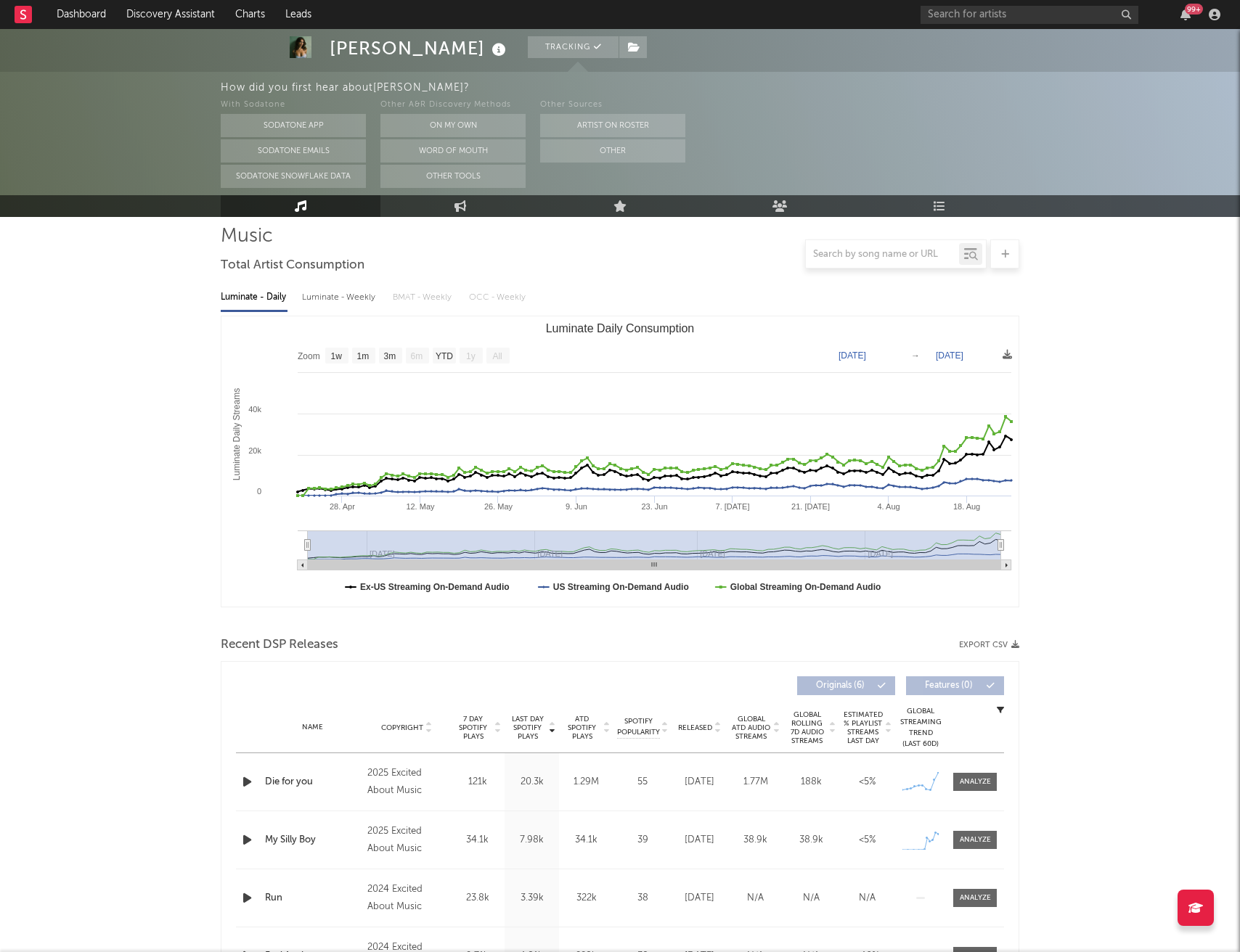
click at [336, 297] on div "Luminate - Weekly" at bounding box center [340, 297] width 76 height 25
select select "1w"
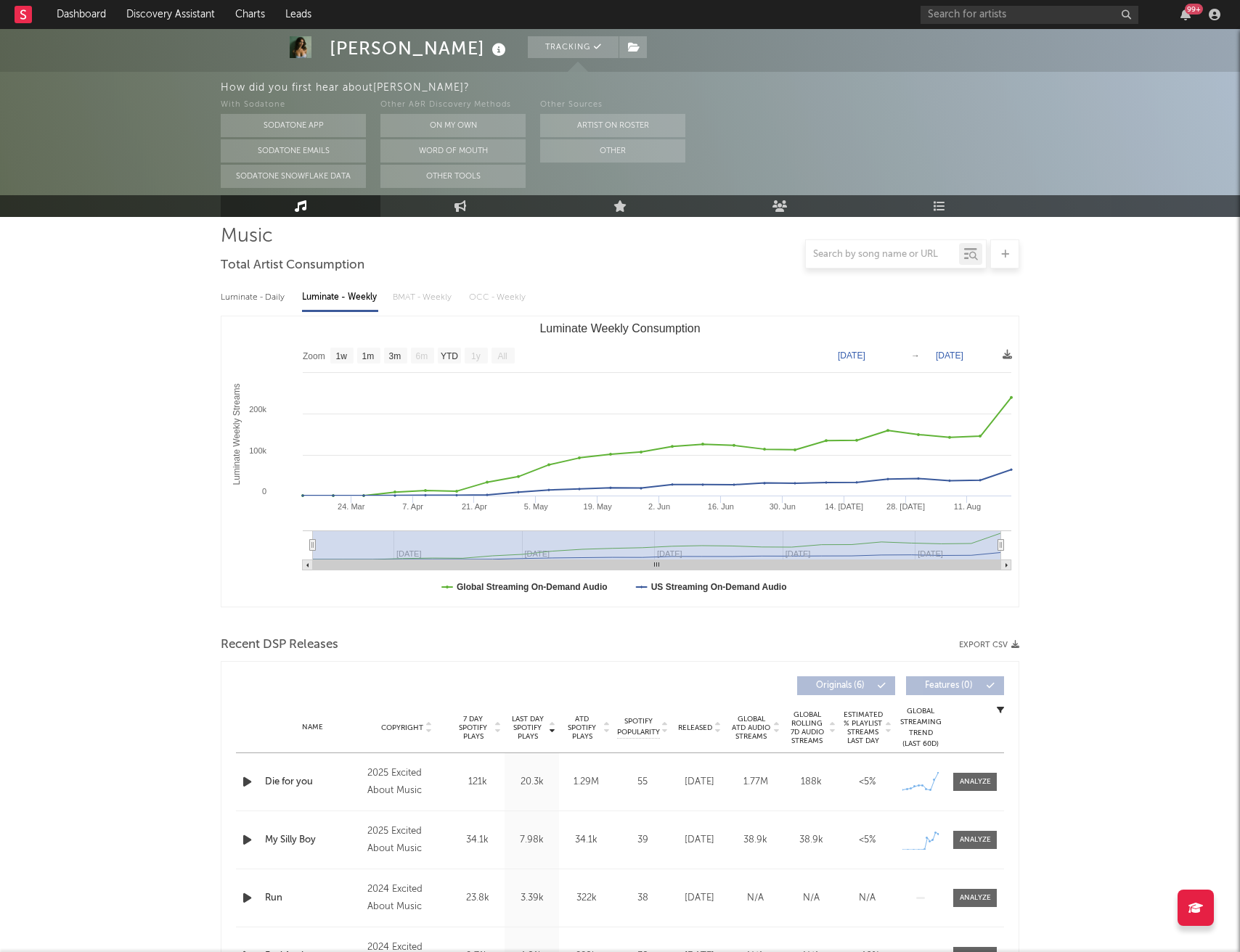
click at [265, 299] on div "Luminate - Daily" at bounding box center [254, 297] width 67 height 25
select select "1w"
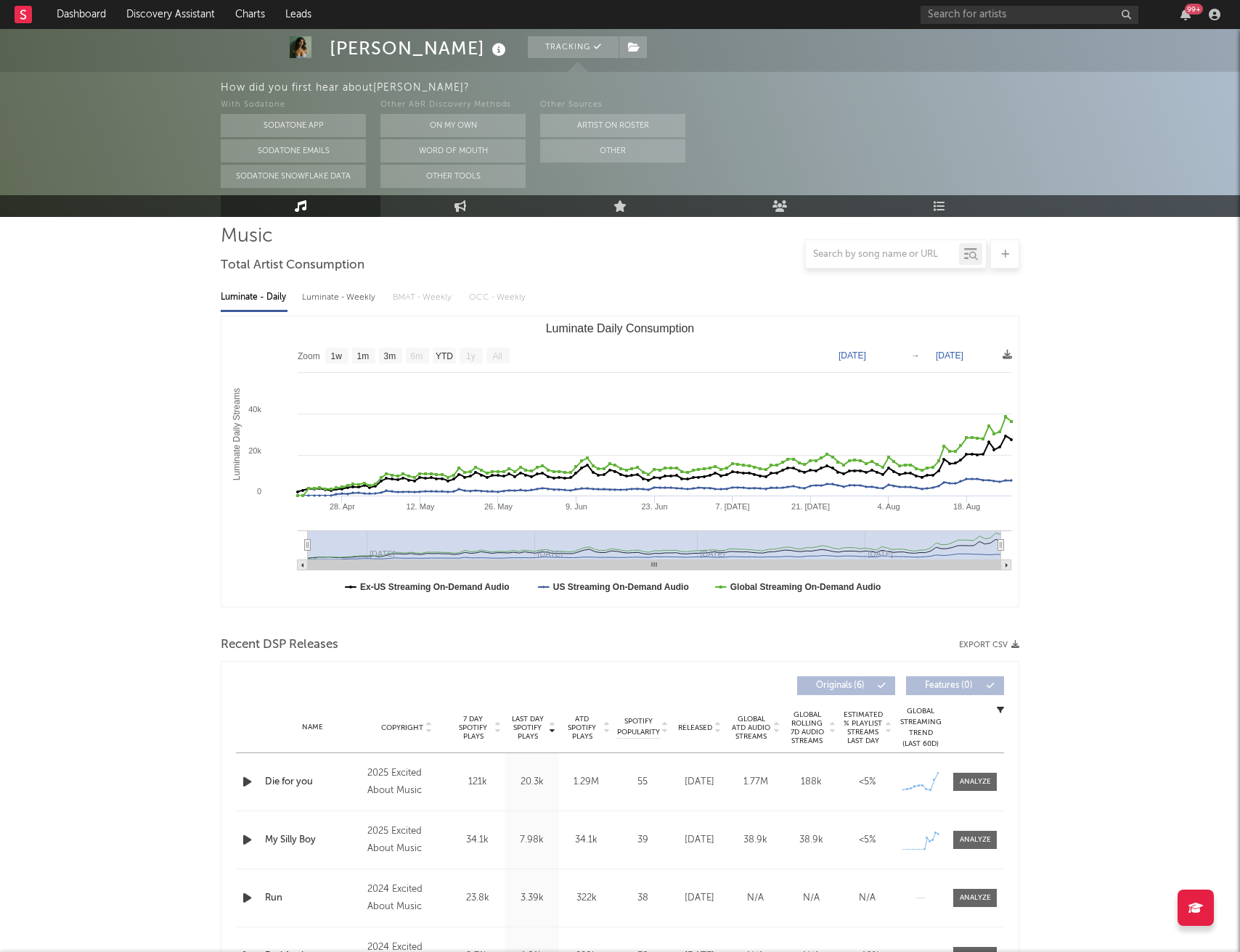
click at [336, 297] on div "Luminate - Weekly" at bounding box center [340, 297] width 76 height 25
select select "1w"
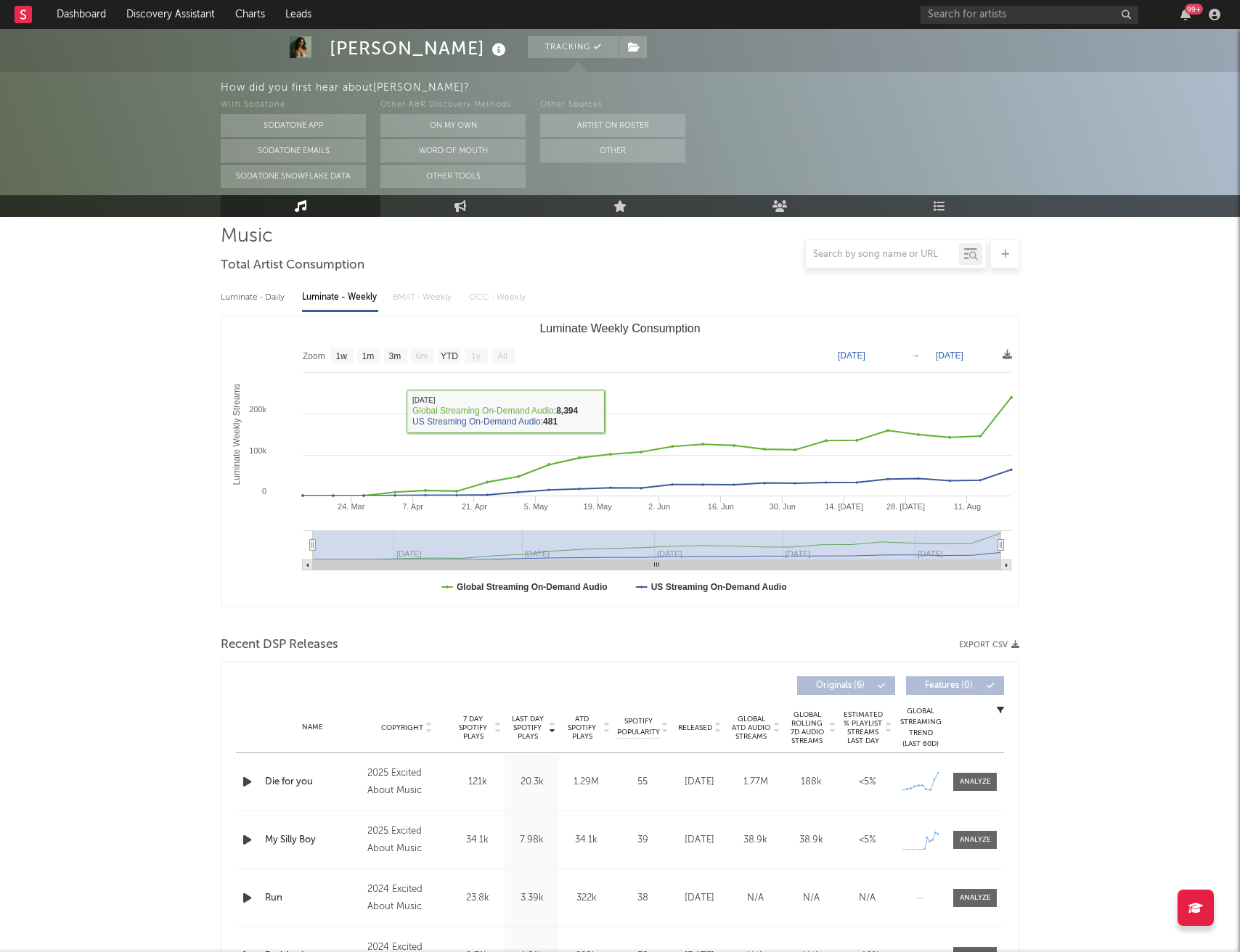
click at [262, 293] on div "Luminate - Daily" at bounding box center [254, 297] width 67 height 25
select select "1w"
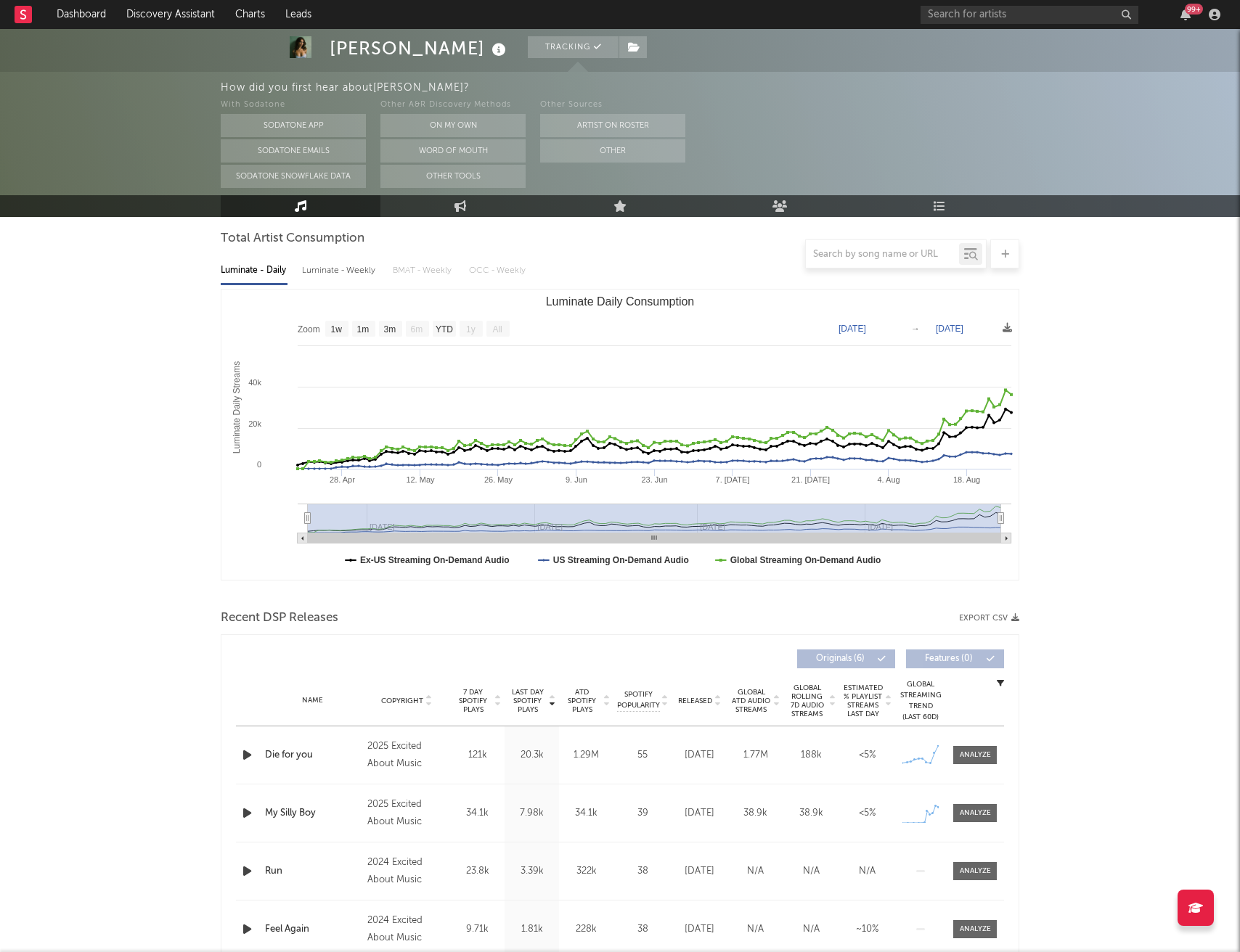
scroll to position [0, 0]
